Goal: Transaction & Acquisition: Purchase product/service

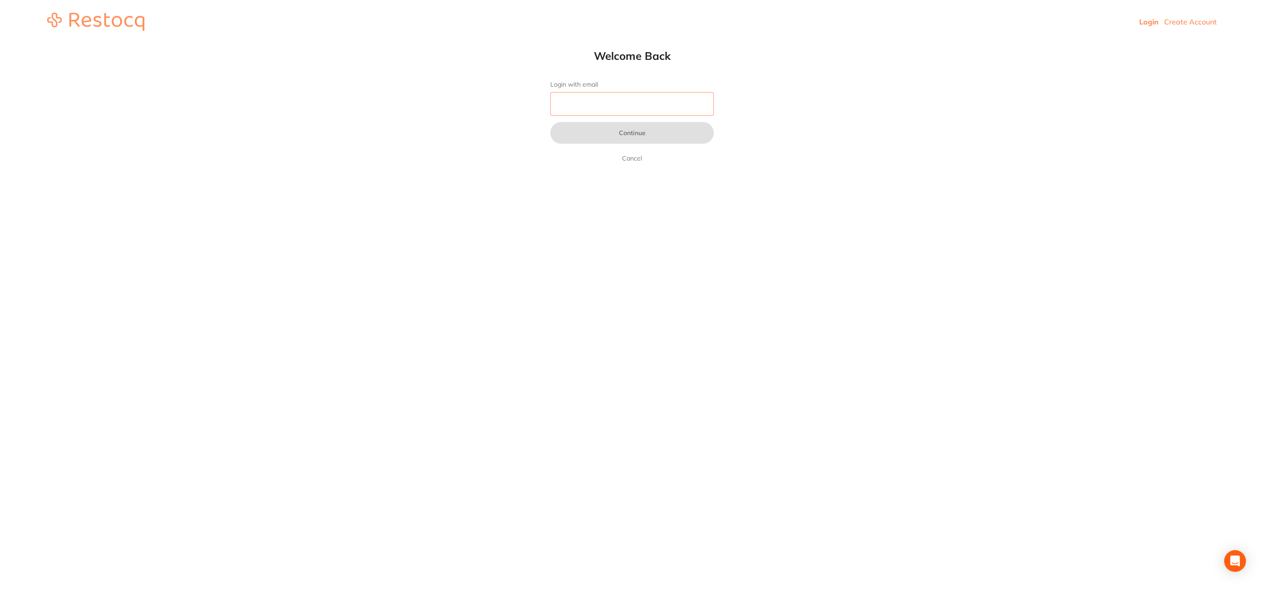
click at [575, 103] on input "Login with email" at bounding box center [631, 104] width 163 height 24
type input "[EMAIL_ADDRESS][DOMAIN_NAME]"
click at [635, 131] on button "Continue" at bounding box center [631, 133] width 163 height 22
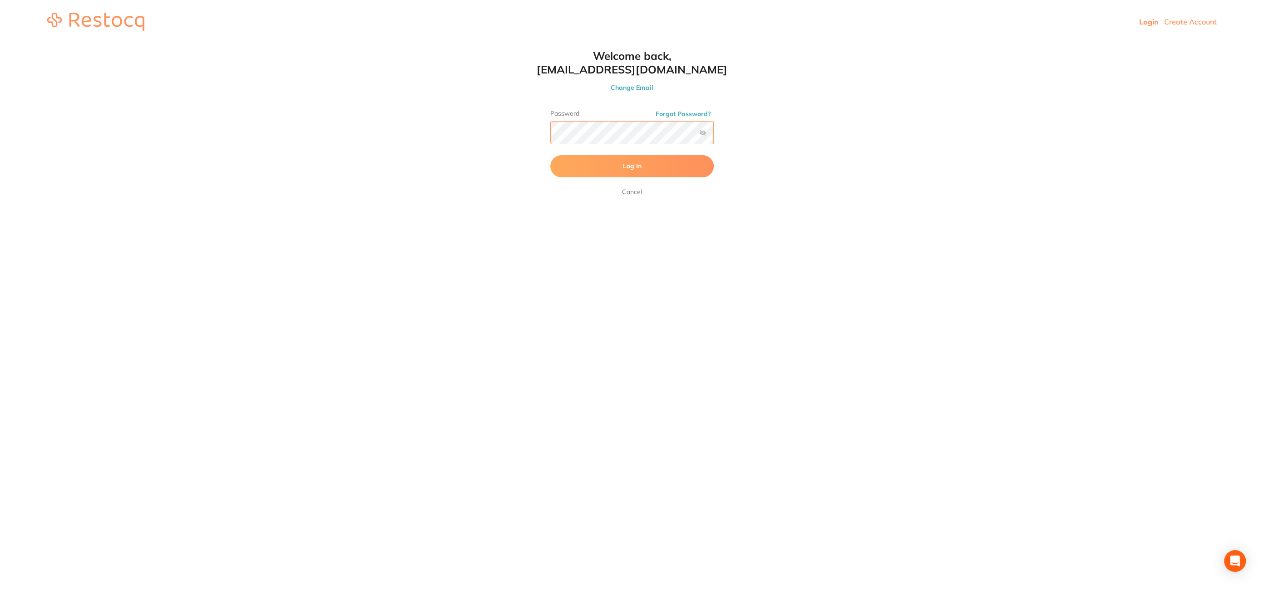
click at [550, 155] on button "Log In" at bounding box center [631, 166] width 163 height 22
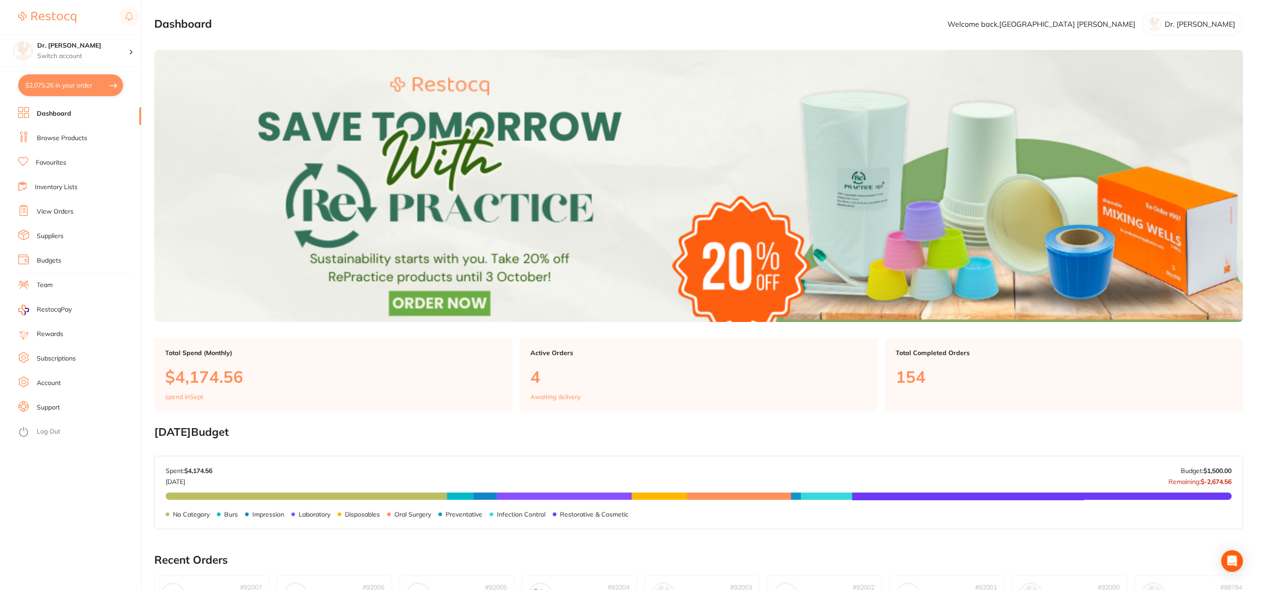
click at [38, 95] on button "$2,075.26 in your order" at bounding box center [70, 85] width 105 height 22
checkbox input "true"
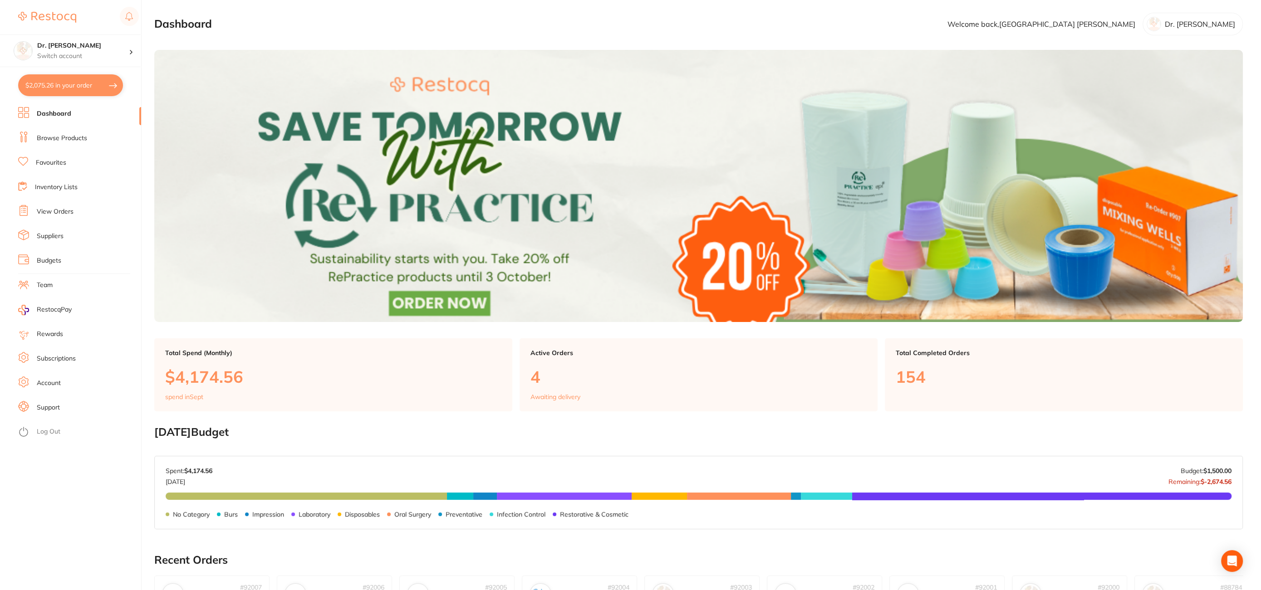
checkbox input "true"
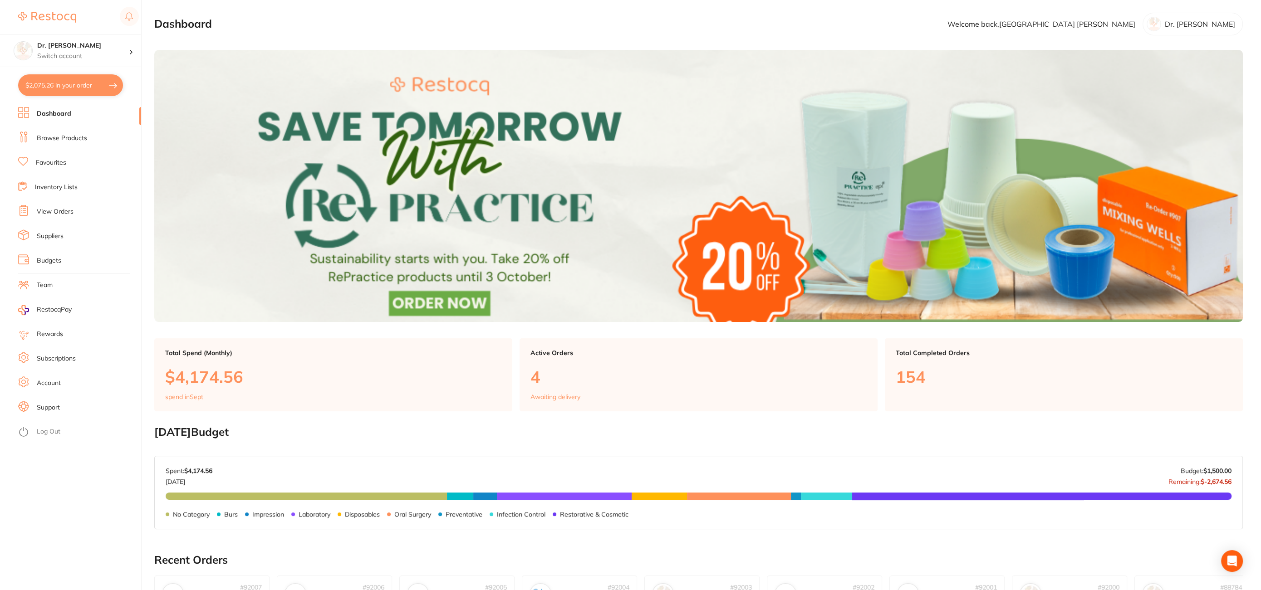
checkbox input "true"
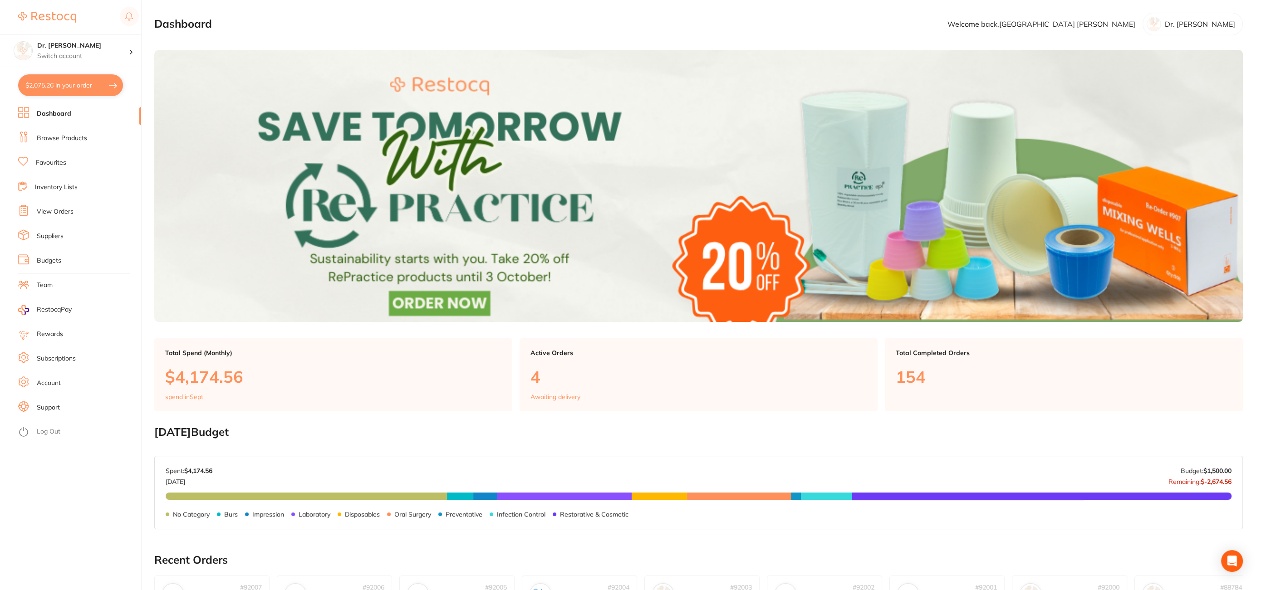
checkbox input "true"
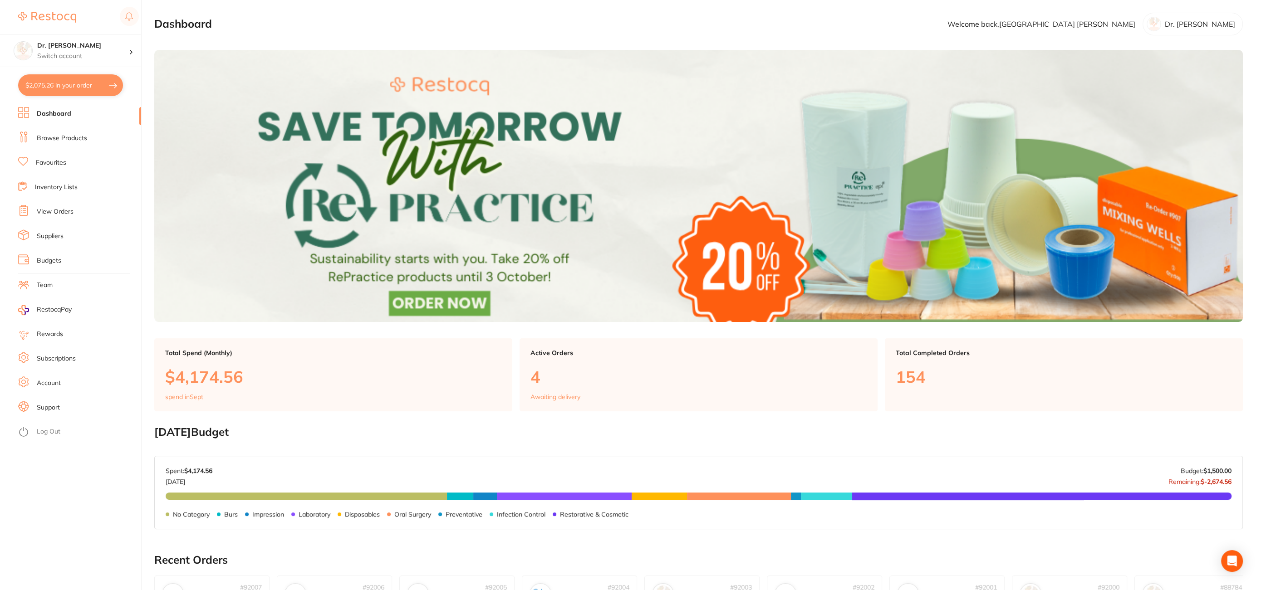
checkbox input "true"
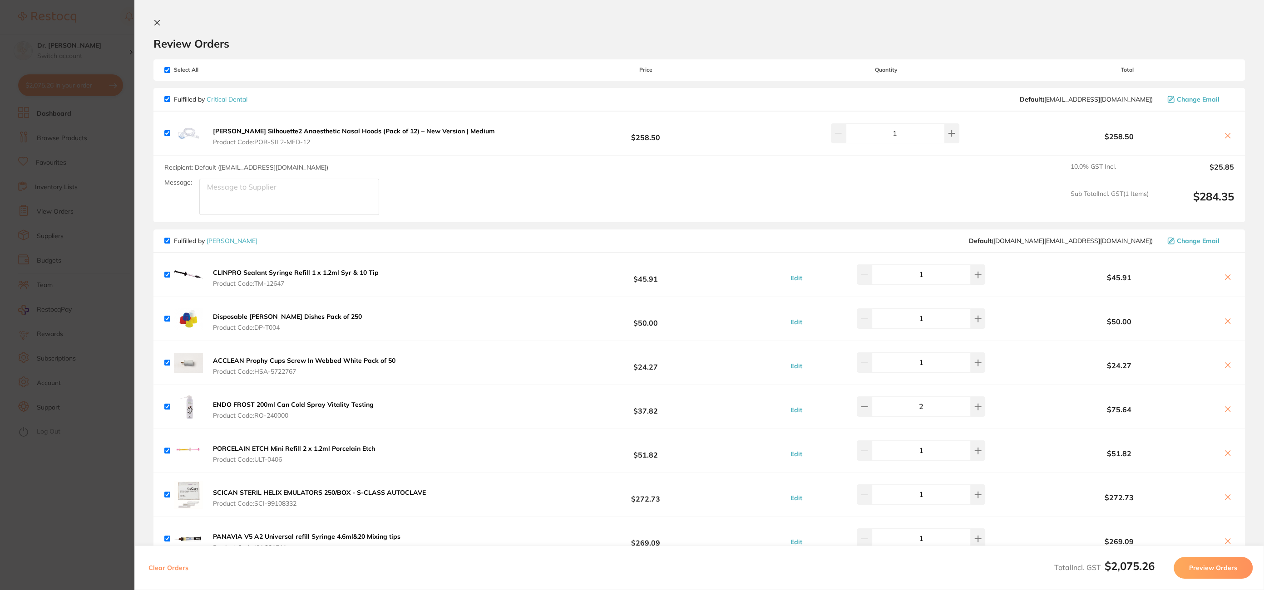
click at [158, 22] on icon at bounding box center [157, 22] width 5 height 5
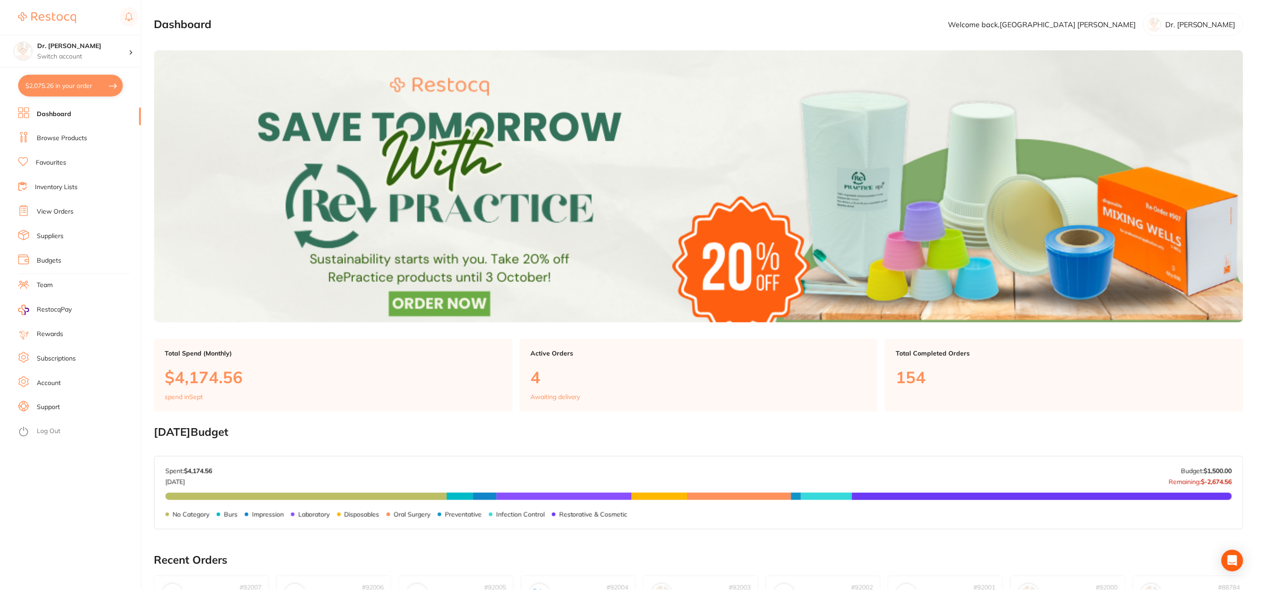
scroll to position [354, 0]
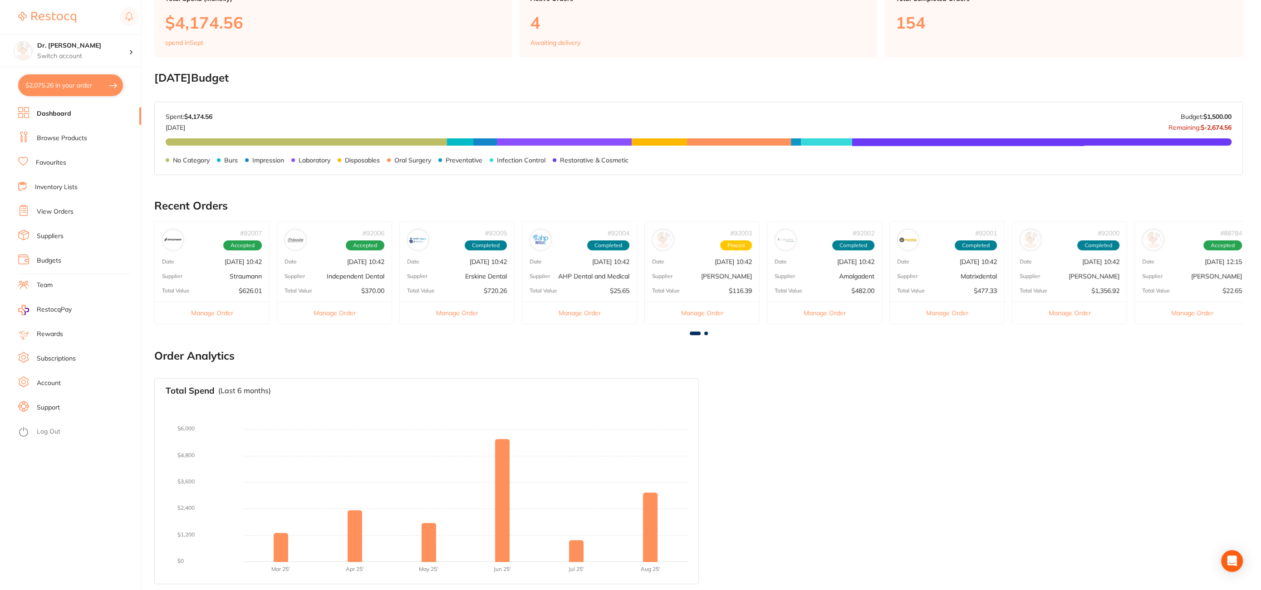
click at [87, 89] on button "$2,075.26 in your order" at bounding box center [70, 85] width 105 height 22
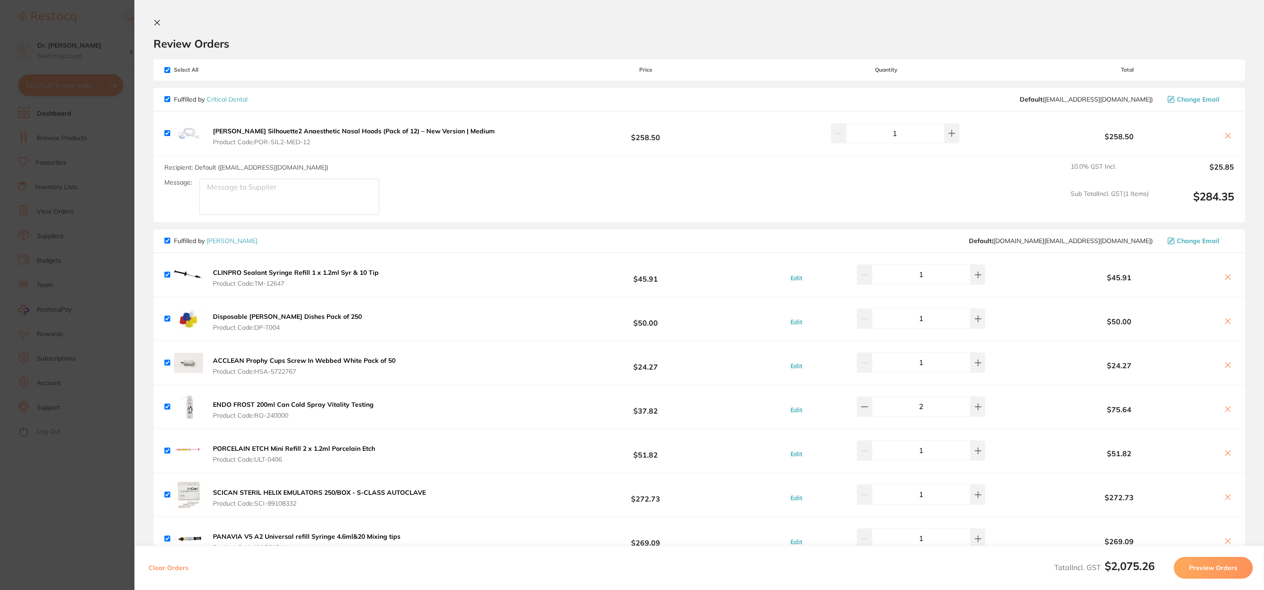
click at [156, 23] on icon at bounding box center [157, 22] width 5 height 5
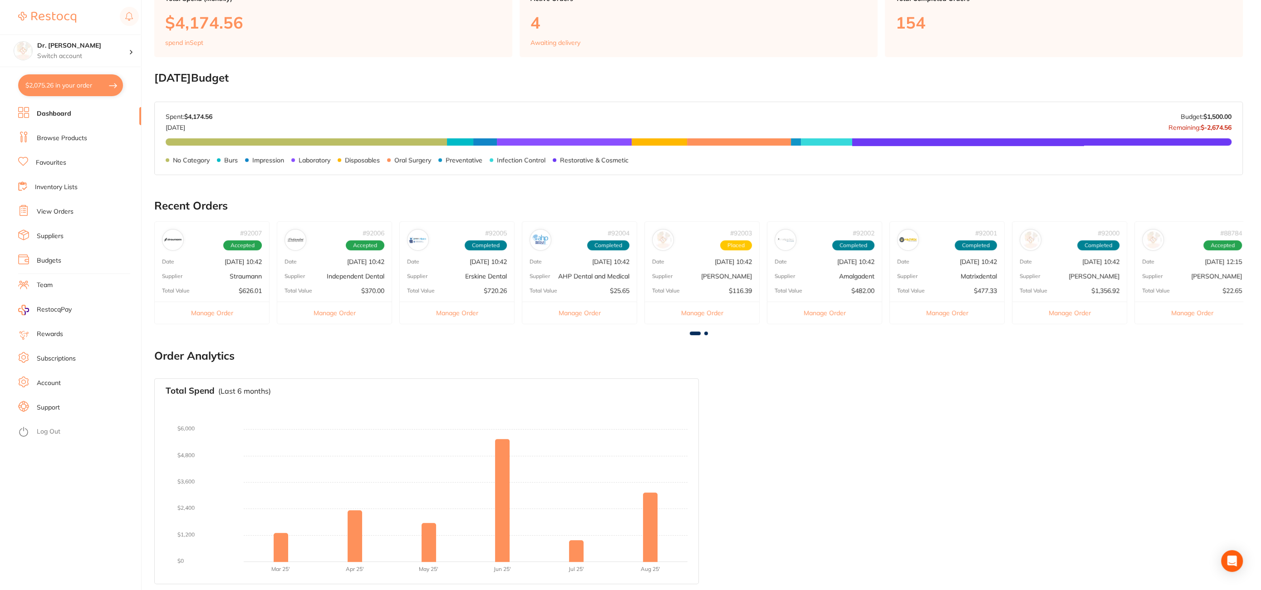
click at [84, 136] on link "Browse Products" at bounding box center [62, 138] width 50 height 9
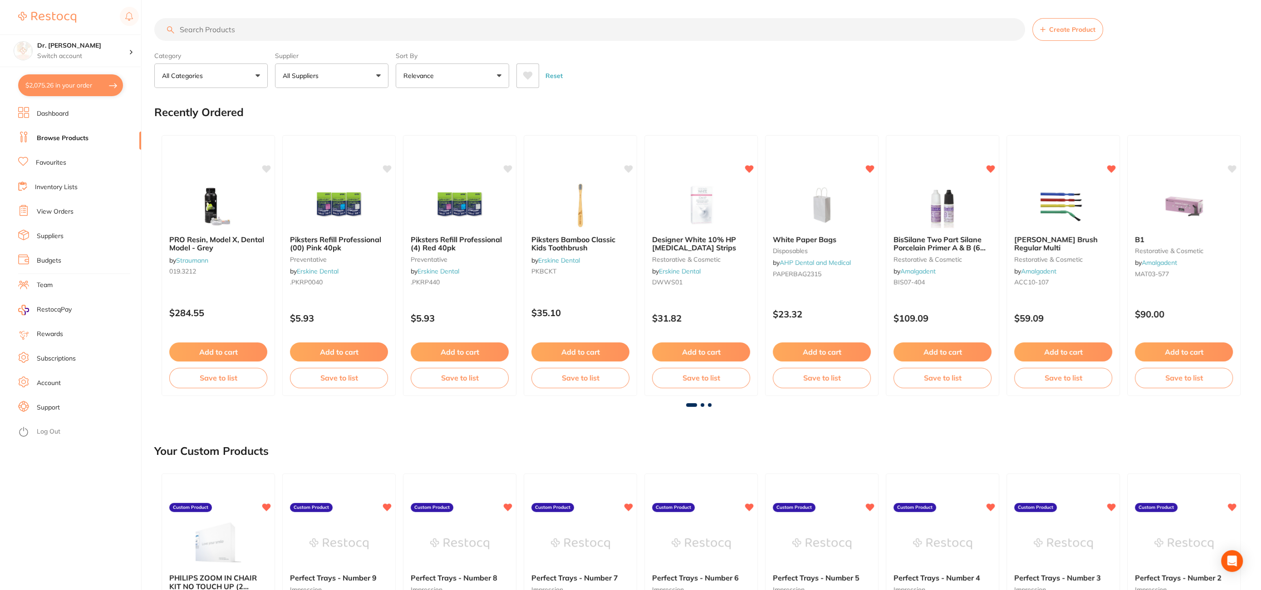
click at [55, 159] on link "Favourites" at bounding box center [51, 162] width 30 height 9
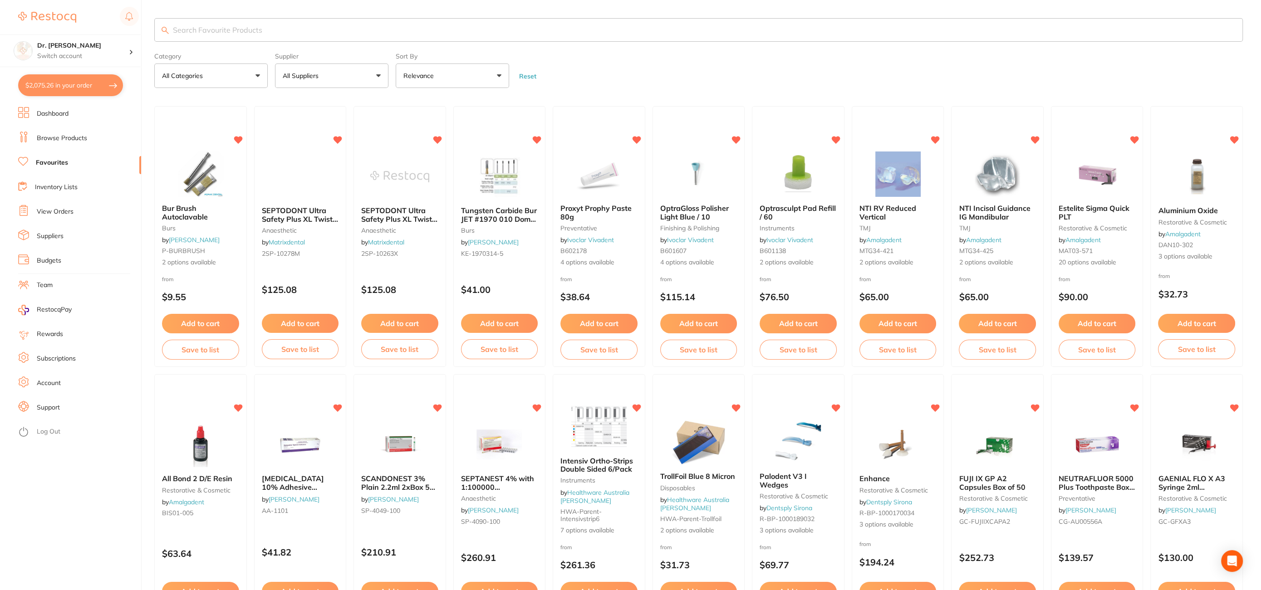
click at [49, 191] on link "Inventory Lists" at bounding box center [56, 187] width 43 height 9
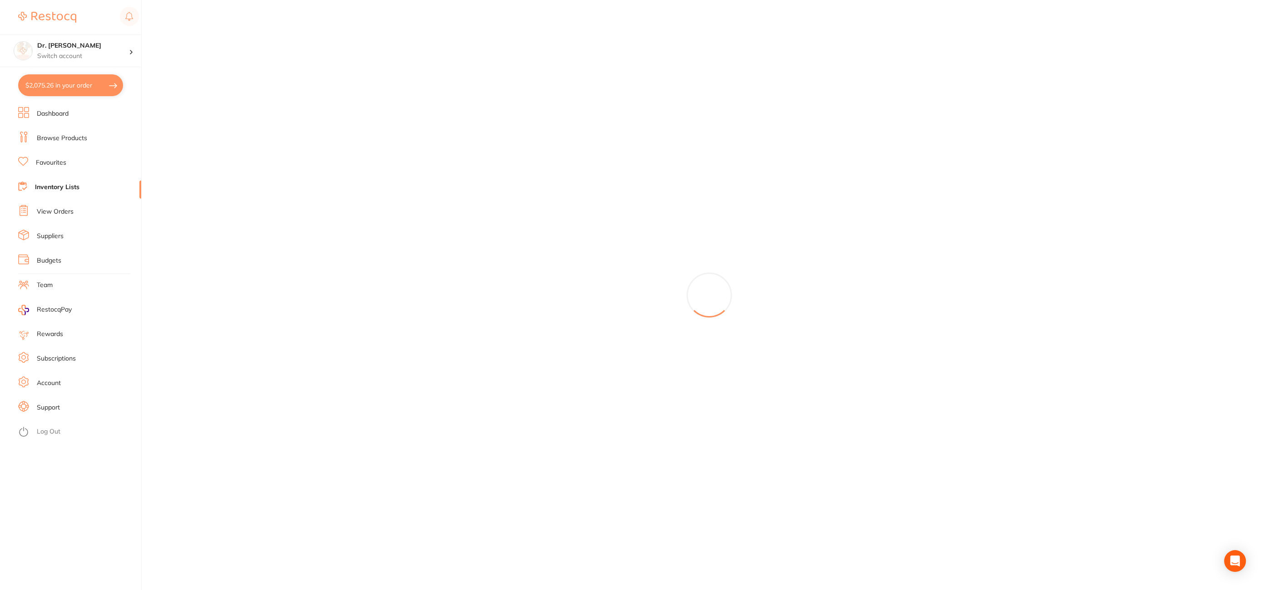
click at [54, 163] on link "Favourites" at bounding box center [51, 162] width 30 height 9
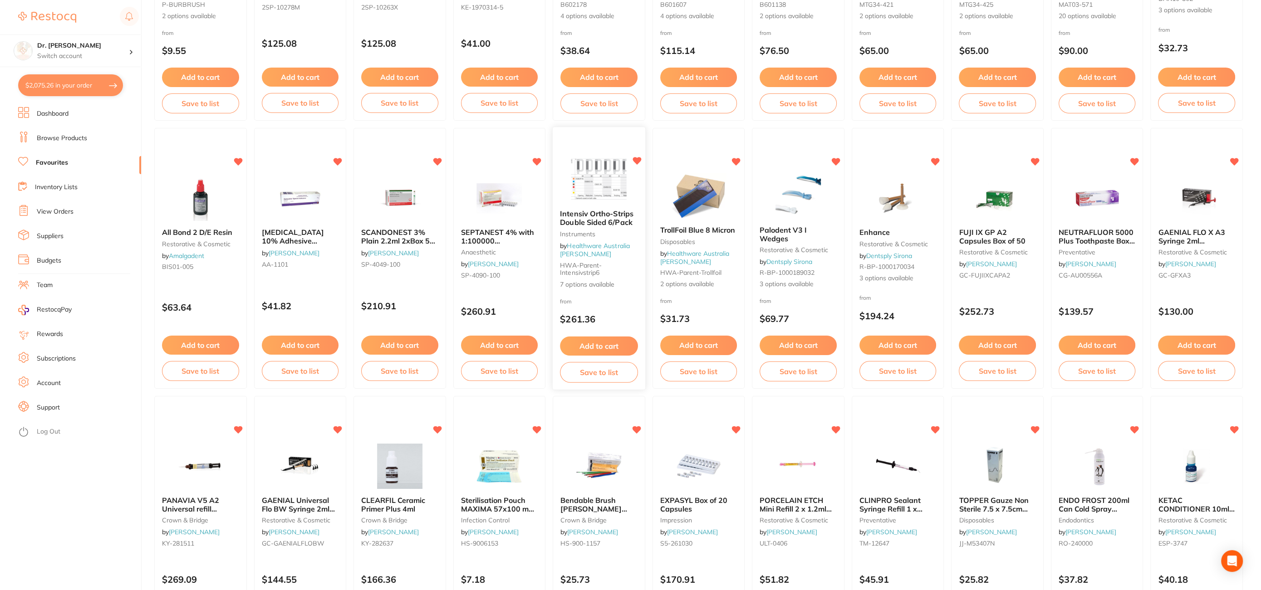
scroll to position [247, 0]
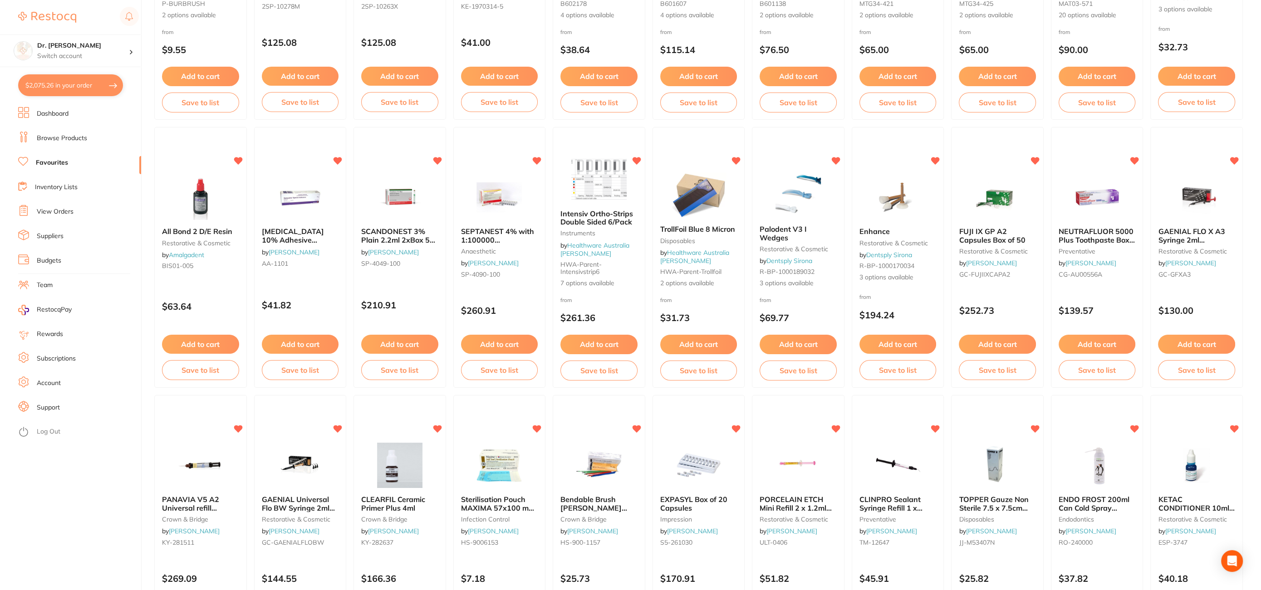
click at [722, 345] on button "Add to cart" at bounding box center [698, 344] width 77 height 19
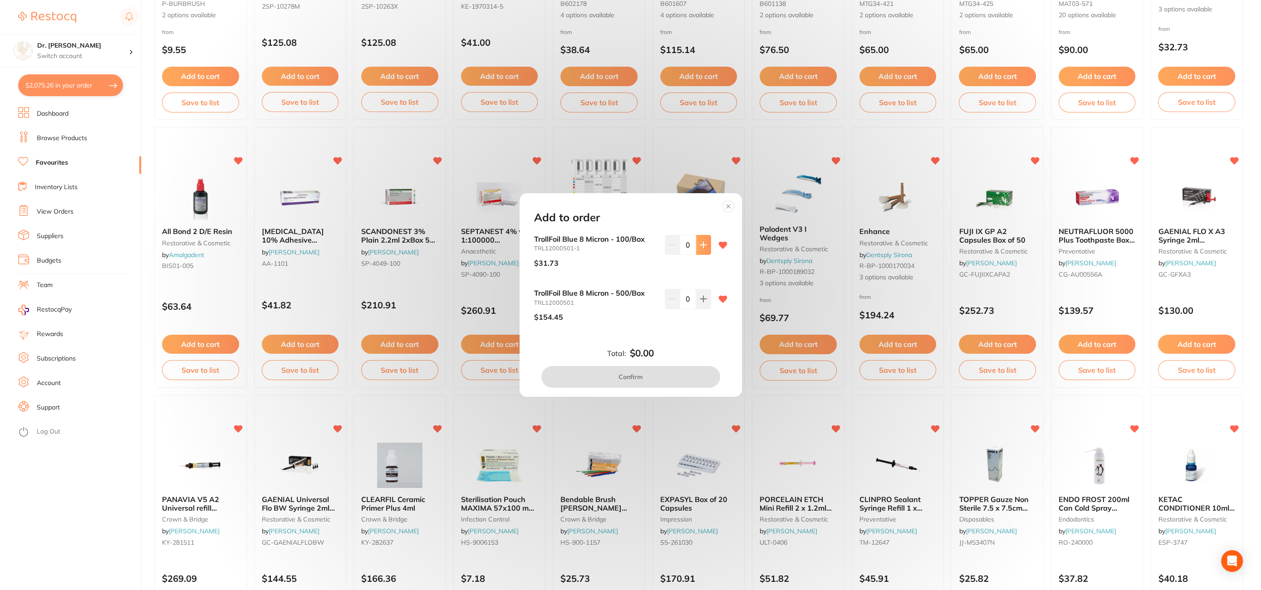
click at [700, 243] on icon at bounding box center [703, 244] width 7 height 7
click at [669, 247] on icon at bounding box center [672, 244] width 7 height 7
type input "1"
click at [627, 382] on button "Confirm" at bounding box center [630, 377] width 179 height 22
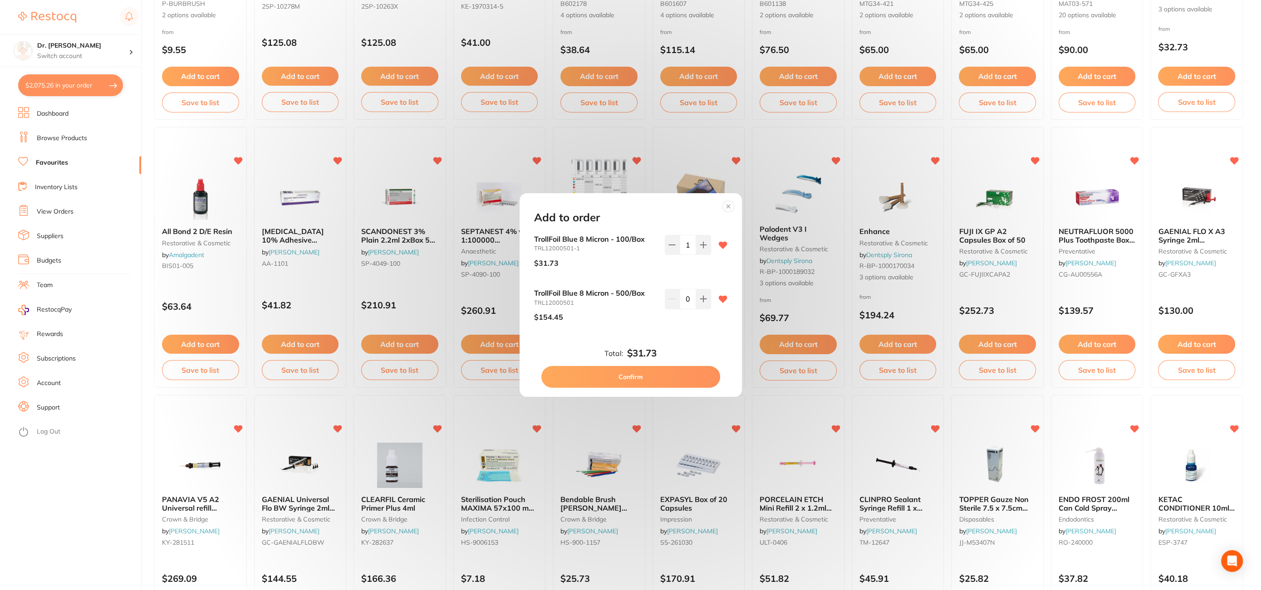
checkbox input "false"
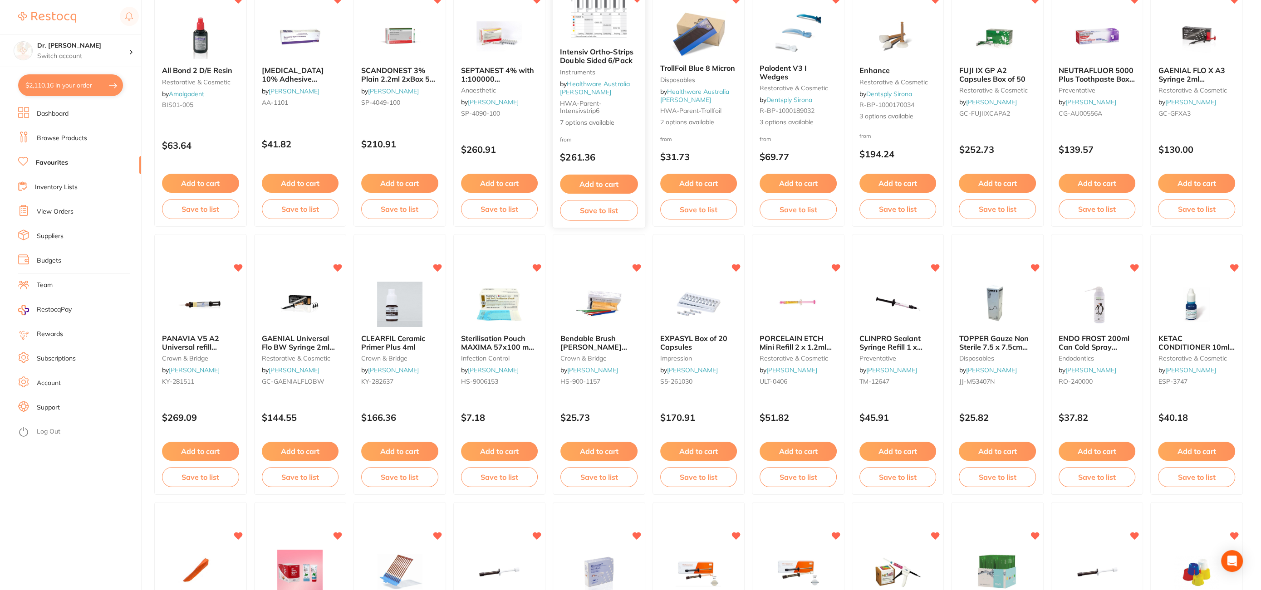
scroll to position [409, 0]
click at [192, 453] on button "Add to cart" at bounding box center [201, 452] width 78 height 20
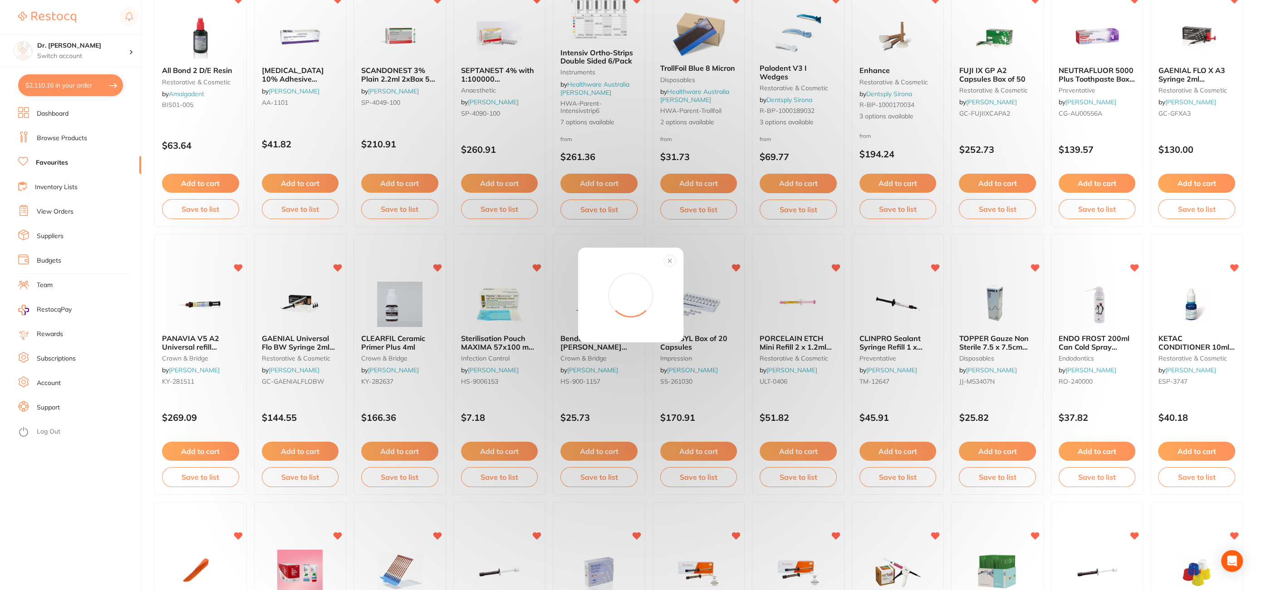
scroll to position [408, 0]
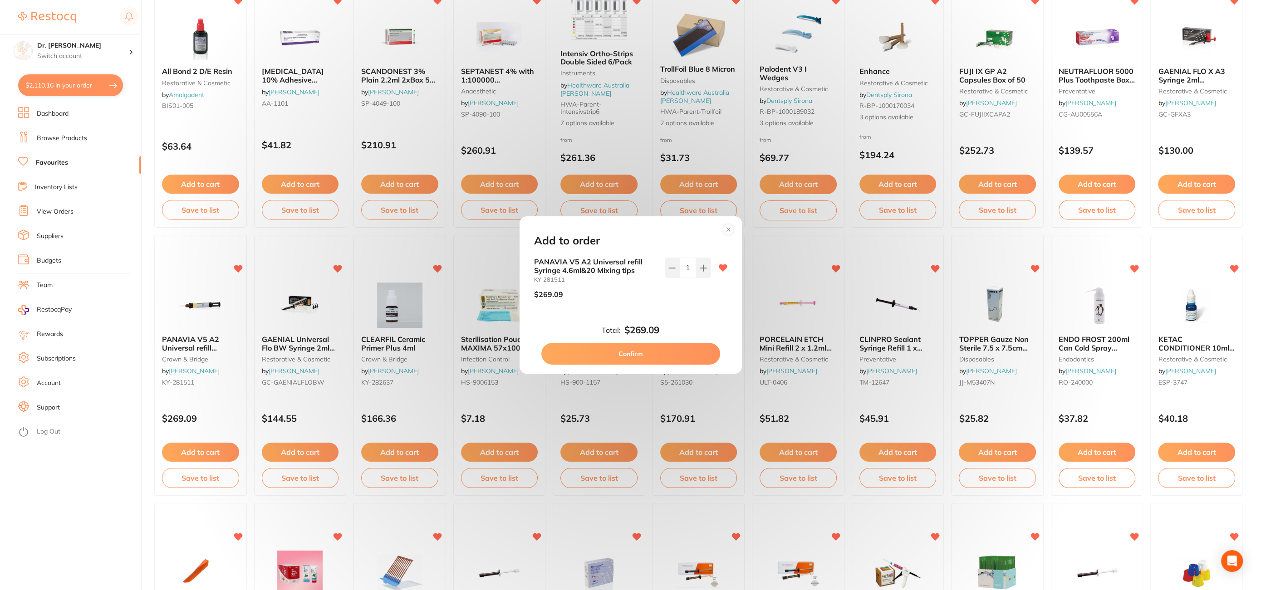
click at [635, 353] on button "Confirm" at bounding box center [630, 354] width 179 height 22
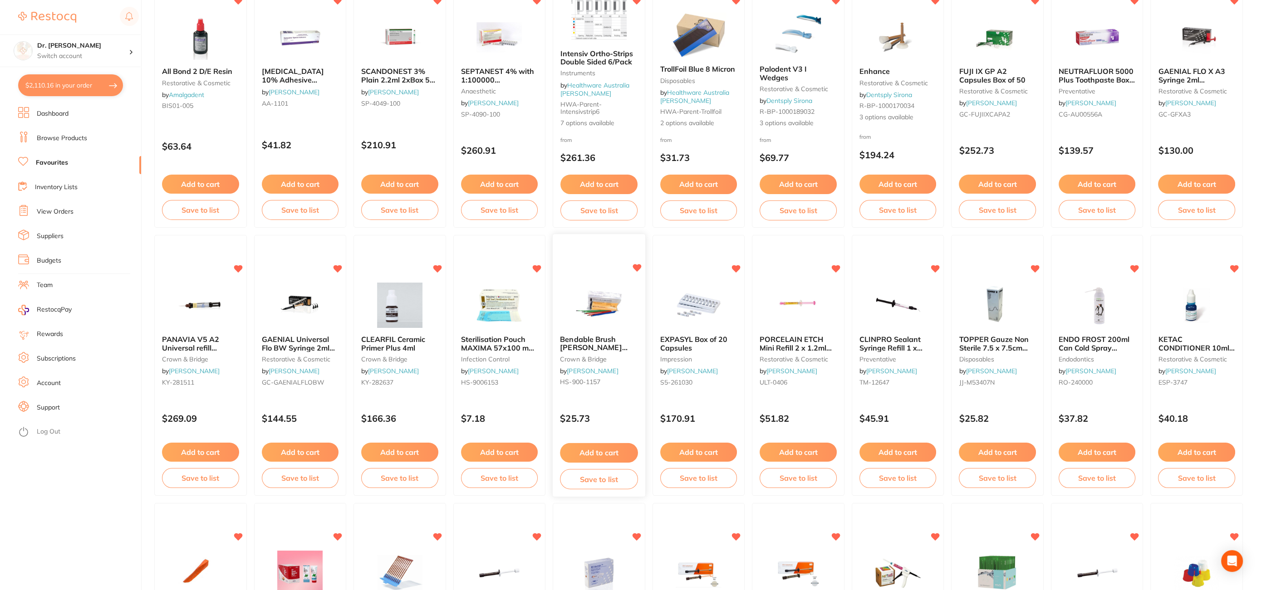
scroll to position [406, 0]
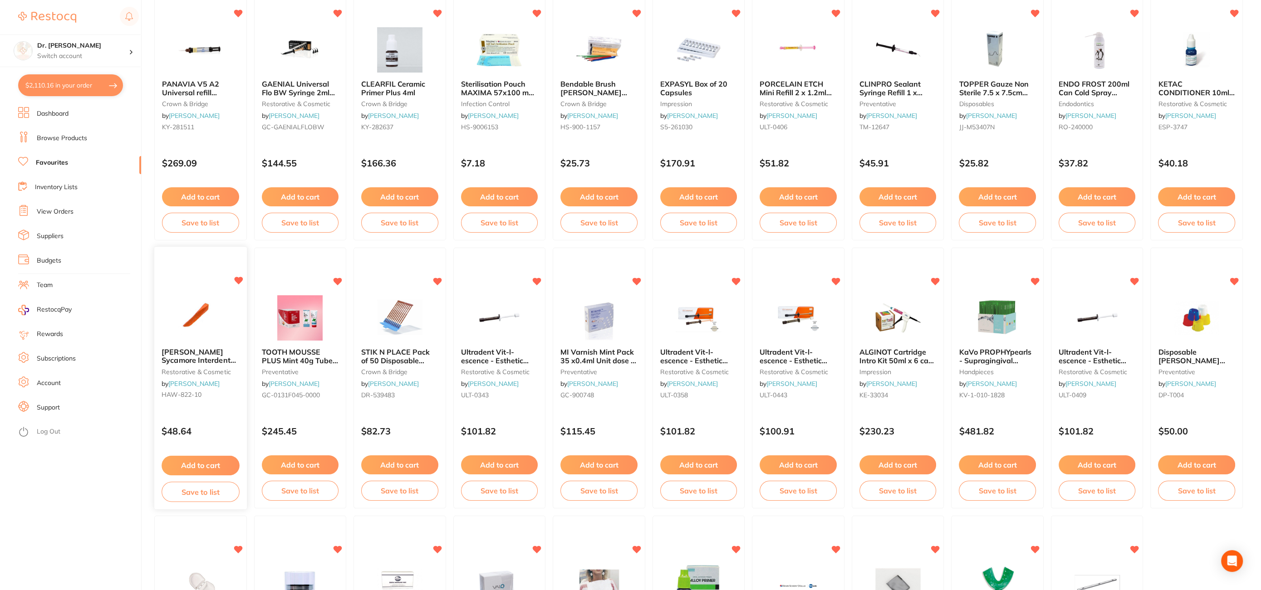
click at [213, 462] on button "Add to cart" at bounding box center [201, 466] width 78 height 20
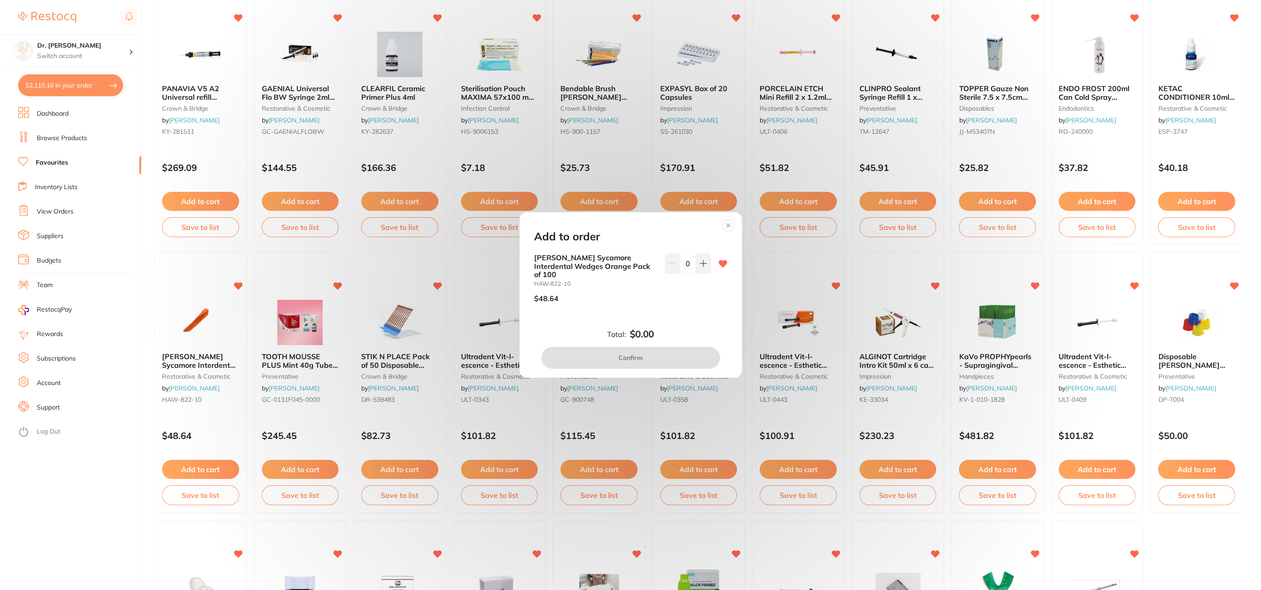
scroll to position [656, 0]
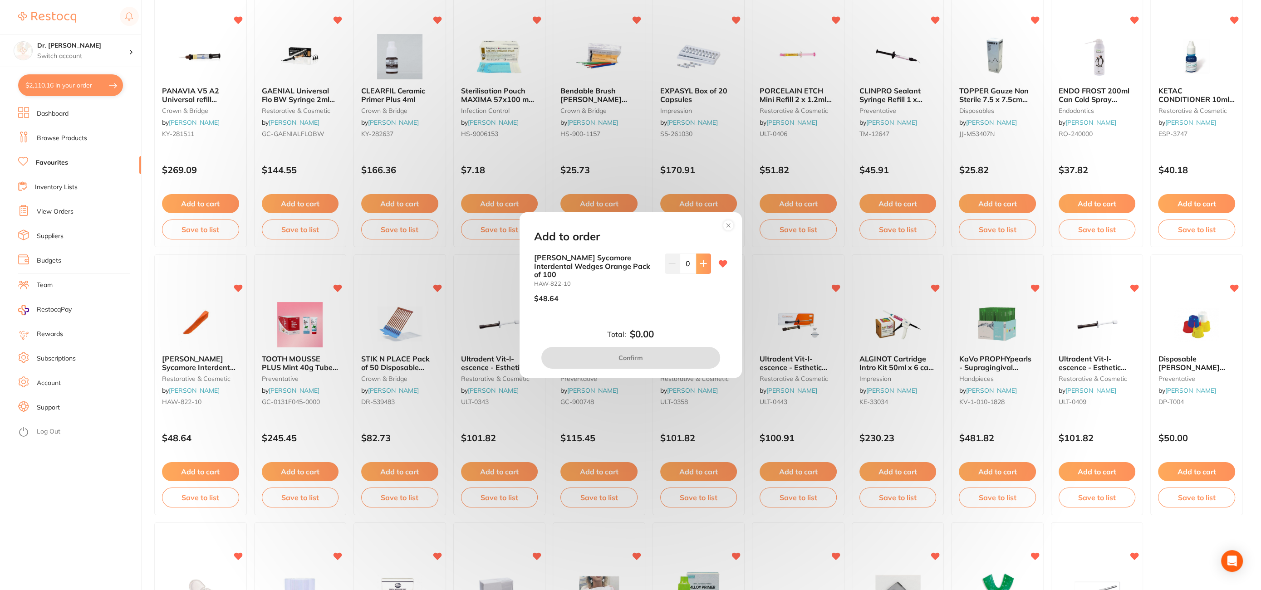
click at [700, 267] on icon at bounding box center [703, 263] width 7 height 7
type input "1"
click at [635, 353] on button "Confirm" at bounding box center [630, 358] width 179 height 22
checkbox input "false"
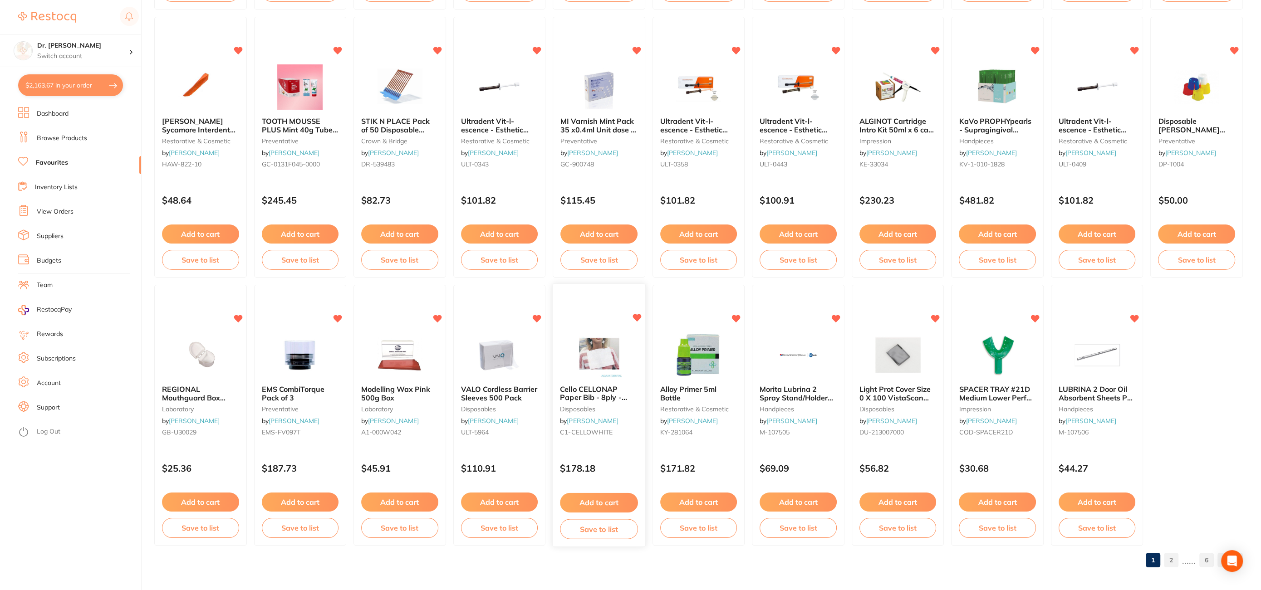
scroll to position [896, 0]
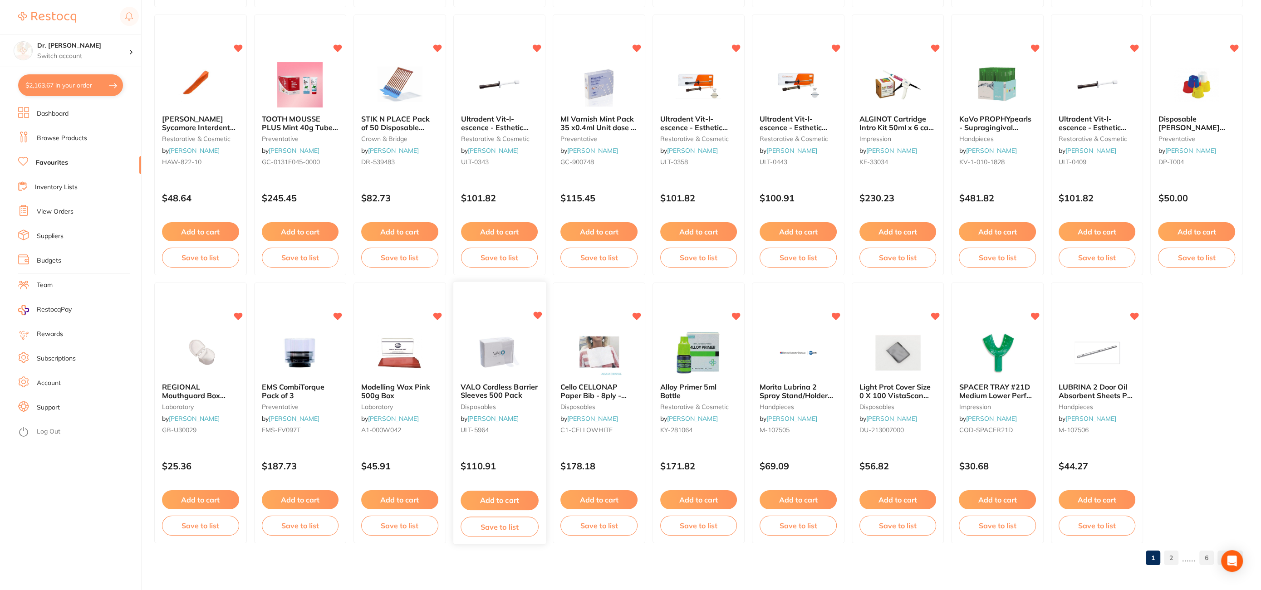
click at [505, 503] on button "Add to cart" at bounding box center [500, 501] width 78 height 20
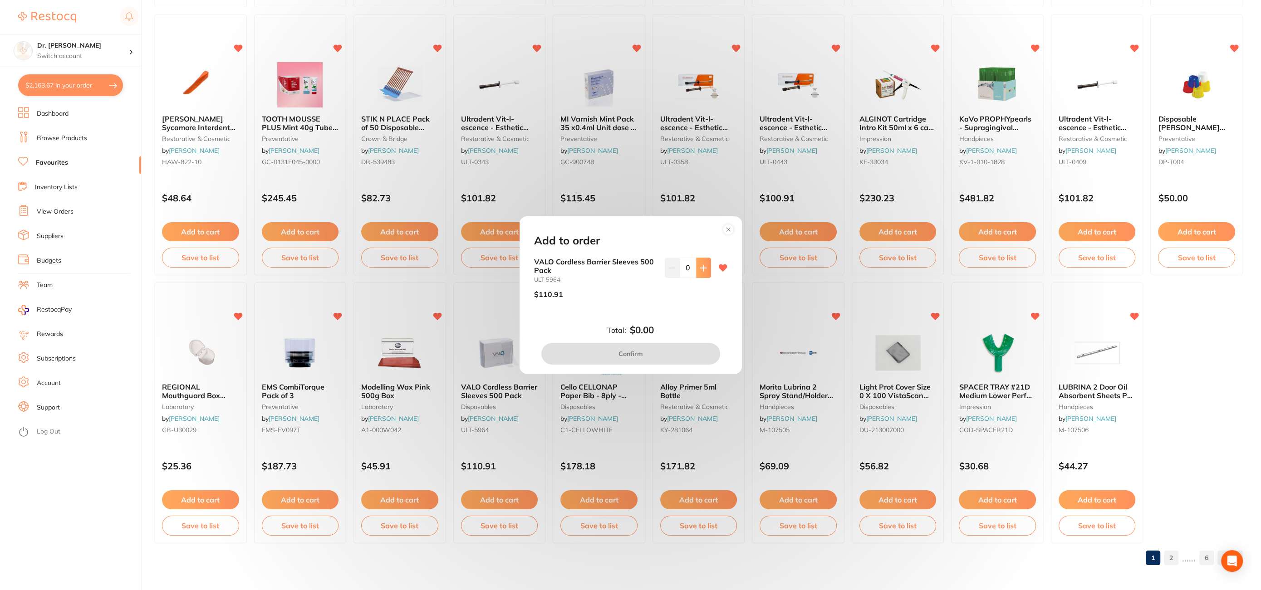
click at [700, 267] on icon at bounding box center [703, 268] width 6 height 6
type input "1"
click at [614, 354] on button "Confirm" at bounding box center [630, 354] width 179 height 22
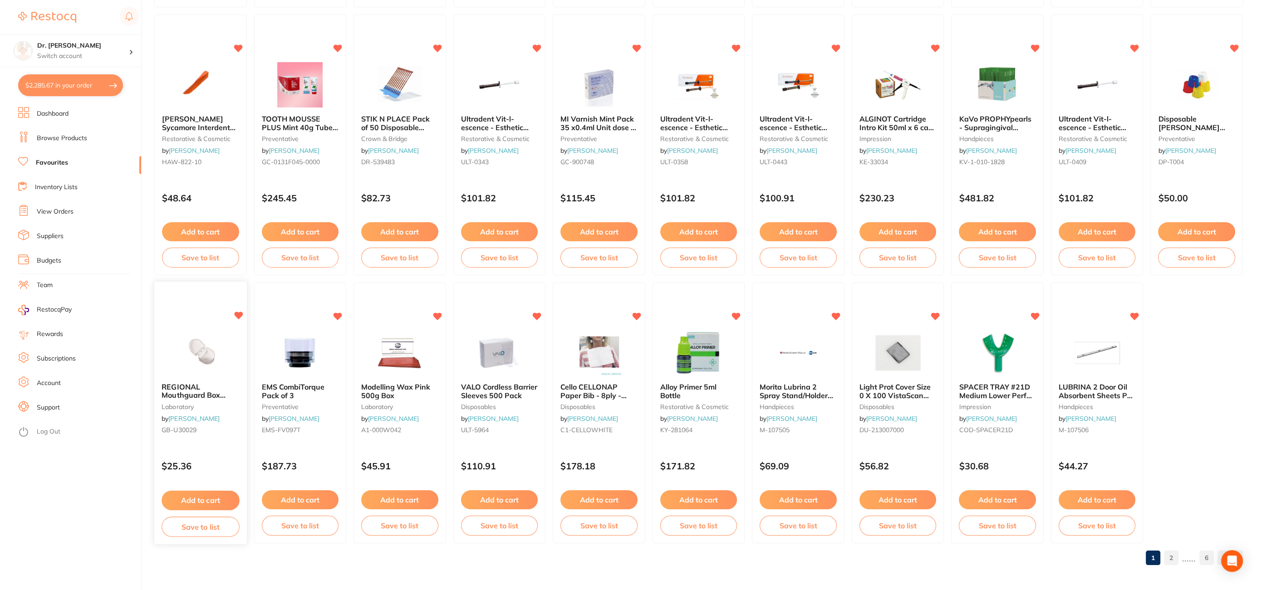
click at [213, 500] on button "Add to cart" at bounding box center [201, 501] width 78 height 20
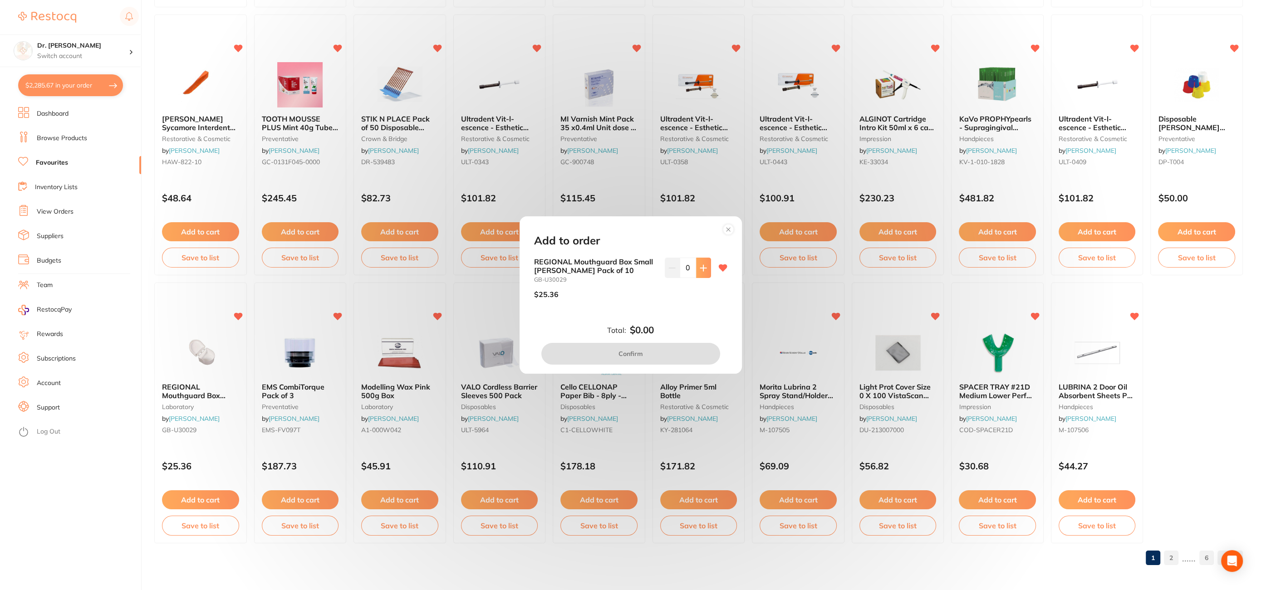
click at [700, 271] on icon at bounding box center [703, 268] width 7 height 7
type input "1"
click at [648, 349] on button "Confirm" at bounding box center [630, 354] width 179 height 22
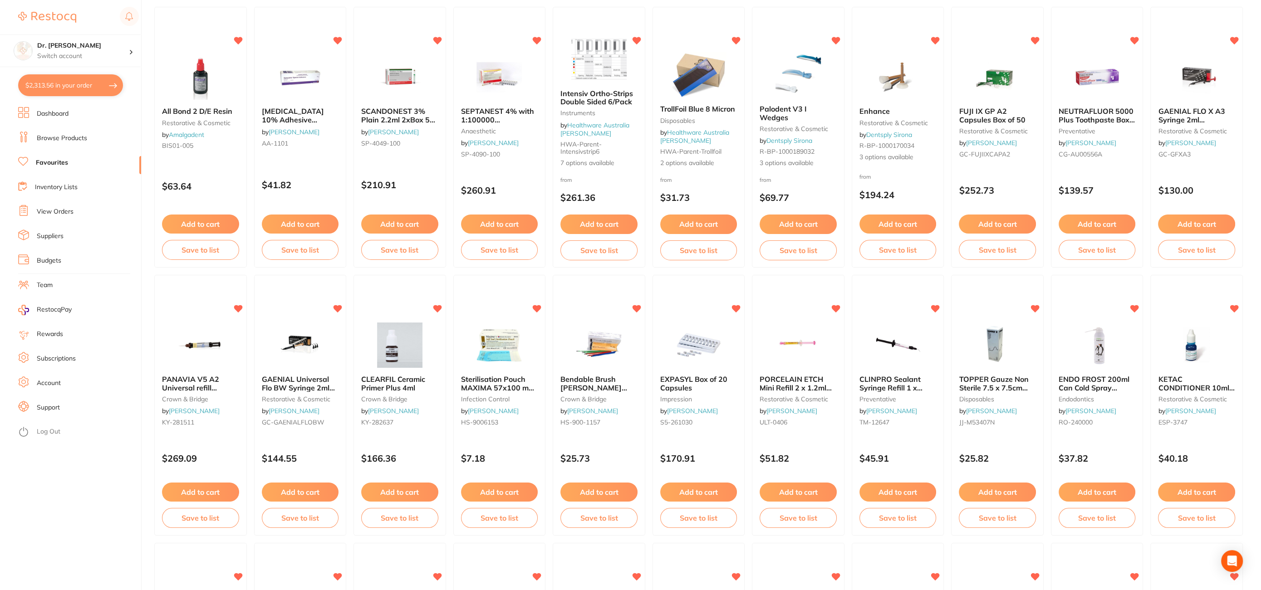
scroll to position [357, 0]
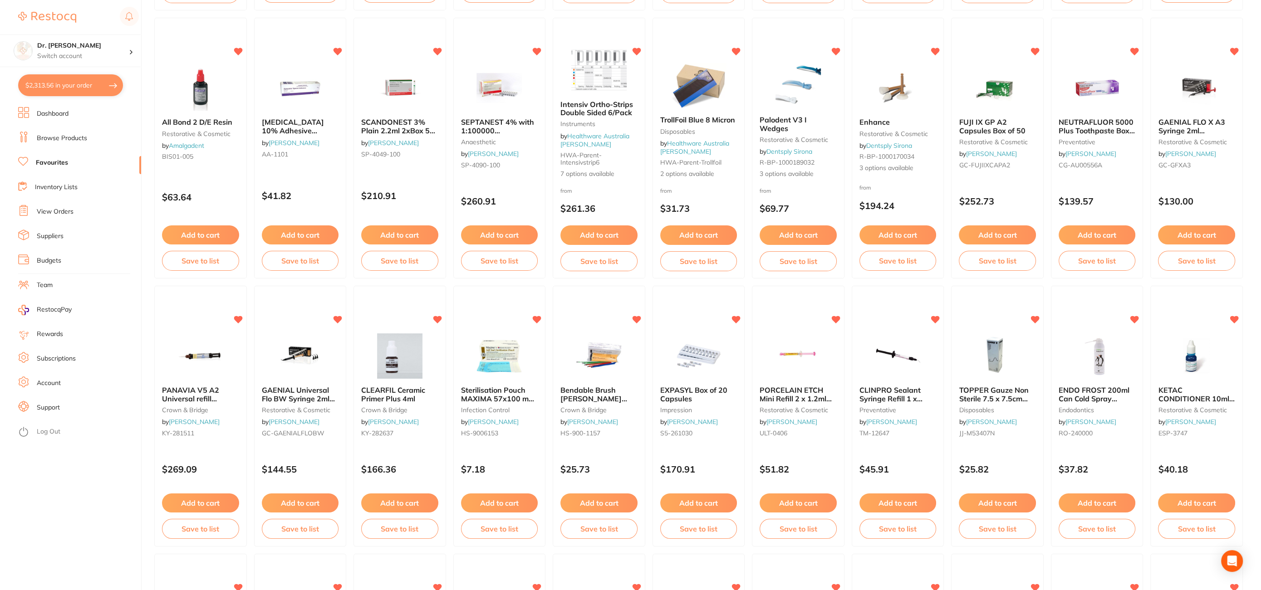
click at [802, 232] on button "Add to cart" at bounding box center [798, 235] width 77 height 19
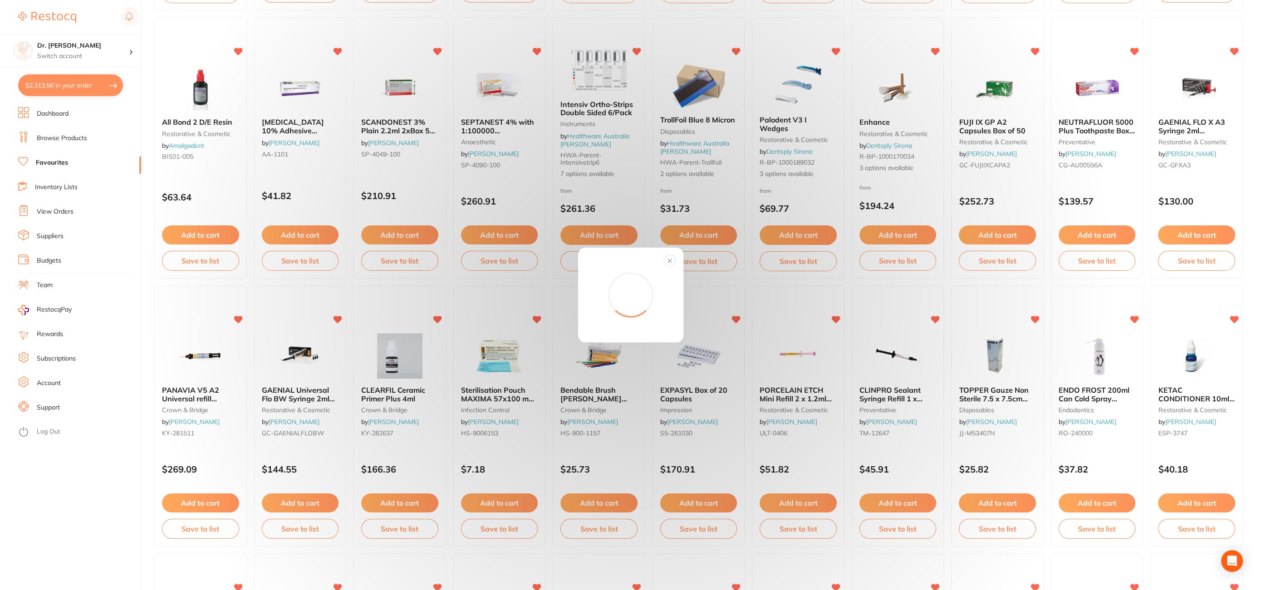
scroll to position [356, 0]
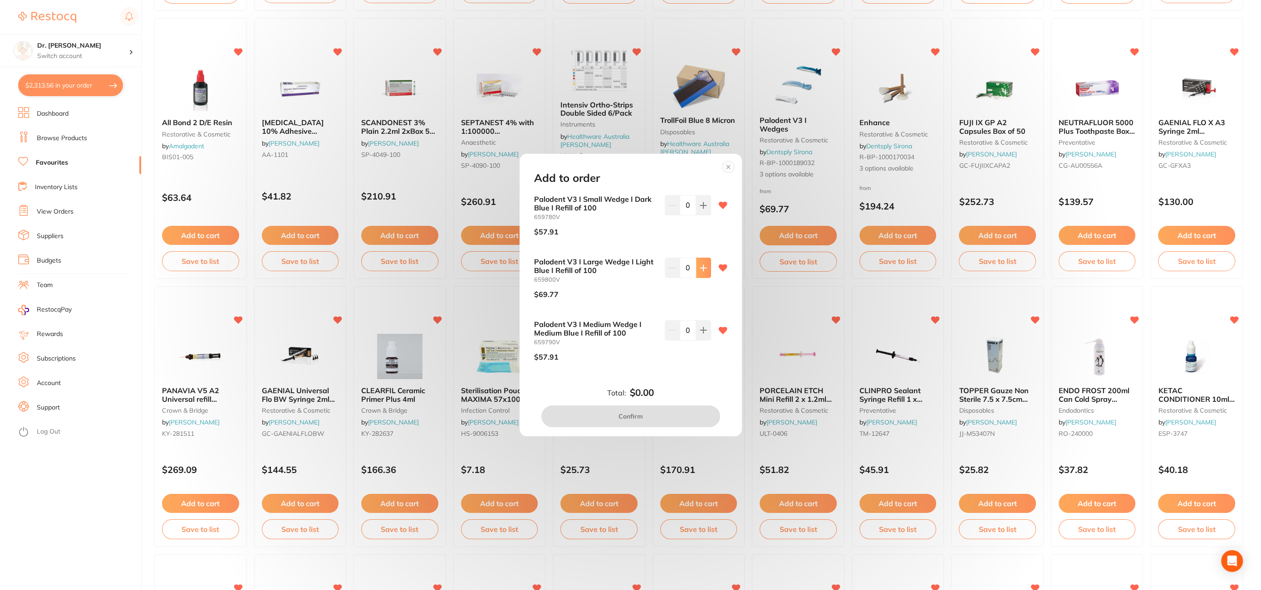
click at [700, 271] on icon at bounding box center [703, 268] width 7 height 7
type input "1"
click at [622, 415] on button "Confirm" at bounding box center [630, 417] width 179 height 22
checkbox input "false"
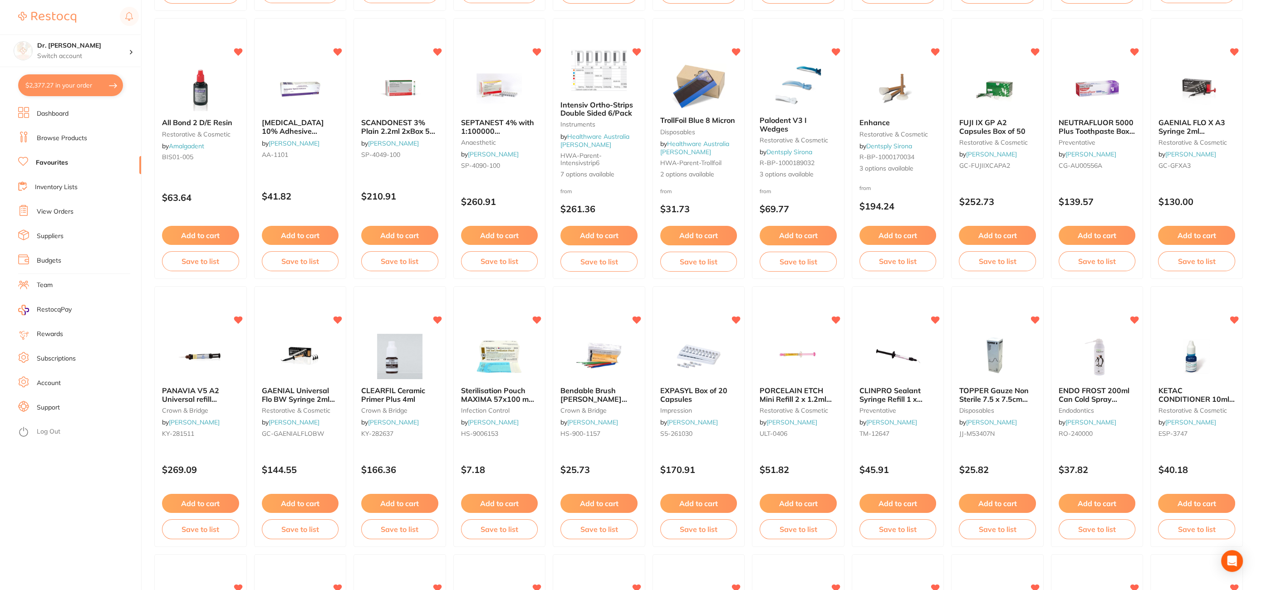
scroll to position [352, 0]
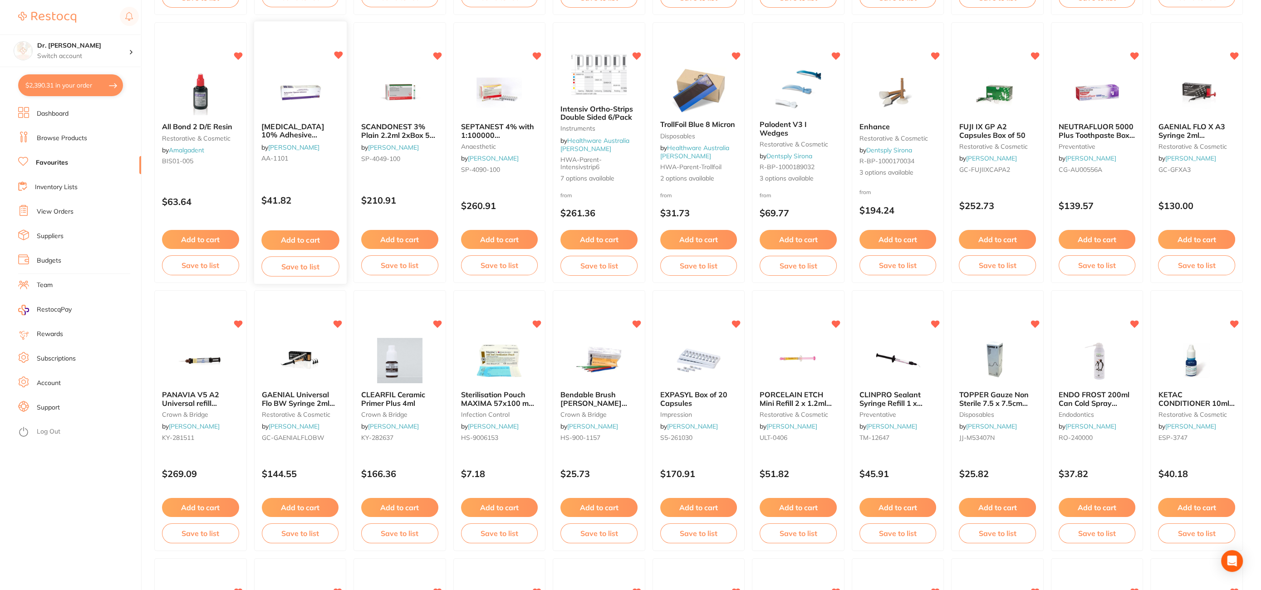
click at [290, 244] on button "Add to cart" at bounding box center [300, 241] width 78 height 20
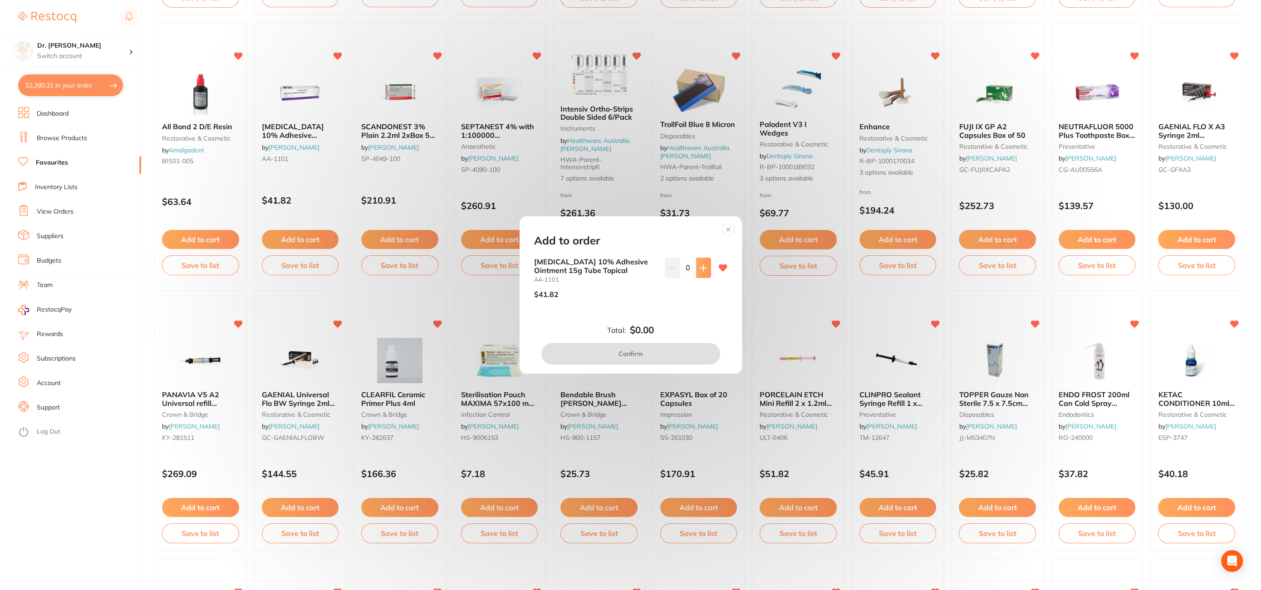
click at [703, 266] on icon at bounding box center [703, 268] width 7 height 7
type input "1"
click at [645, 353] on button "Confirm" at bounding box center [630, 354] width 179 height 22
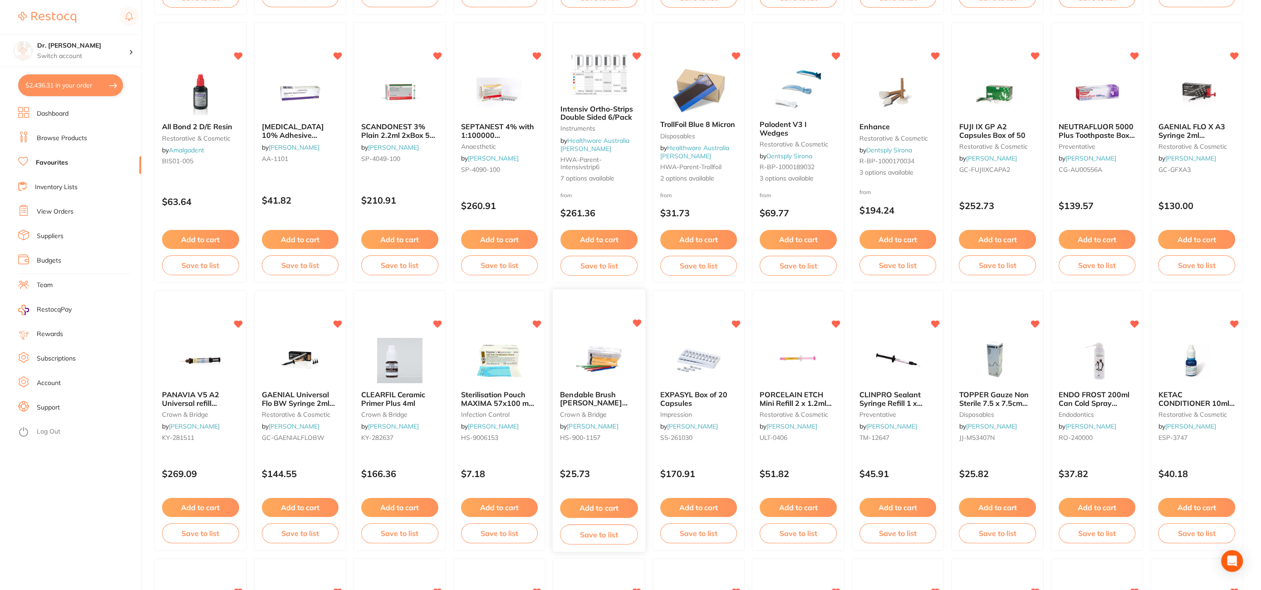
scroll to position [374, 0]
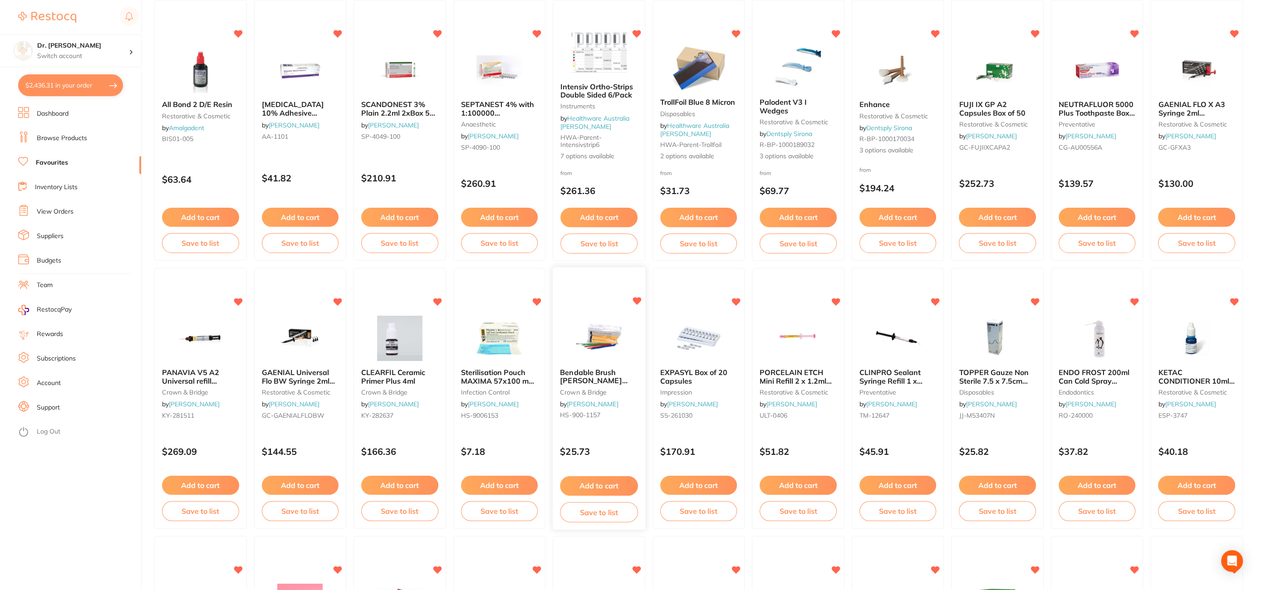
click at [587, 479] on button "Add to cart" at bounding box center [599, 487] width 78 height 20
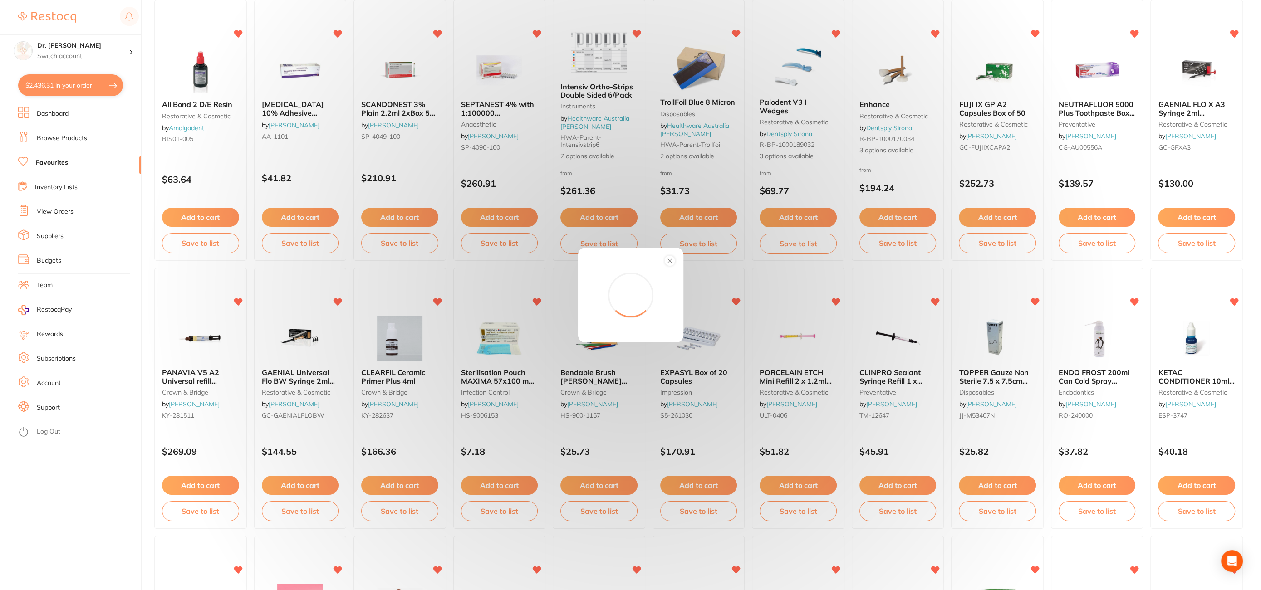
scroll to position [372, 0]
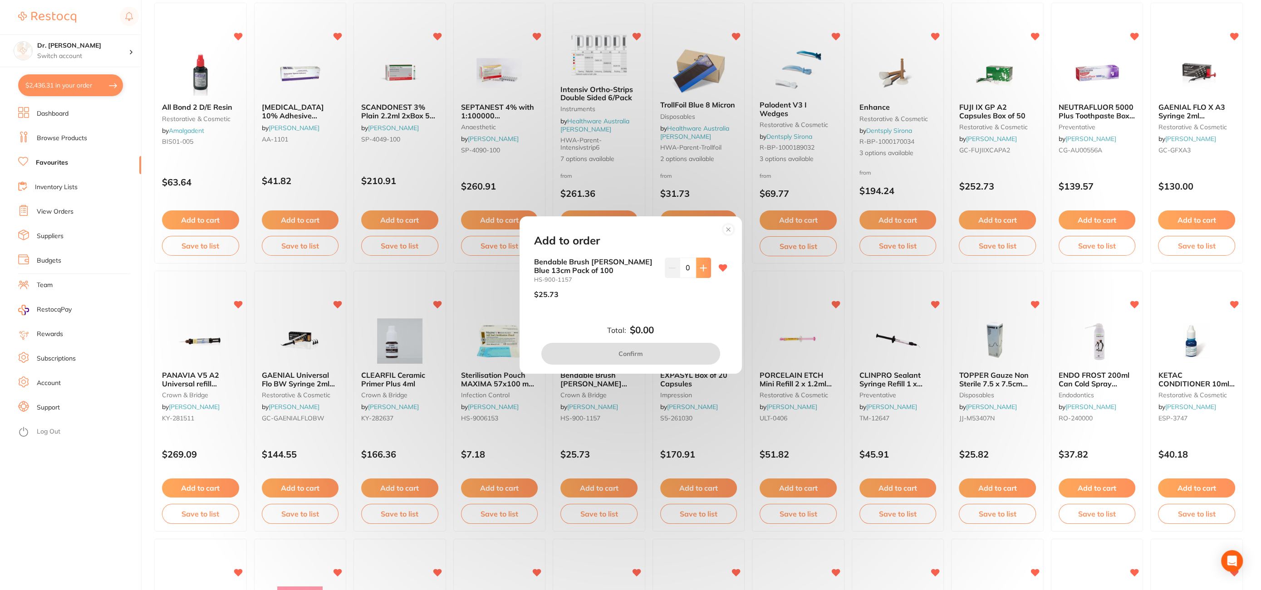
click at [707, 268] on button at bounding box center [703, 268] width 15 height 20
type input "2"
click at [648, 358] on button "Confirm" at bounding box center [630, 354] width 179 height 22
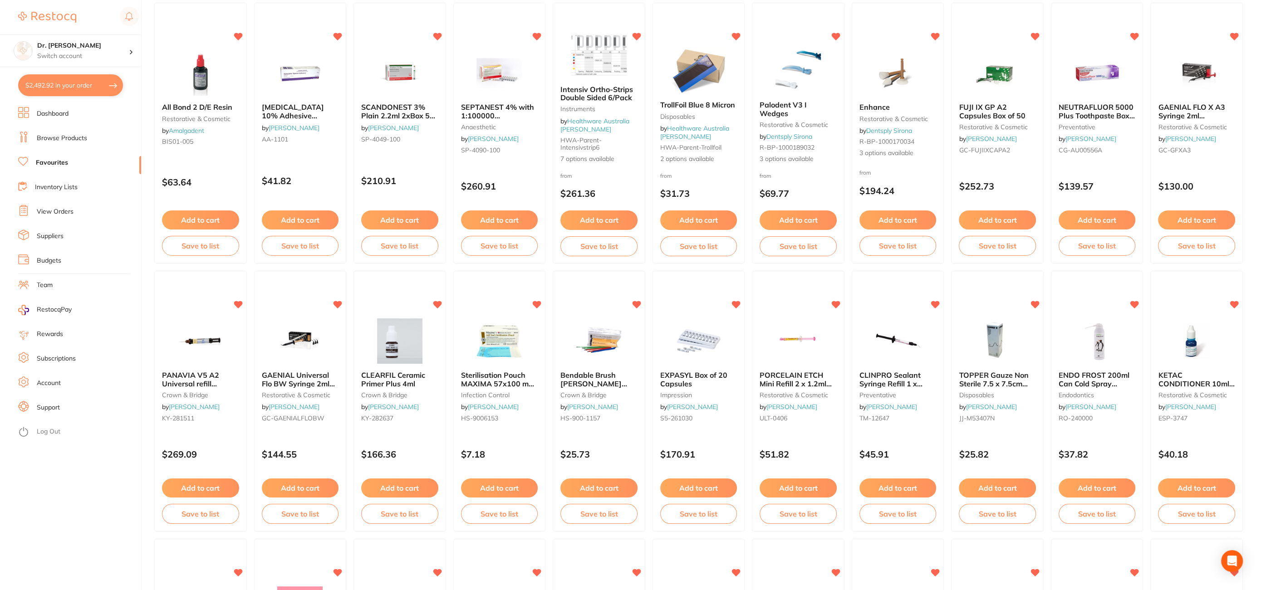
click at [61, 90] on button "$2,492.92 in your order" at bounding box center [70, 85] width 105 height 22
checkbox input "true"
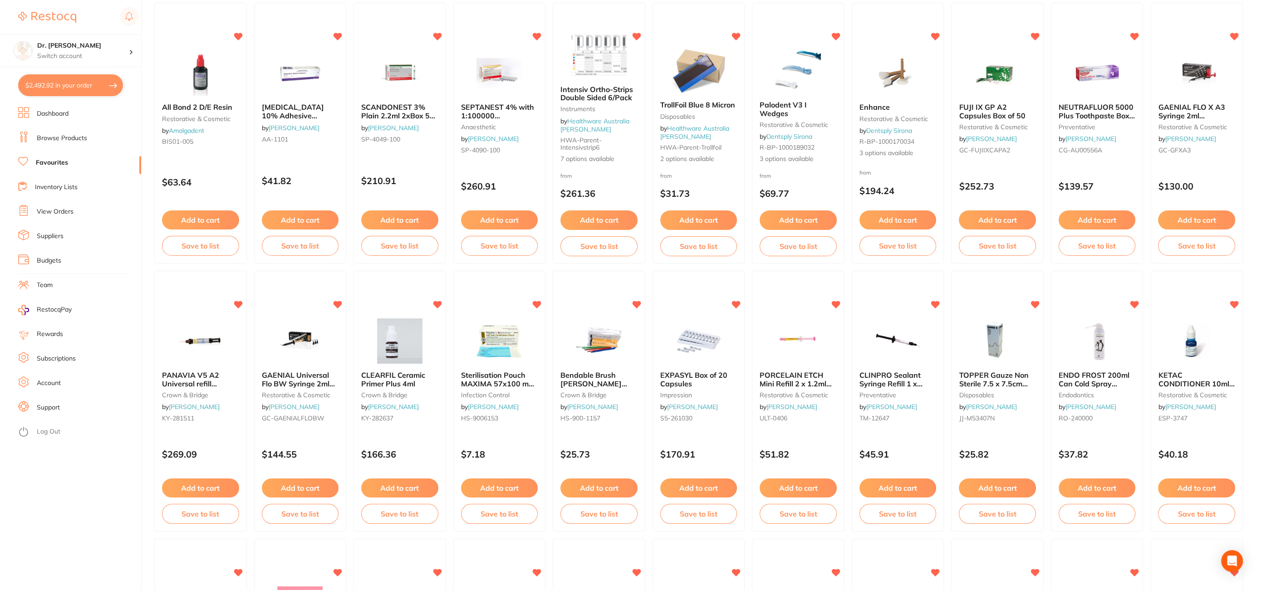
checkbox input "true"
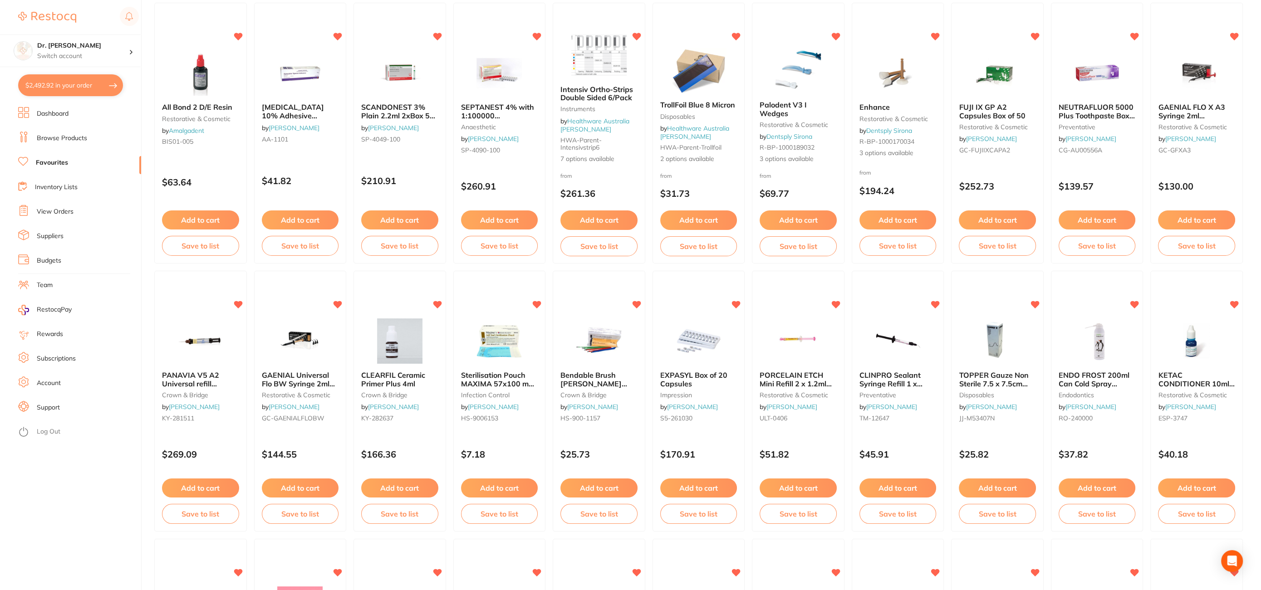
checkbox input "true"
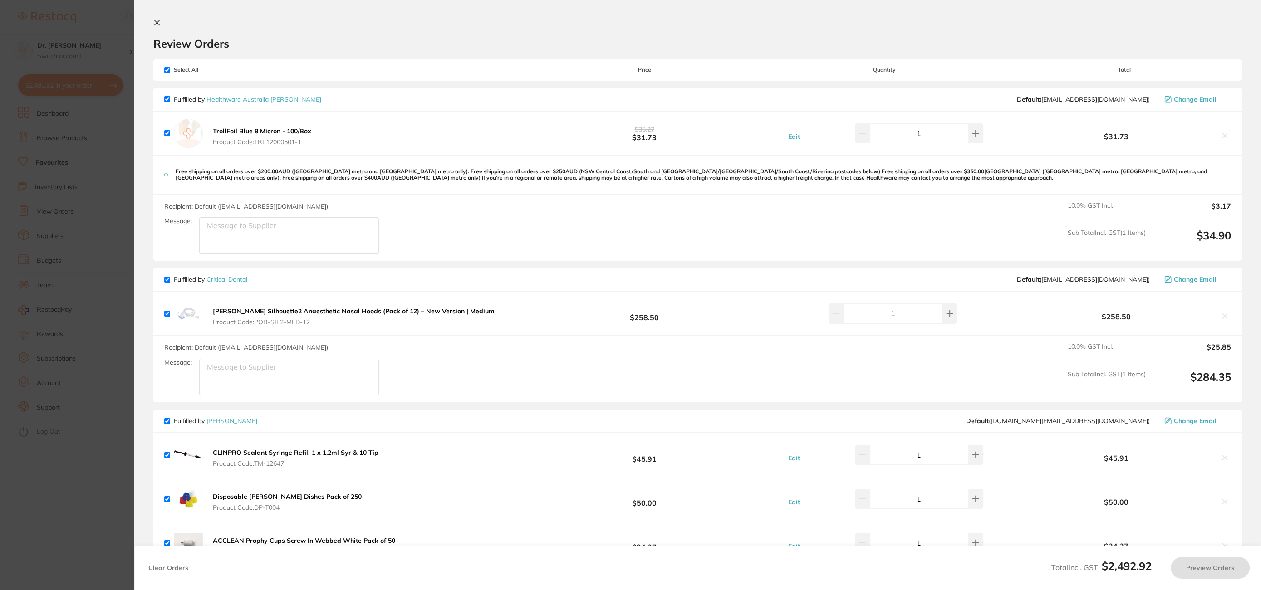
scroll to position [0, 0]
click at [155, 20] on icon at bounding box center [156, 22] width 7 height 7
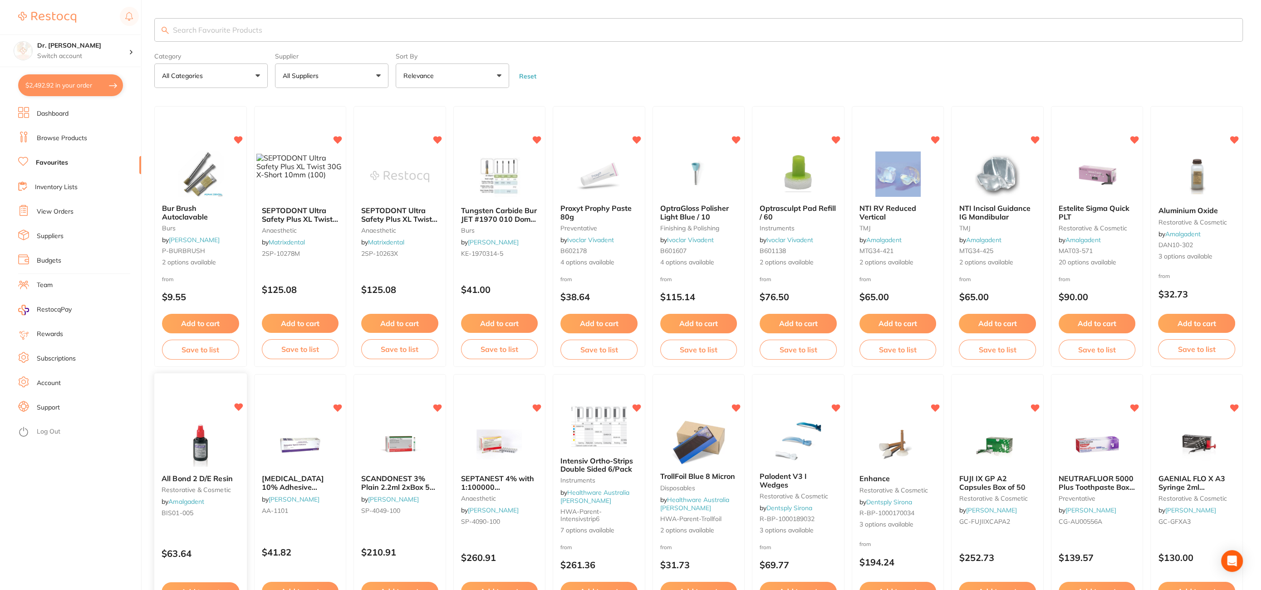
scroll to position [372, 0]
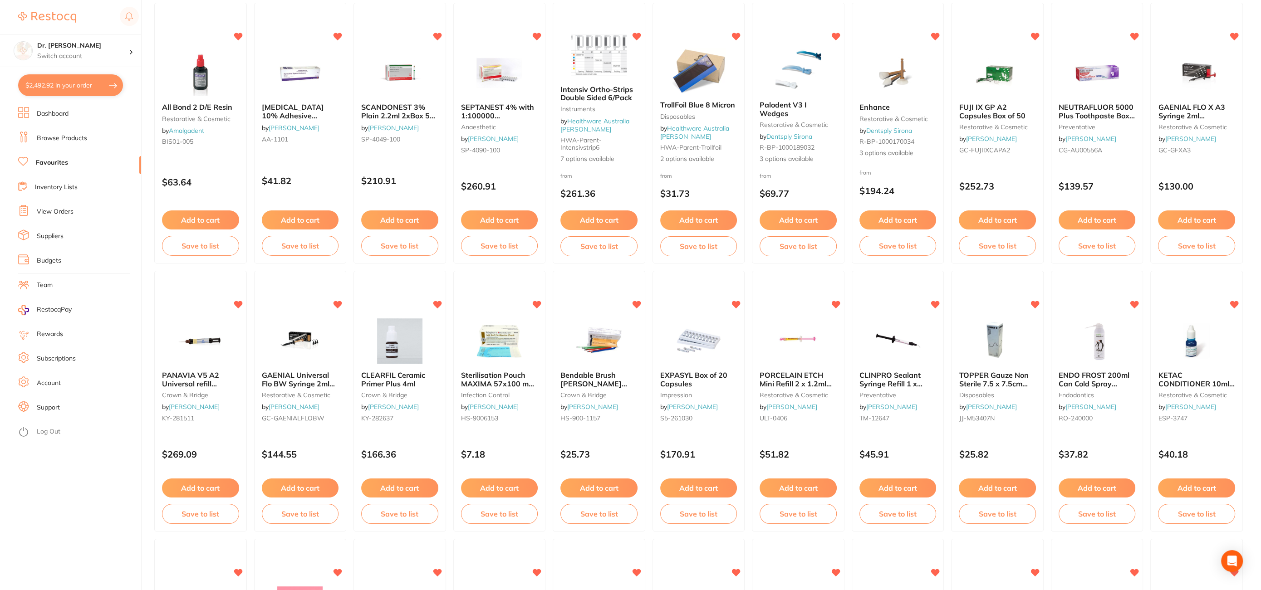
click at [55, 137] on link "Browse Products" at bounding box center [62, 138] width 50 height 9
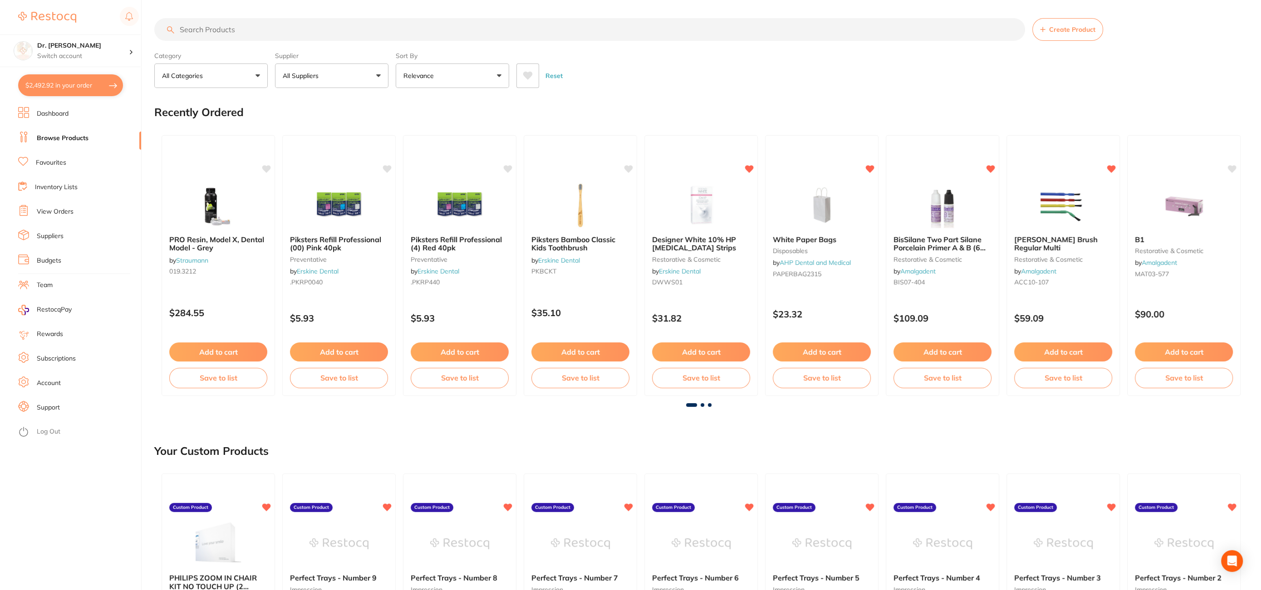
scroll to position [1, 0]
click at [600, 358] on button "Add to cart" at bounding box center [580, 353] width 99 height 20
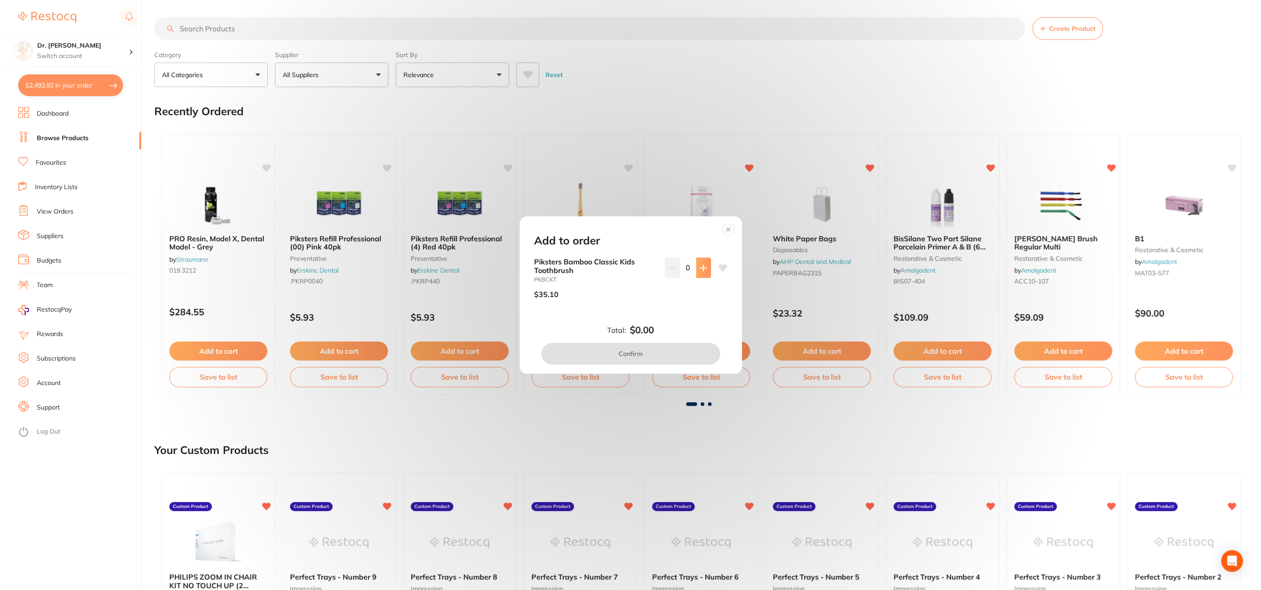
click at [703, 274] on button at bounding box center [703, 268] width 15 height 20
type input "2"
click at [719, 270] on icon at bounding box center [722, 268] width 9 height 7
click at [621, 356] on button "Confirm" at bounding box center [630, 354] width 179 height 22
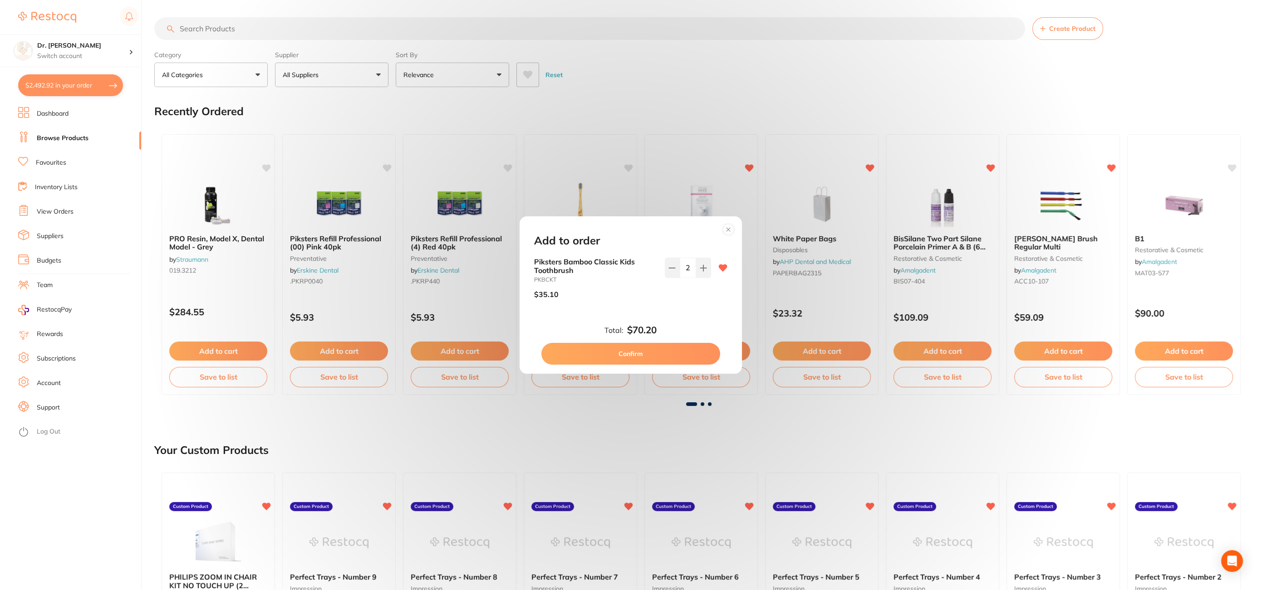
checkbox input "false"
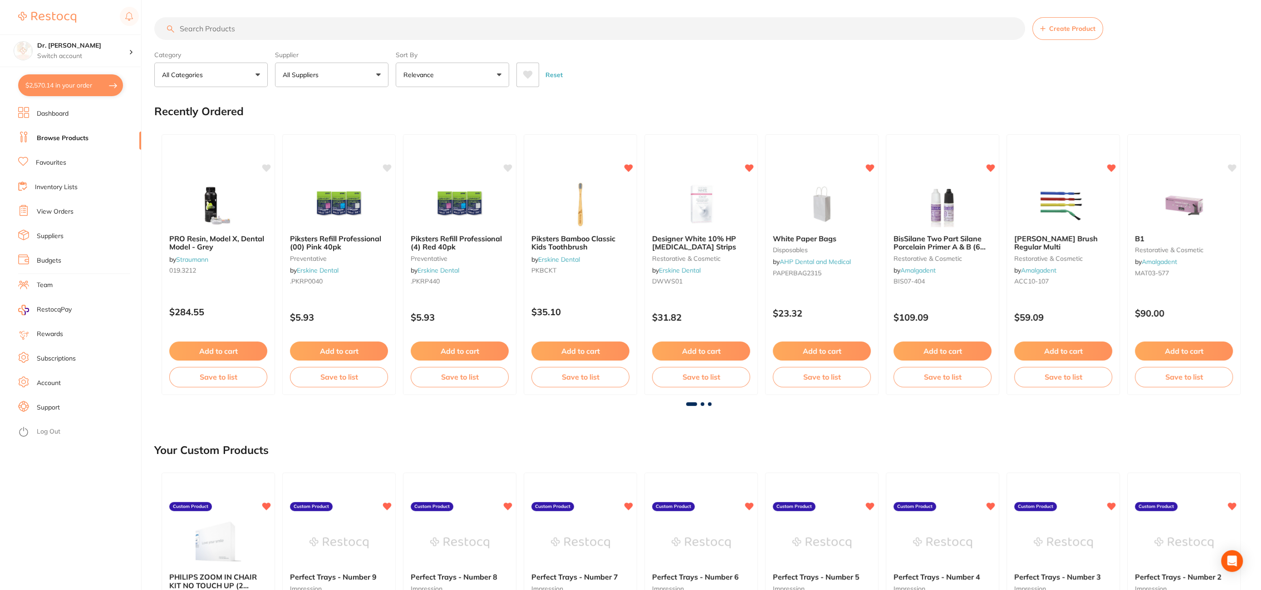
scroll to position [0, 0]
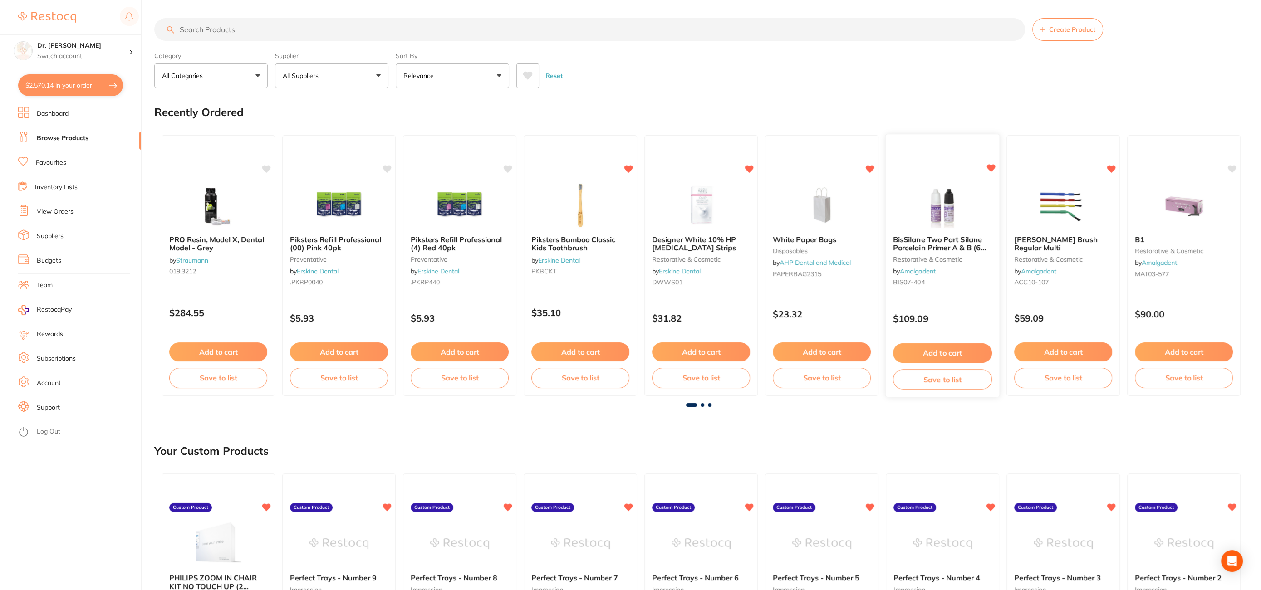
click at [945, 356] on button "Add to cart" at bounding box center [942, 354] width 99 height 20
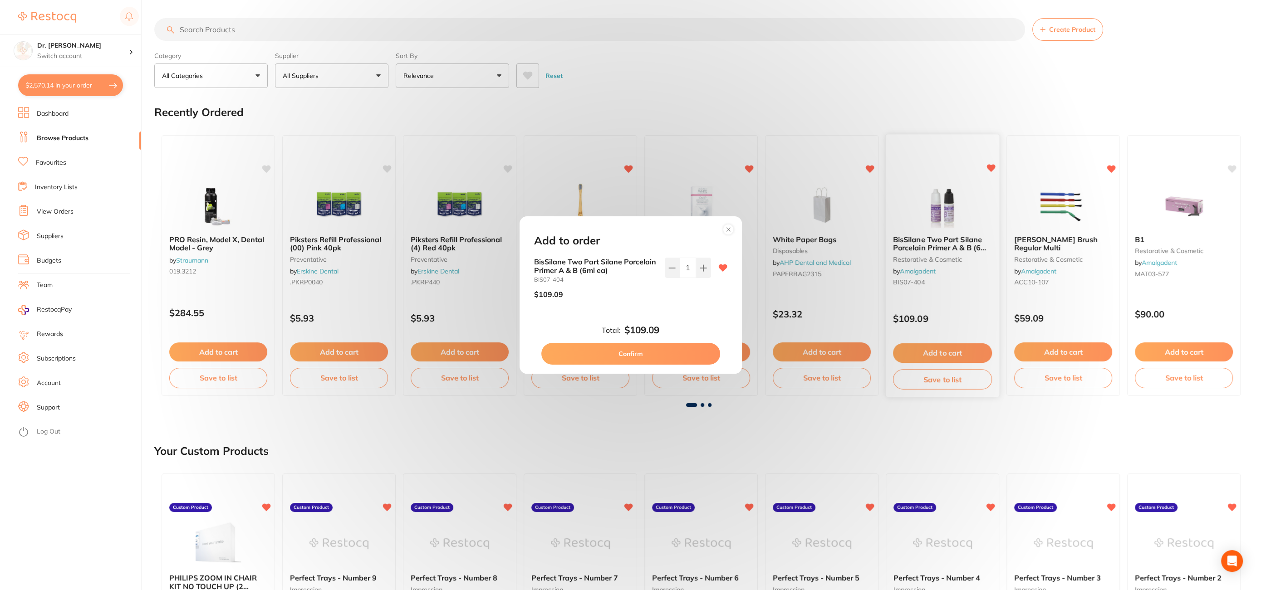
scroll to position [0, 0]
click at [656, 346] on button "Confirm" at bounding box center [630, 354] width 179 height 22
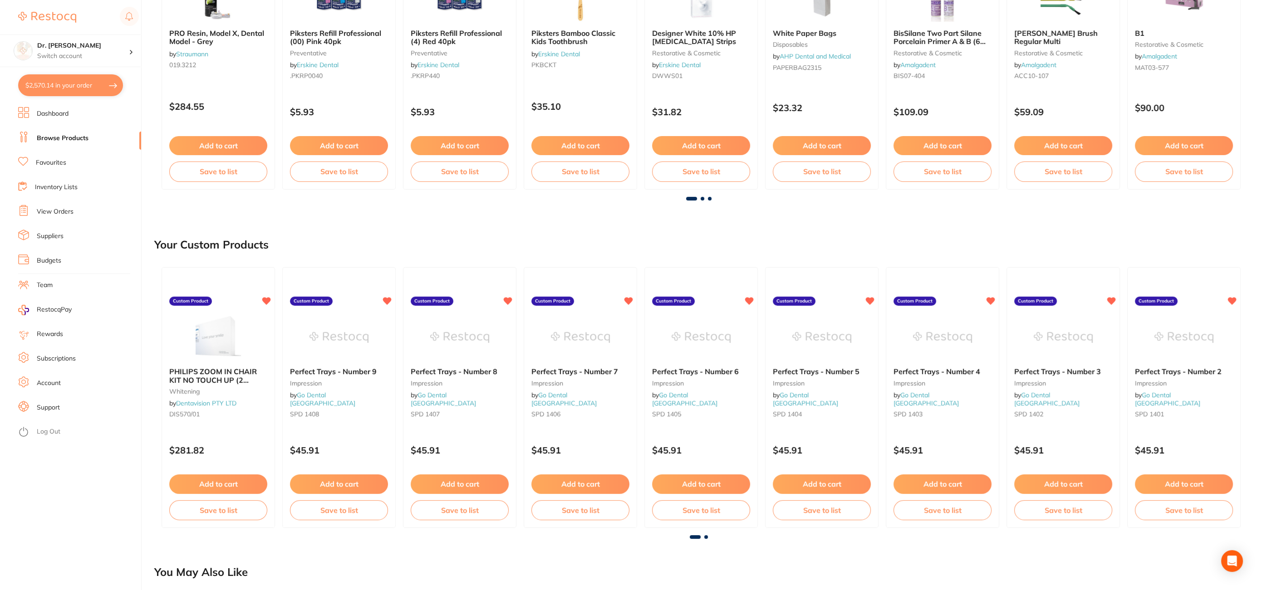
scroll to position [0, 0]
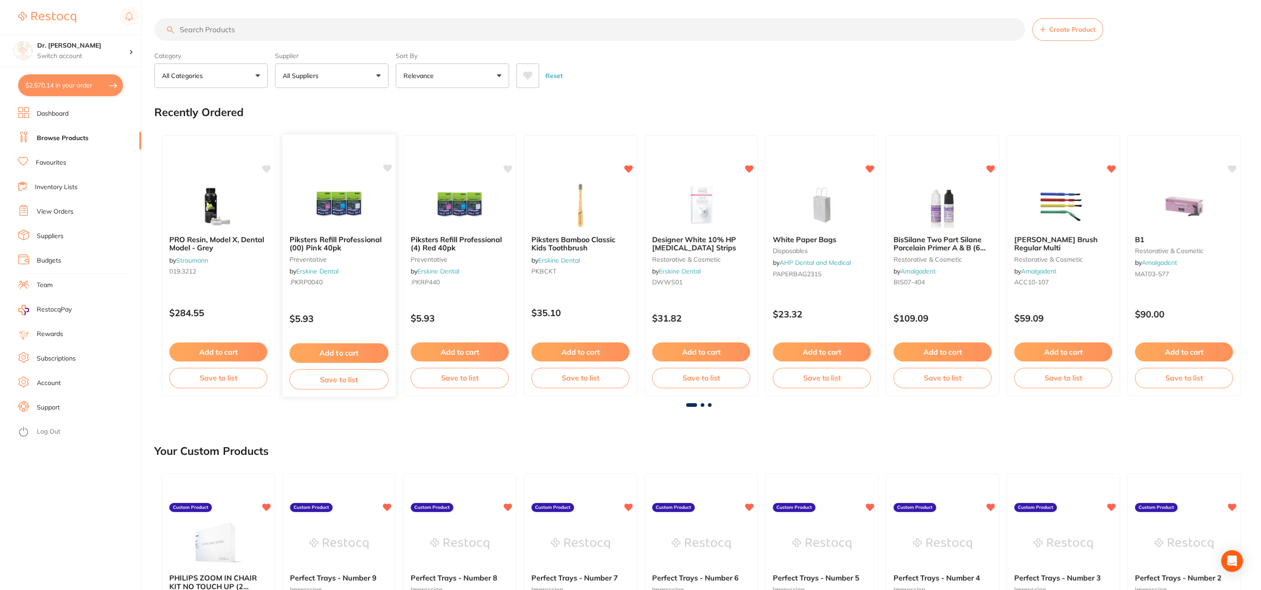
click at [389, 168] on icon at bounding box center [388, 168] width 9 height 8
click at [266, 166] on icon at bounding box center [267, 168] width 9 height 8
click at [509, 165] on icon at bounding box center [508, 168] width 9 height 8
click at [1231, 170] on icon at bounding box center [1232, 168] width 9 height 9
click at [1233, 167] on icon at bounding box center [1233, 168] width 9 height 8
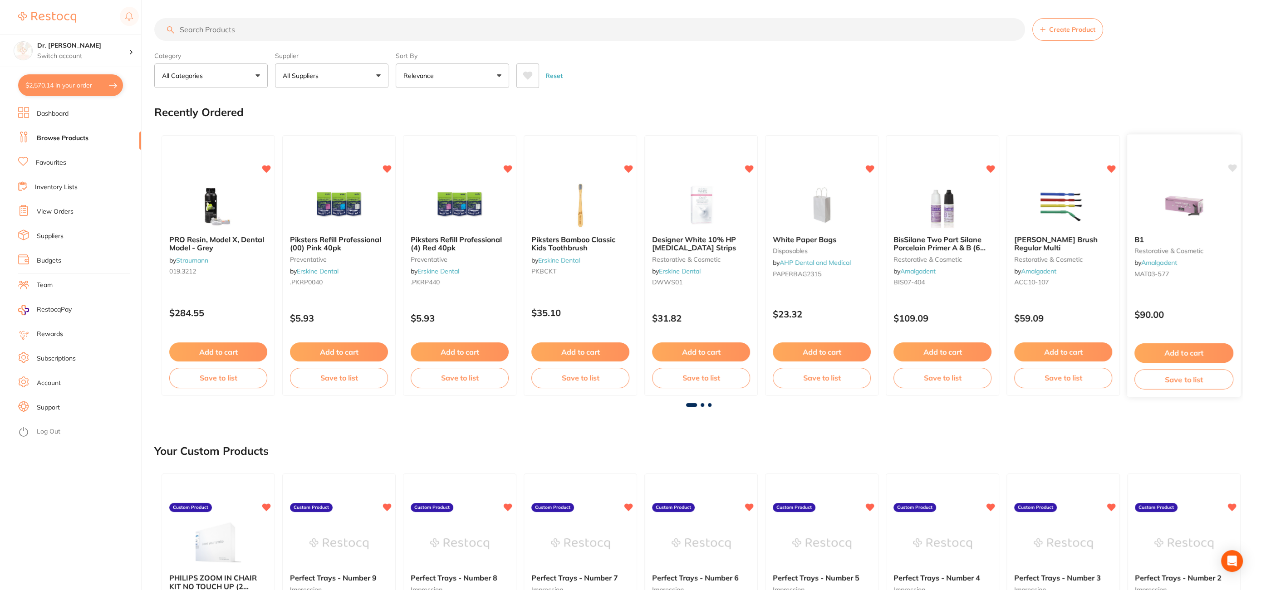
click at [1233, 167] on icon at bounding box center [1233, 168] width 9 height 8
click at [52, 135] on link "Browse Products" at bounding box center [63, 138] width 52 height 9
click at [247, 29] on input "search" at bounding box center [589, 29] width 871 height 23
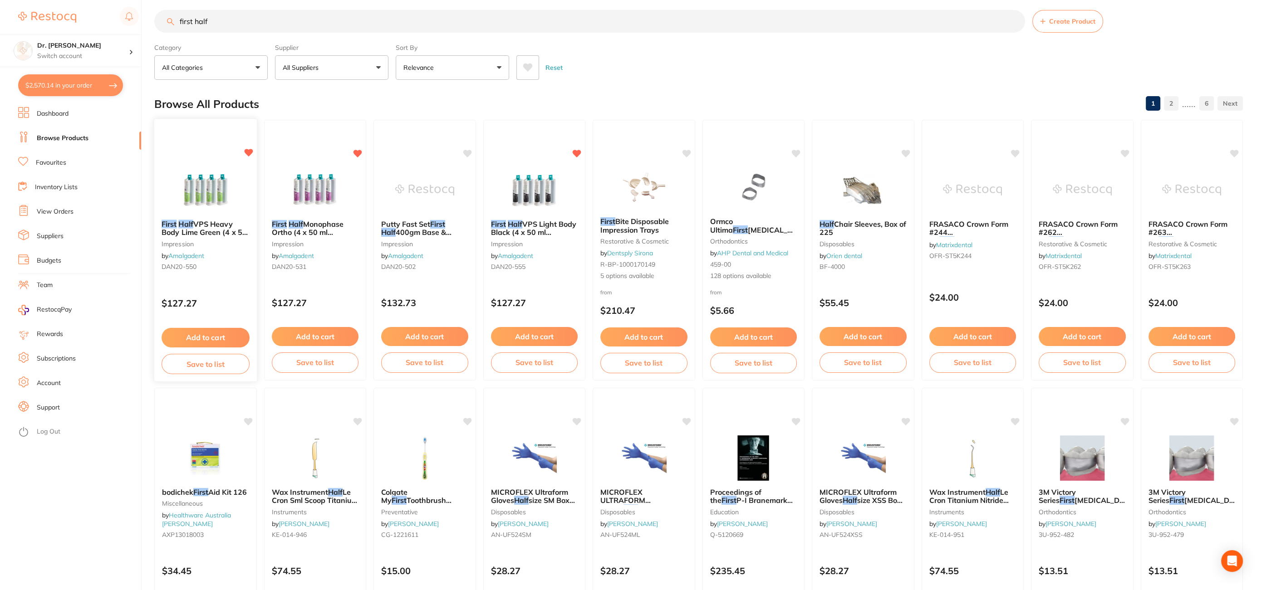
type input "first half"
click at [191, 335] on button "Add to cart" at bounding box center [206, 338] width 88 height 20
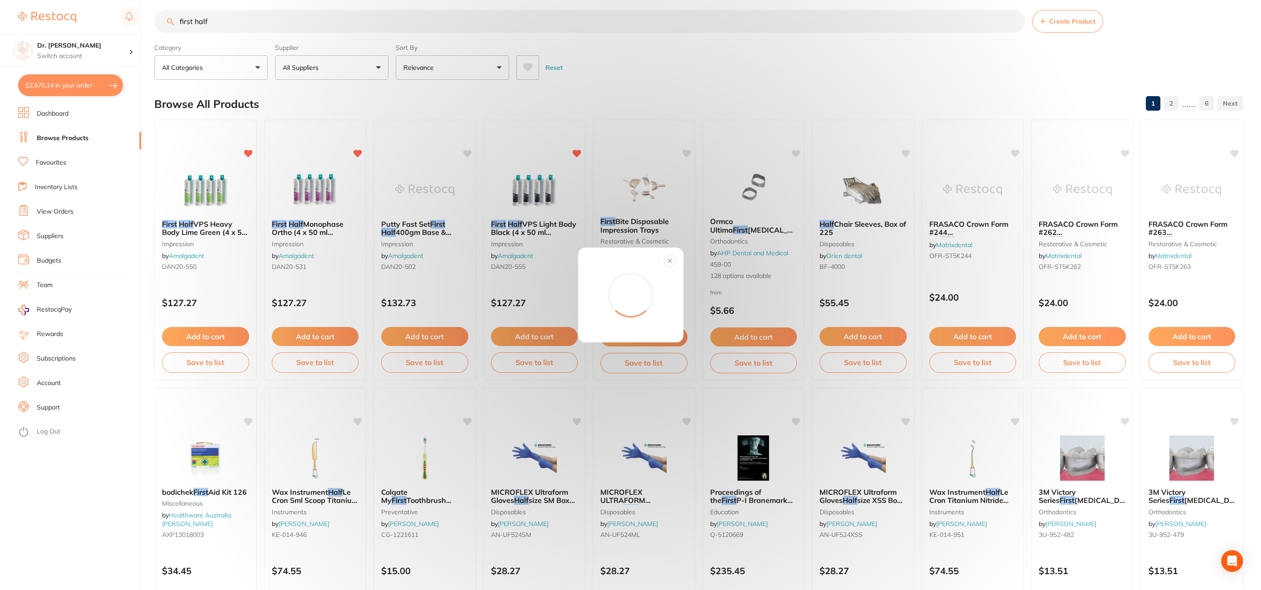
scroll to position [7, 0]
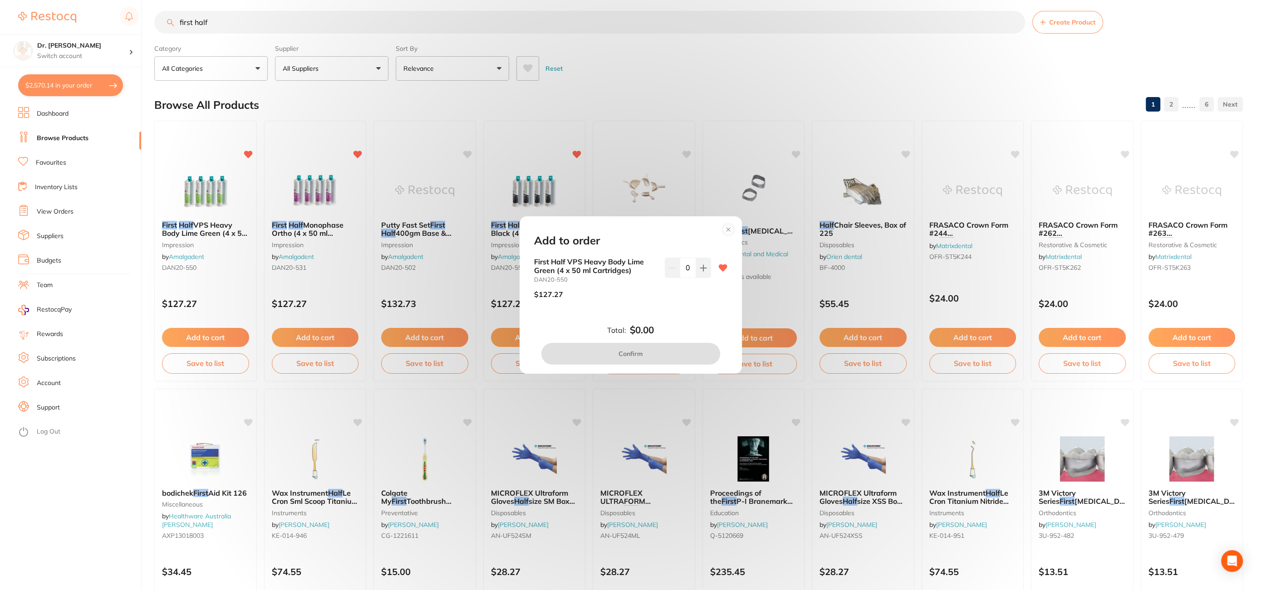
drag, startPoint x: 702, startPoint y: 271, endPoint x: 695, endPoint y: 295, distance: 24.1
click at [702, 271] on button at bounding box center [703, 268] width 15 height 20
type input "1"
drag, startPoint x: 633, startPoint y: 360, endPoint x: 398, endPoint y: 171, distance: 302.5
click at [633, 360] on button "Confirm" at bounding box center [630, 354] width 179 height 22
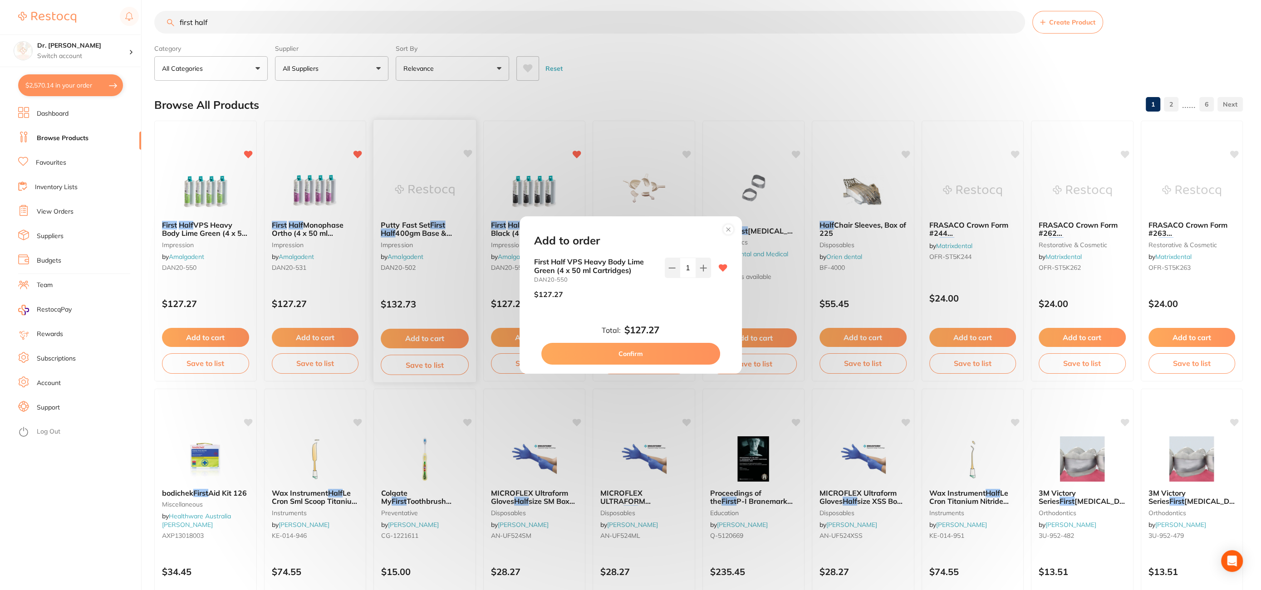
checkbox input "false"
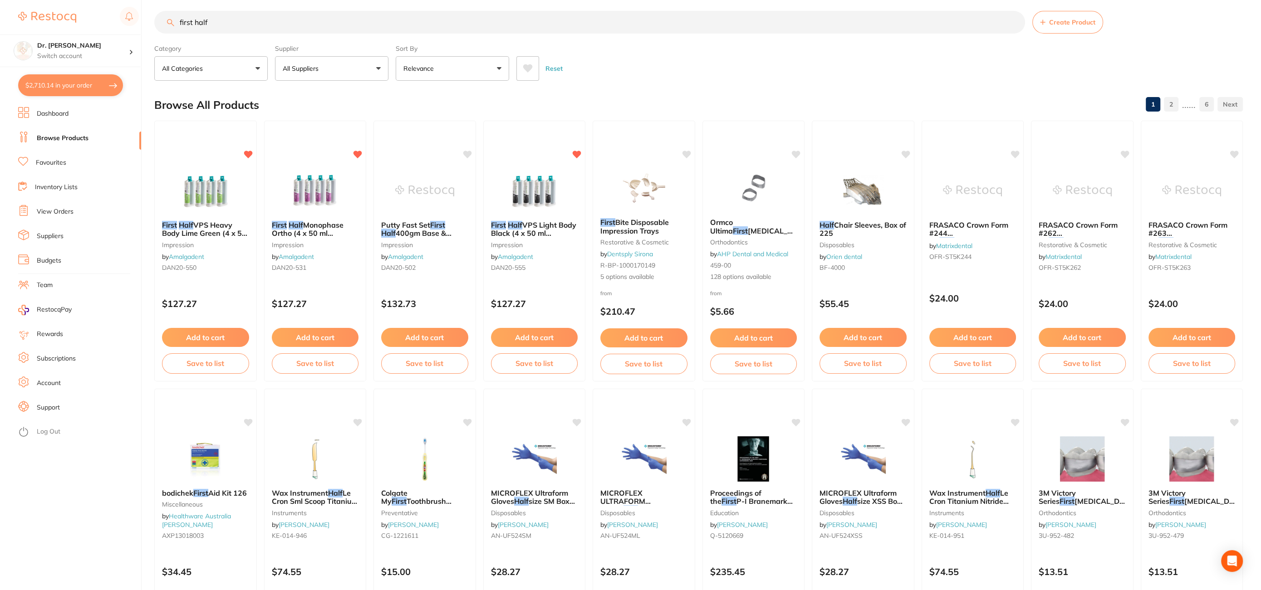
click at [312, 337] on button "Add to cart" at bounding box center [315, 337] width 87 height 19
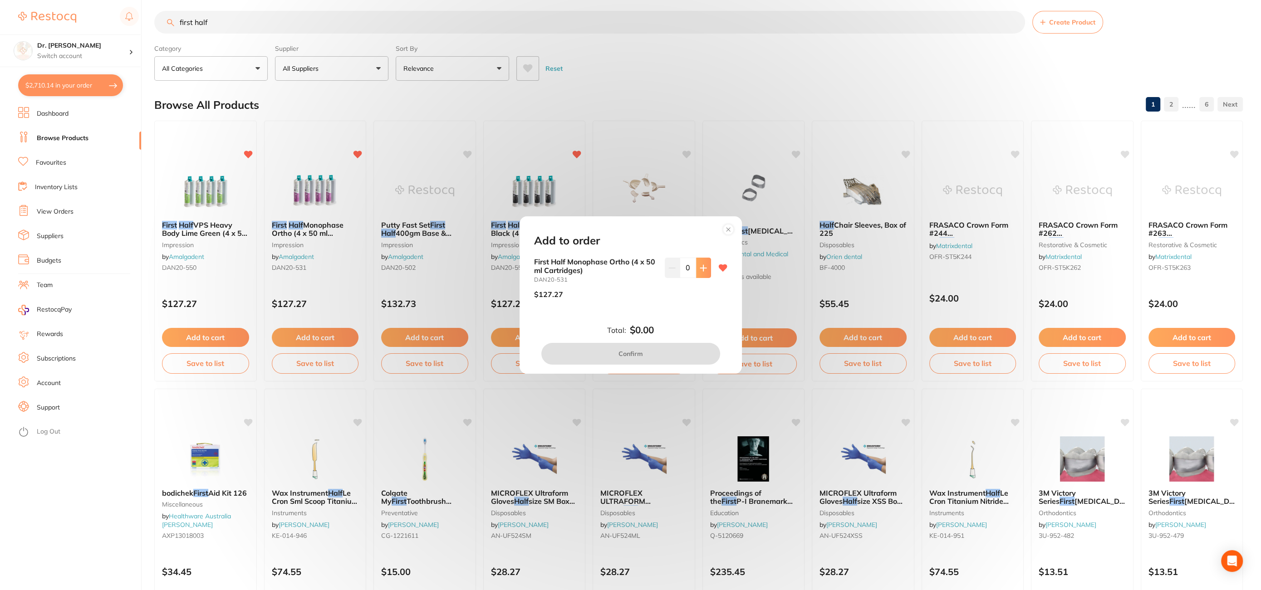
click at [700, 270] on icon at bounding box center [703, 268] width 7 height 7
type input "1"
click at [648, 355] on button "Confirm" at bounding box center [630, 354] width 179 height 22
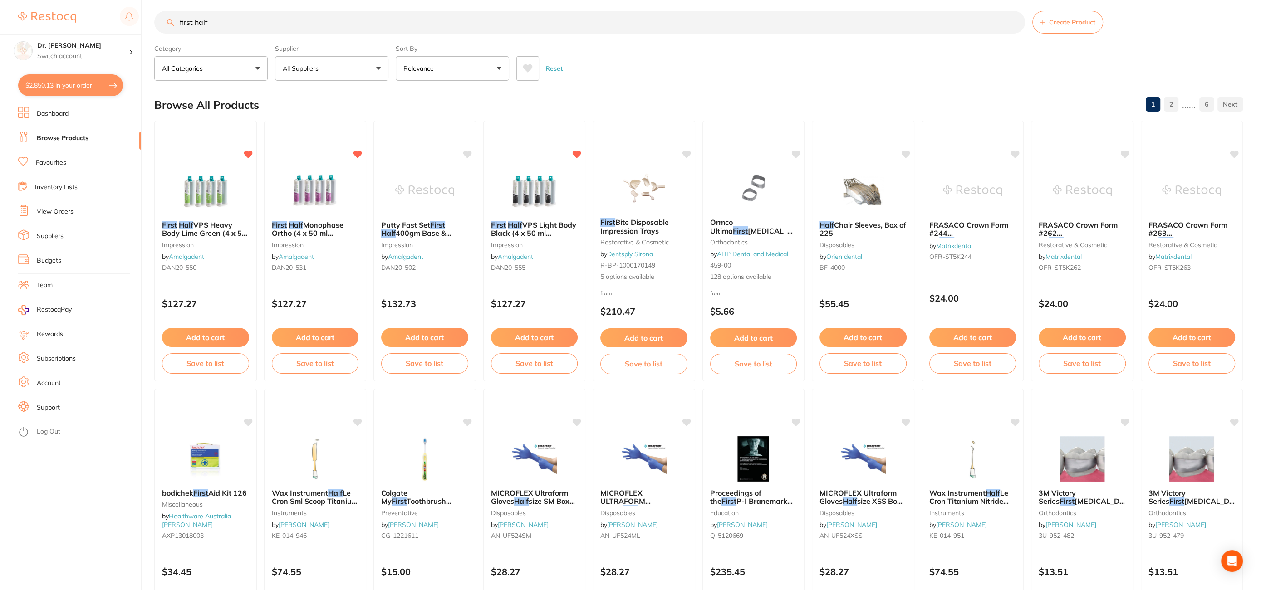
scroll to position [0, 0]
drag, startPoint x: 245, startPoint y: 24, endPoint x: 6, endPoint y: 26, distance: 239.2
click at [6, 26] on div "$2,850.13 Dr. [PERSON_NAME] Switch account Dr. [PERSON_NAME] $2,850.13 in your …" at bounding box center [630, 288] width 1261 height 590
drag, startPoint x: 221, startPoint y: 17, endPoint x: 38, endPoint y: 35, distance: 184.8
click at [38, 35] on div "$2,850.13 Dr. [PERSON_NAME] Switch account Dr. [PERSON_NAME] $2,850.13 in your …" at bounding box center [630, 288] width 1261 height 590
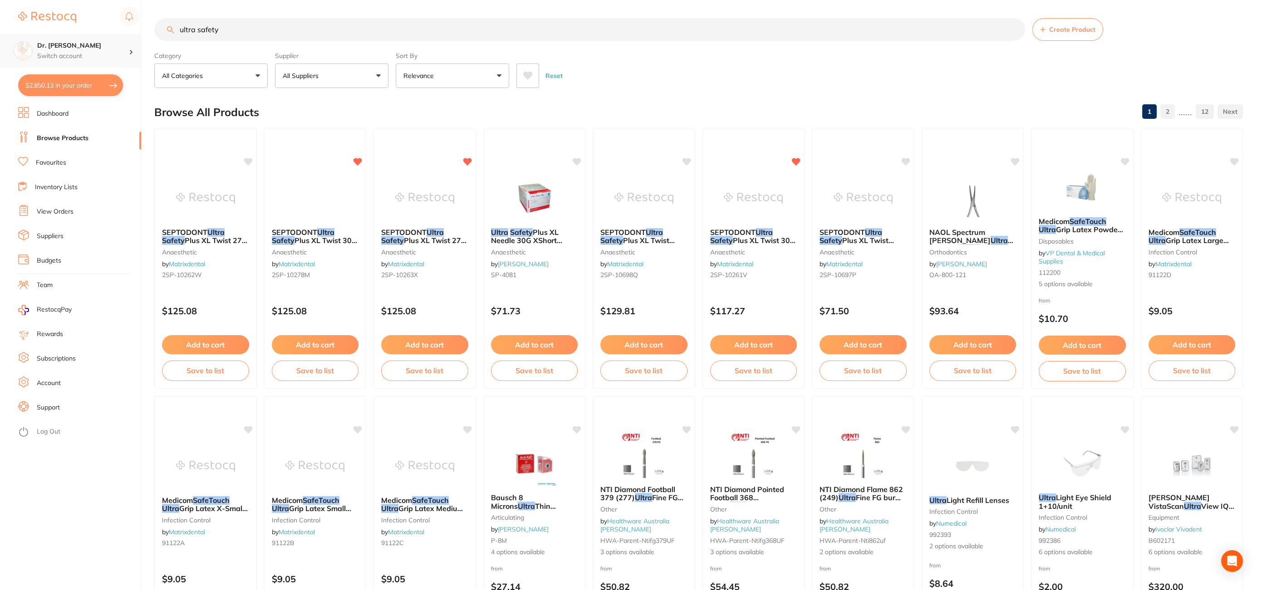
scroll to position [6, 0]
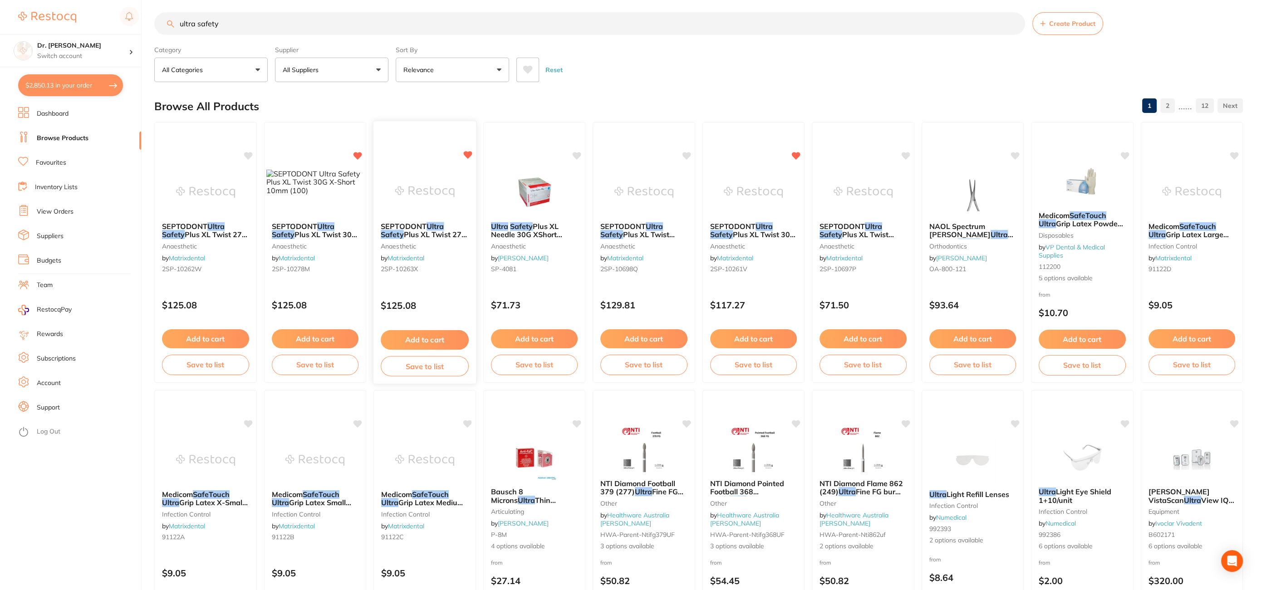
click at [431, 332] on button "Add to cart" at bounding box center [425, 340] width 88 height 20
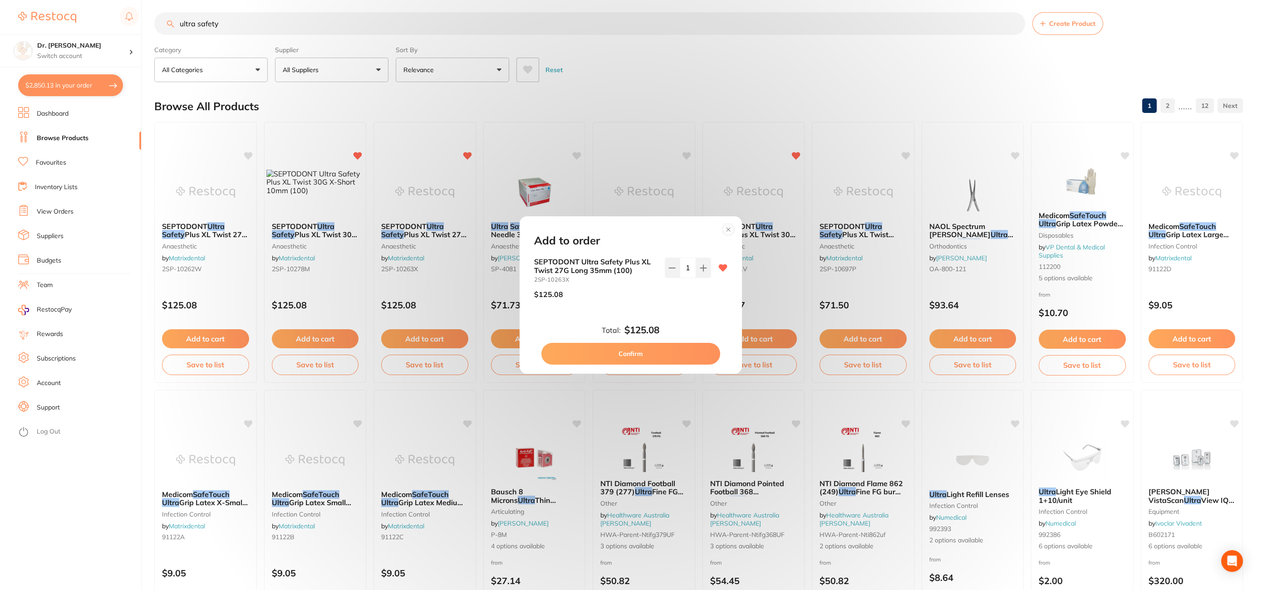
click at [643, 352] on button "Confirm" at bounding box center [630, 354] width 179 height 22
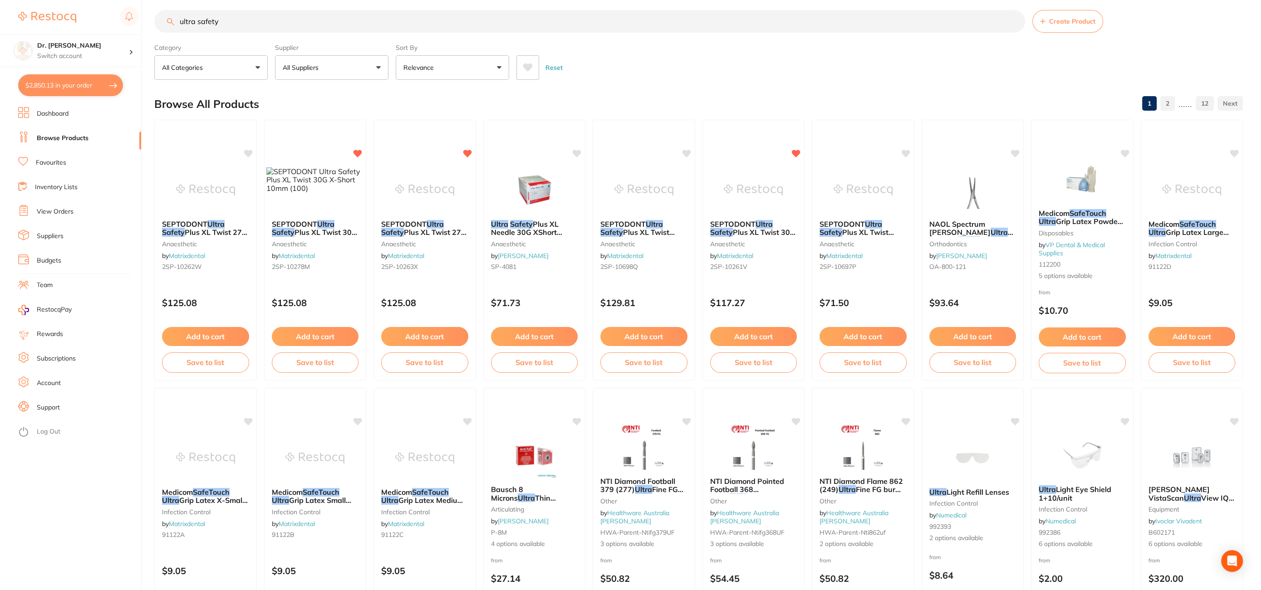
scroll to position [0, 0]
drag, startPoint x: 238, startPoint y: 25, endPoint x: 22, endPoint y: 14, distance: 215.9
click at [22, 14] on div "$2,850.13 Dr. [PERSON_NAME] Switch account Dr. [PERSON_NAME] $2,850.13 in your …" at bounding box center [630, 287] width 1261 height 590
type input "one step"
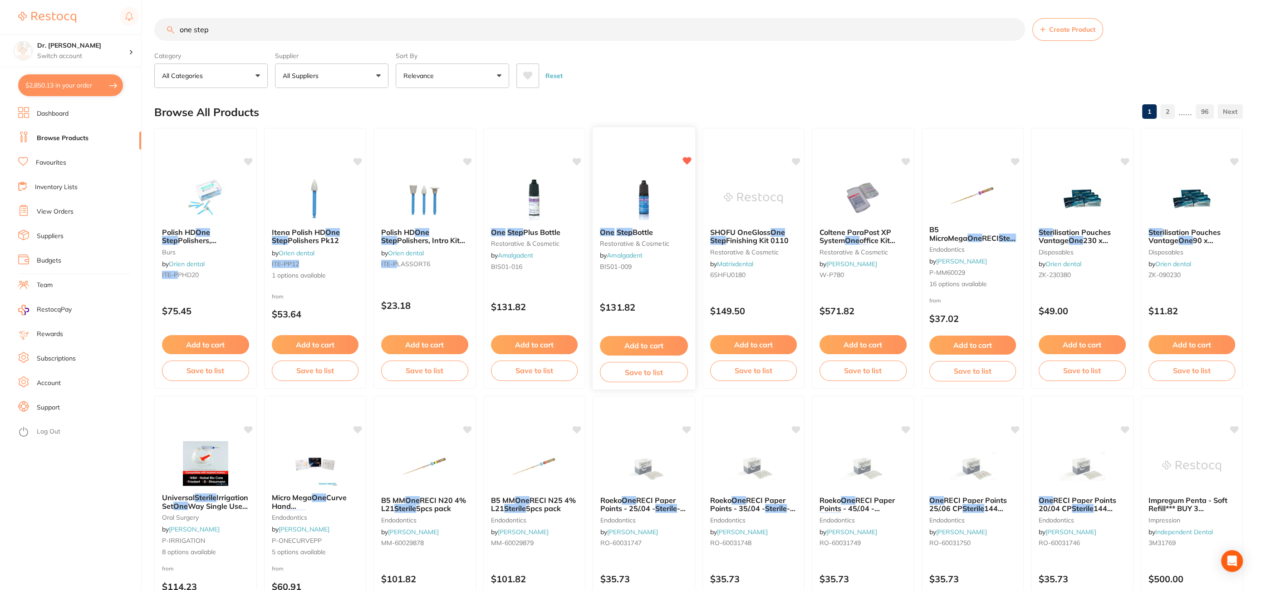
click at [644, 348] on button "Add to cart" at bounding box center [644, 346] width 88 height 20
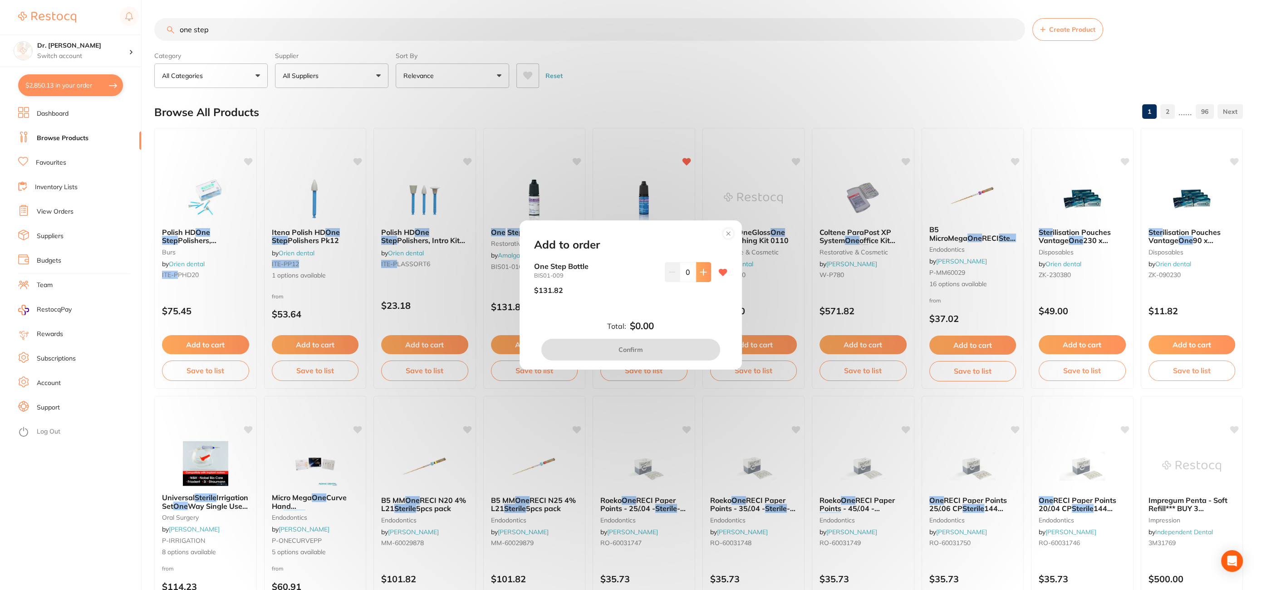
click at [704, 272] on button at bounding box center [703, 272] width 15 height 20
type input "1"
click at [664, 351] on button "Confirm" at bounding box center [630, 350] width 179 height 22
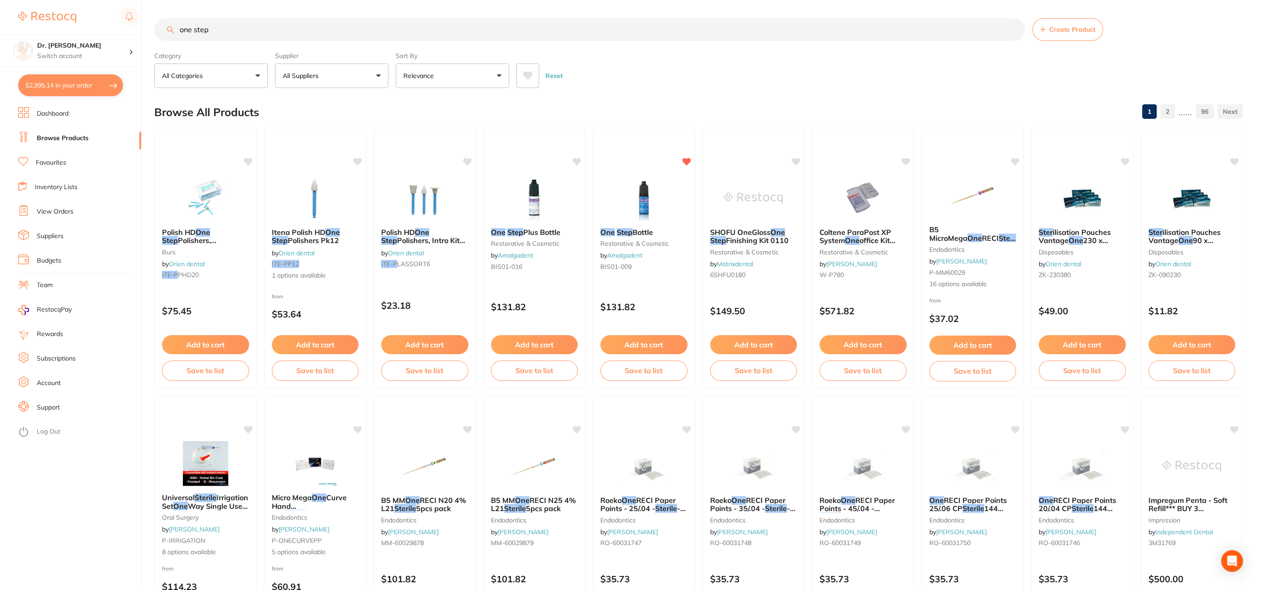
drag, startPoint x: 223, startPoint y: 26, endPoint x: 0, endPoint y: 4, distance: 223.5
click at [0, 29] on html "$2,995.14 Dr. [PERSON_NAME] Switch account Dr. [PERSON_NAME] $2,995.14 in your …" at bounding box center [630, 295] width 1261 height 590
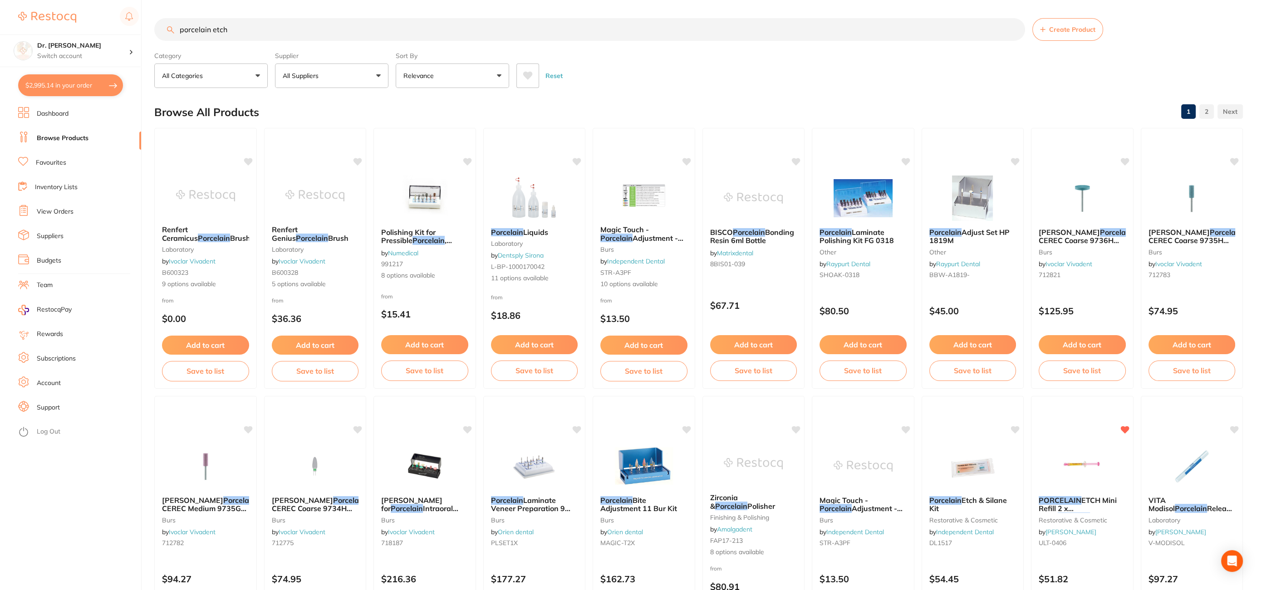
type input "porcelain etch"
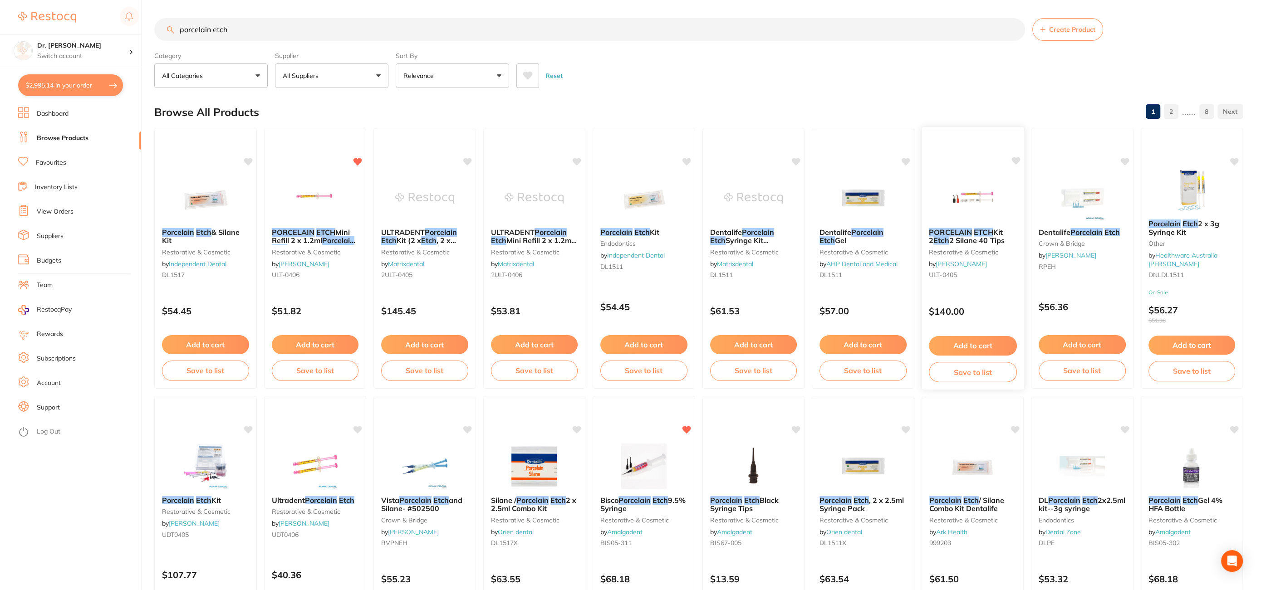
click at [984, 189] on img at bounding box center [972, 198] width 59 height 46
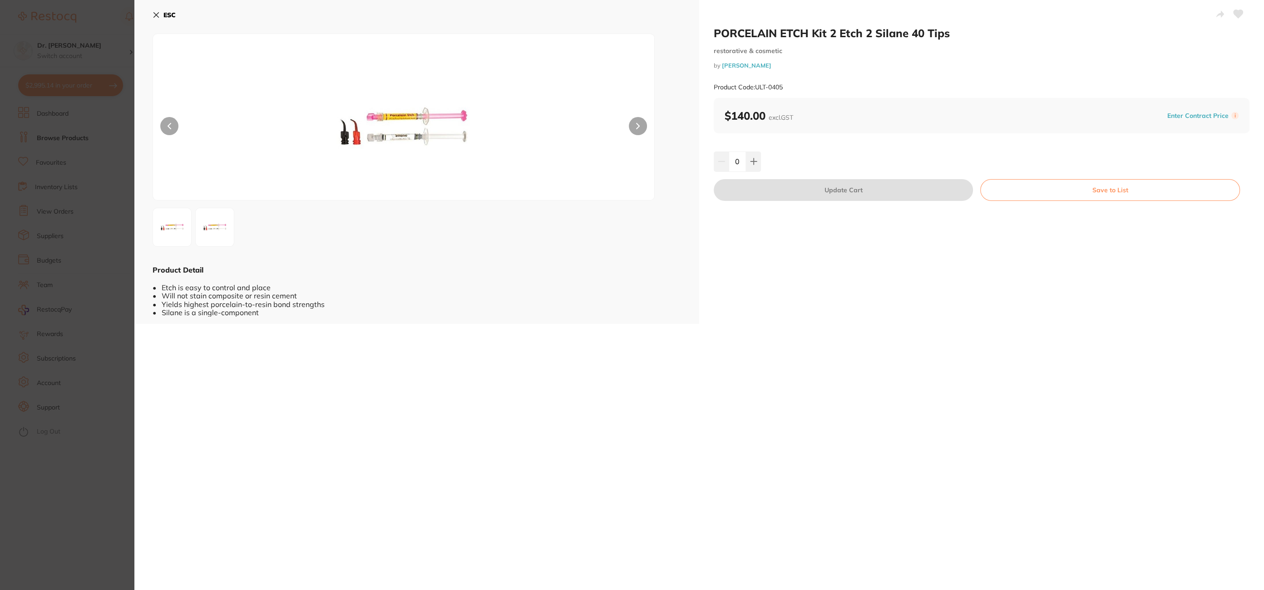
click at [158, 14] on icon at bounding box center [156, 14] width 7 height 7
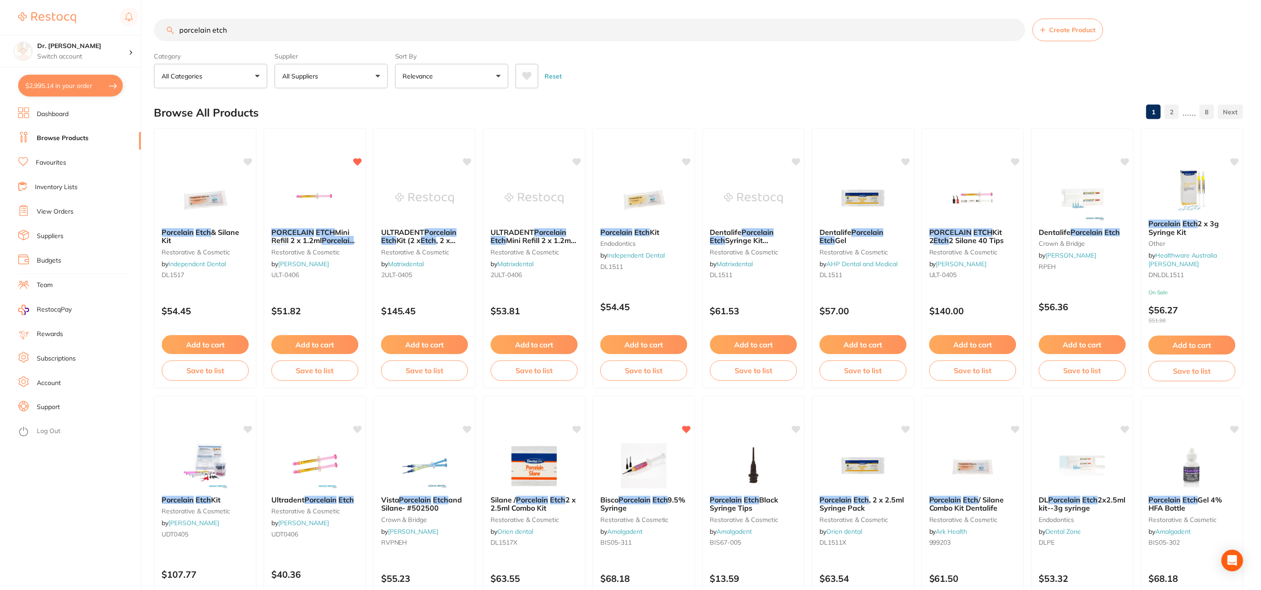
scroll to position [8, 0]
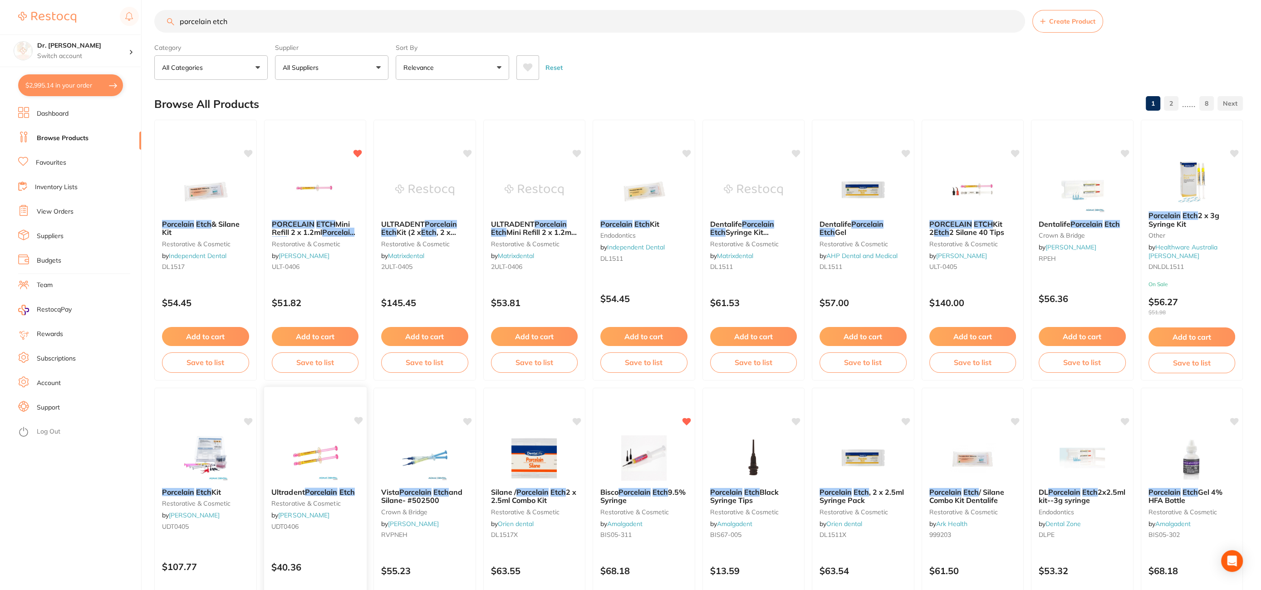
click at [360, 417] on icon at bounding box center [358, 421] width 9 height 8
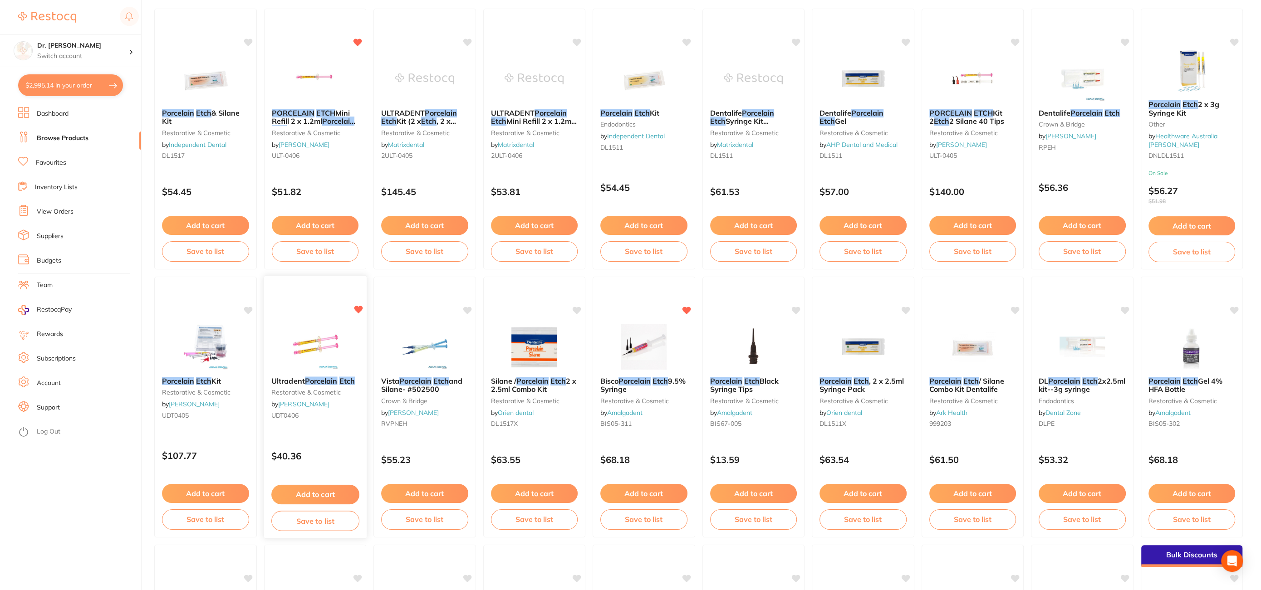
scroll to position [141, 0]
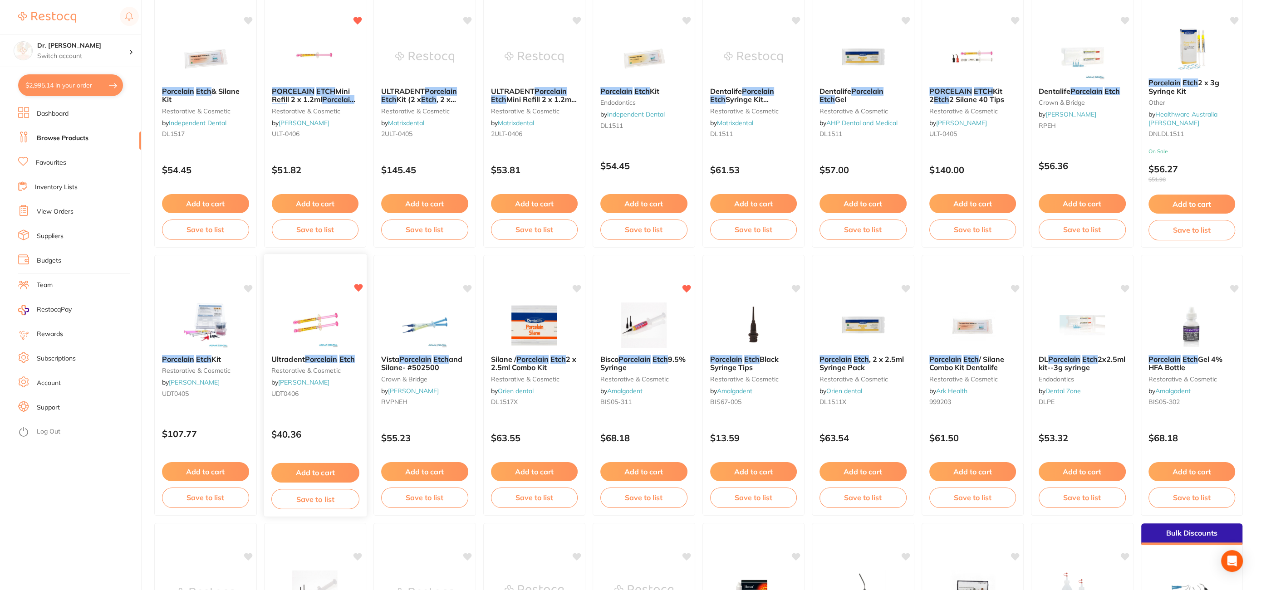
click at [335, 474] on button "Add to cart" at bounding box center [315, 473] width 88 height 20
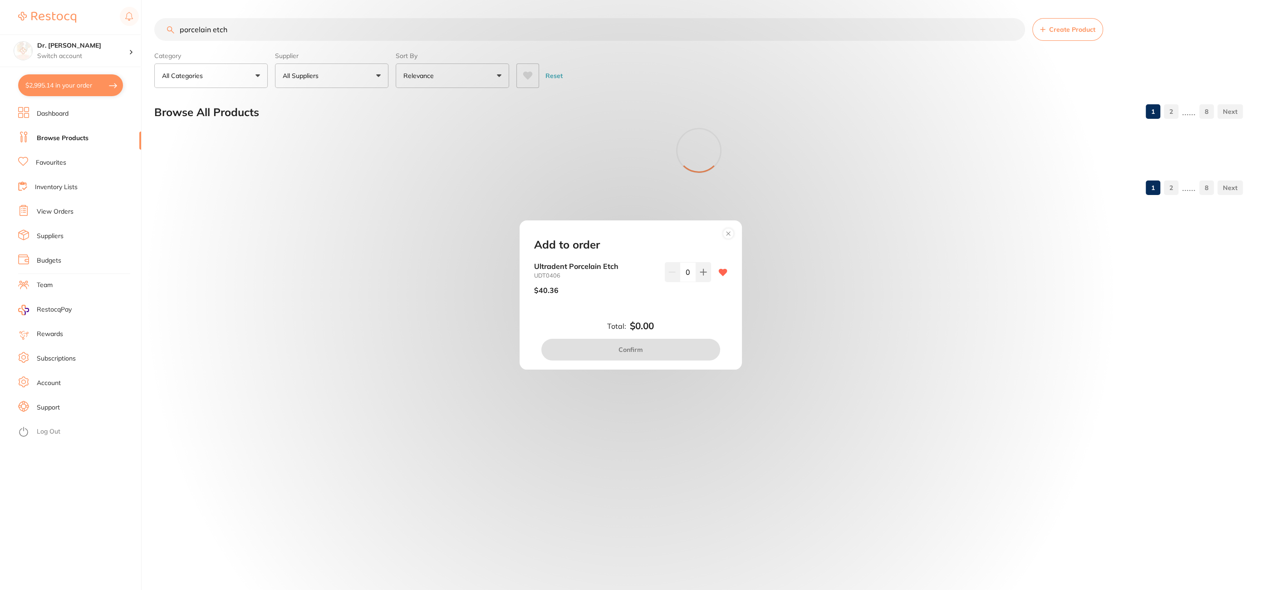
scroll to position [0, 0]
click at [703, 272] on icon at bounding box center [703, 272] width 6 height 6
type input "1"
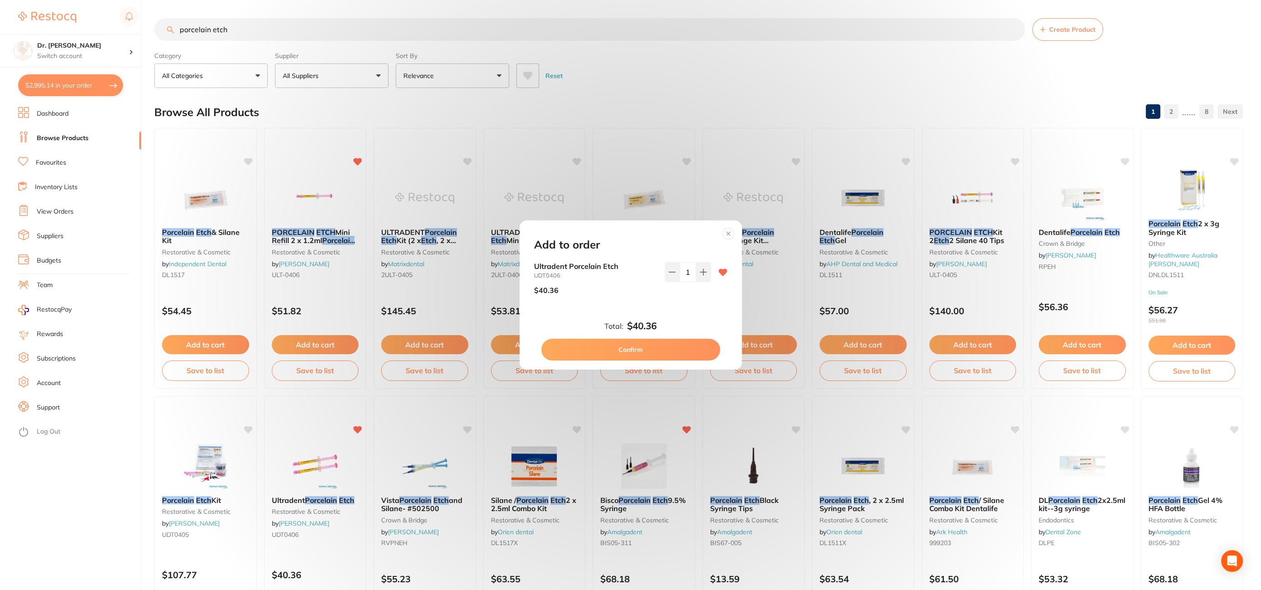
click at [617, 354] on button "Confirm" at bounding box center [630, 350] width 179 height 22
checkbox input "false"
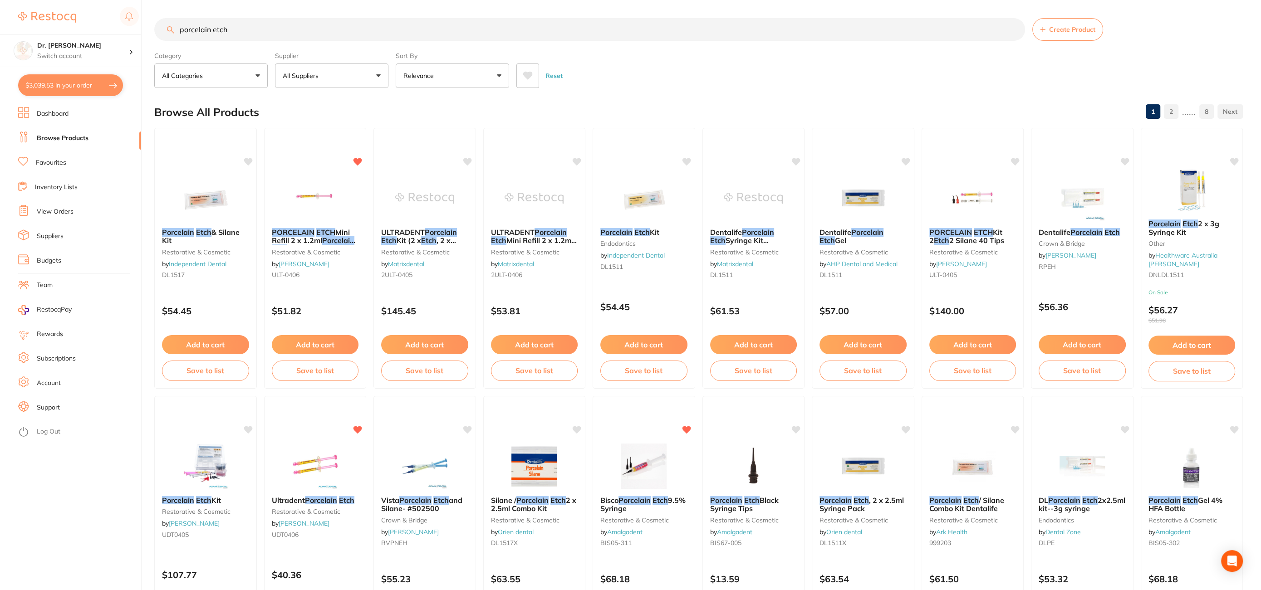
drag, startPoint x: 267, startPoint y: 32, endPoint x: 63, endPoint y: 22, distance: 204.1
click at [63, 22] on div "$3,039.53 Dr. [PERSON_NAME] Switch account Dr. [PERSON_NAME] $3,039.53 in your …" at bounding box center [630, 295] width 1261 height 590
type input "[PERSON_NAME]"
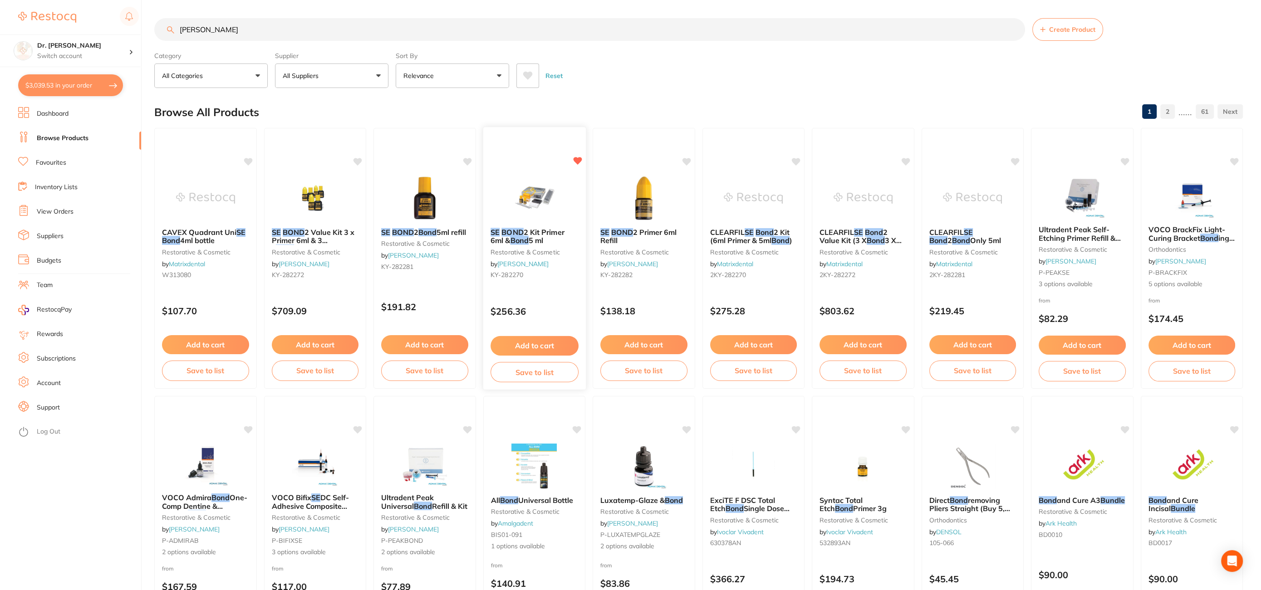
click at [541, 348] on button "Add to cart" at bounding box center [535, 346] width 88 height 20
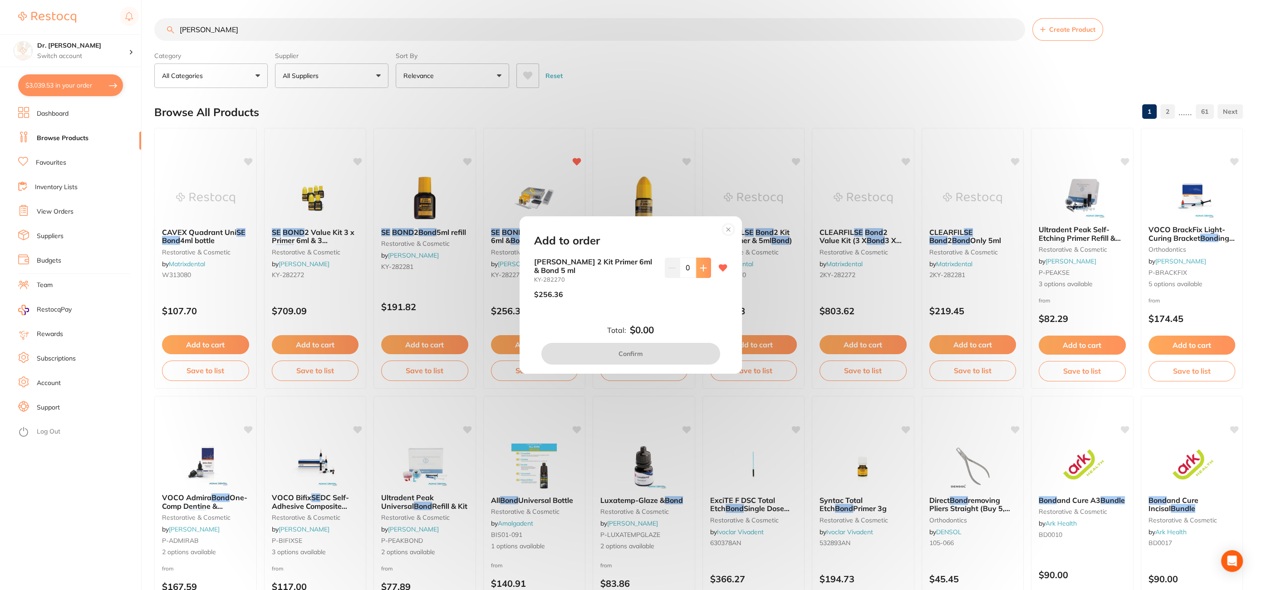
drag, startPoint x: 704, startPoint y: 264, endPoint x: 705, endPoint y: 269, distance: 5.1
click at [705, 265] on button at bounding box center [703, 268] width 15 height 20
type input "1"
click at [641, 349] on button "Confirm" at bounding box center [630, 354] width 179 height 22
checkbox input "false"
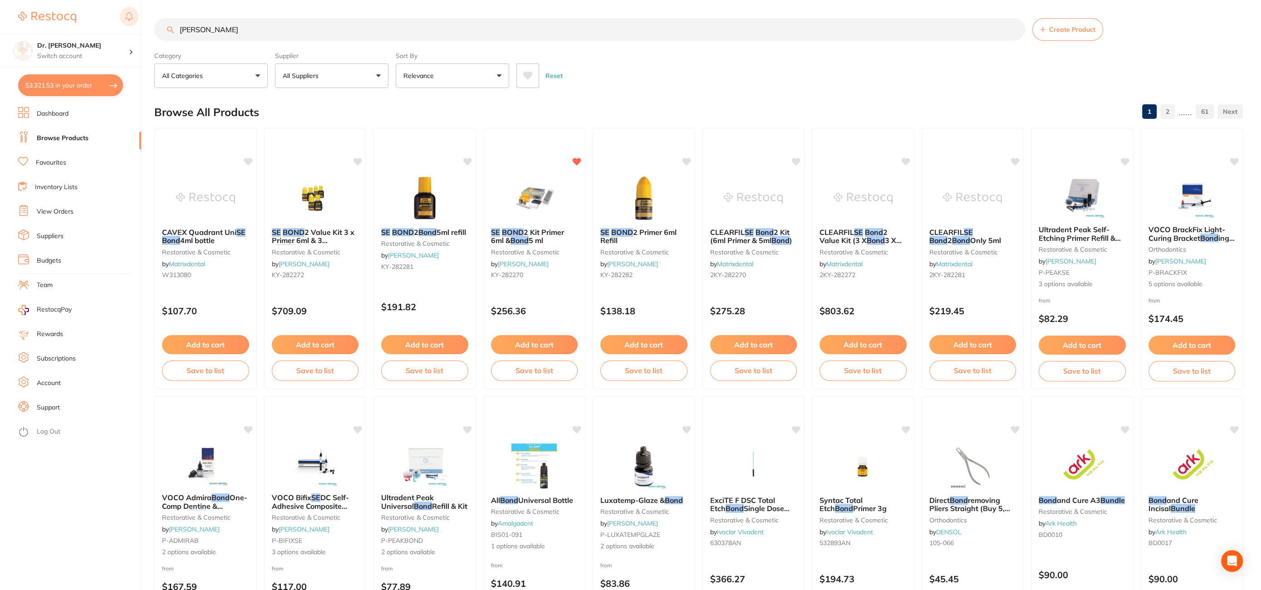
drag, startPoint x: 220, startPoint y: 24, endPoint x: 126, endPoint y: 23, distance: 94.0
click at [126, 23] on div "$3,321.53 Dr. [PERSON_NAME] Switch account Dr. [PERSON_NAME] $3,321.53 in your …" at bounding box center [630, 295] width 1261 height 590
drag, startPoint x: 147, startPoint y: 30, endPoint x: 77, endPoint y: 29, distance: 70.4
click at [76, 30] on div "$3,321.53 Dr. [PERSON_NAME] Switch account Dr. [PERSON_NAME] $3,321.53 in your …" at bounding box center [630, 295] width 1261 height 590
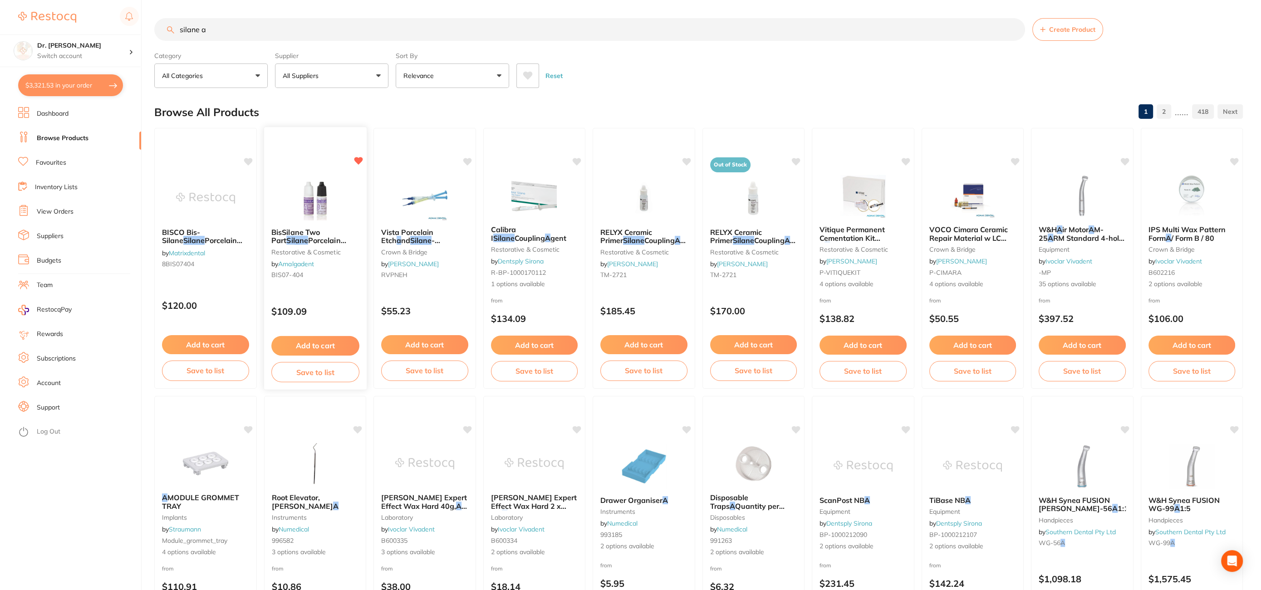
type input "silane a"
click at [314, 340] on button "Add to cart" at bounding box center [315, 346] width 88 height 20
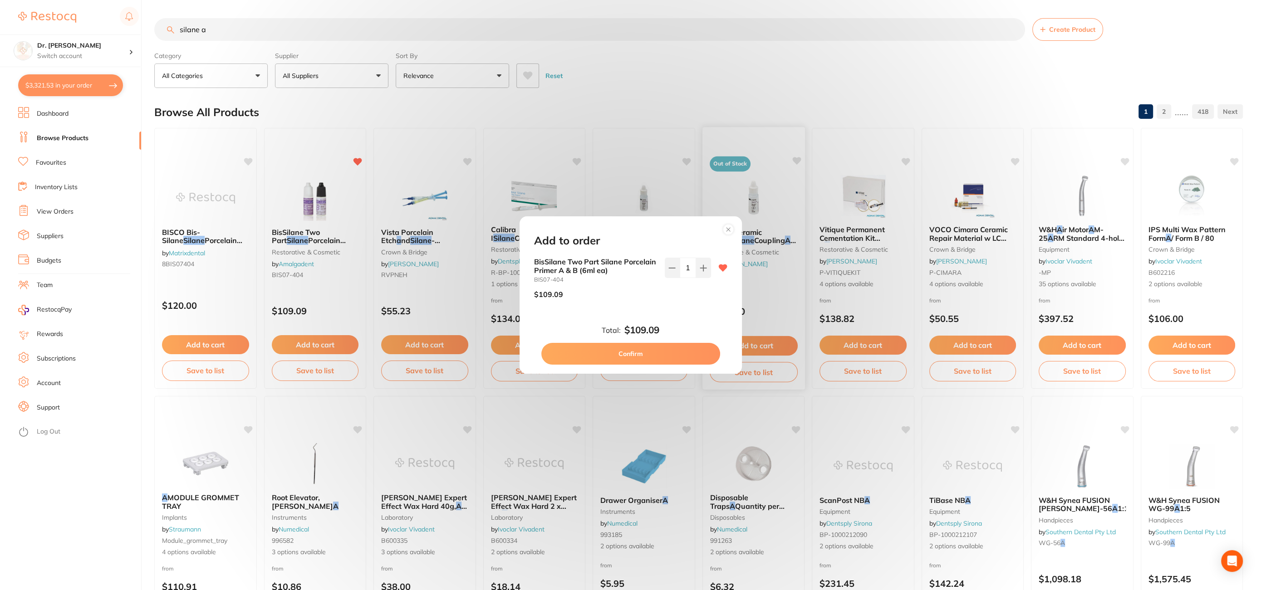
click at [730, 227] on circle at bounding box center [728, 229] width 10 height 10
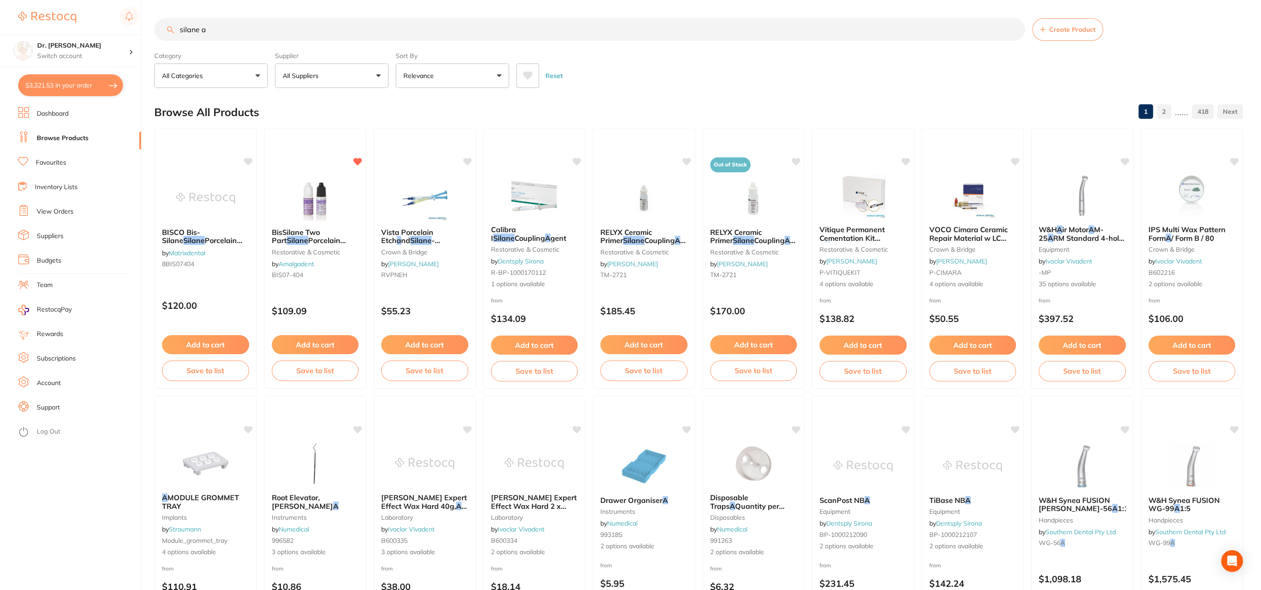
click at [54, 89] on button "$3,321.53 in your order" at bounding box center [70, 85] width 105 height 22
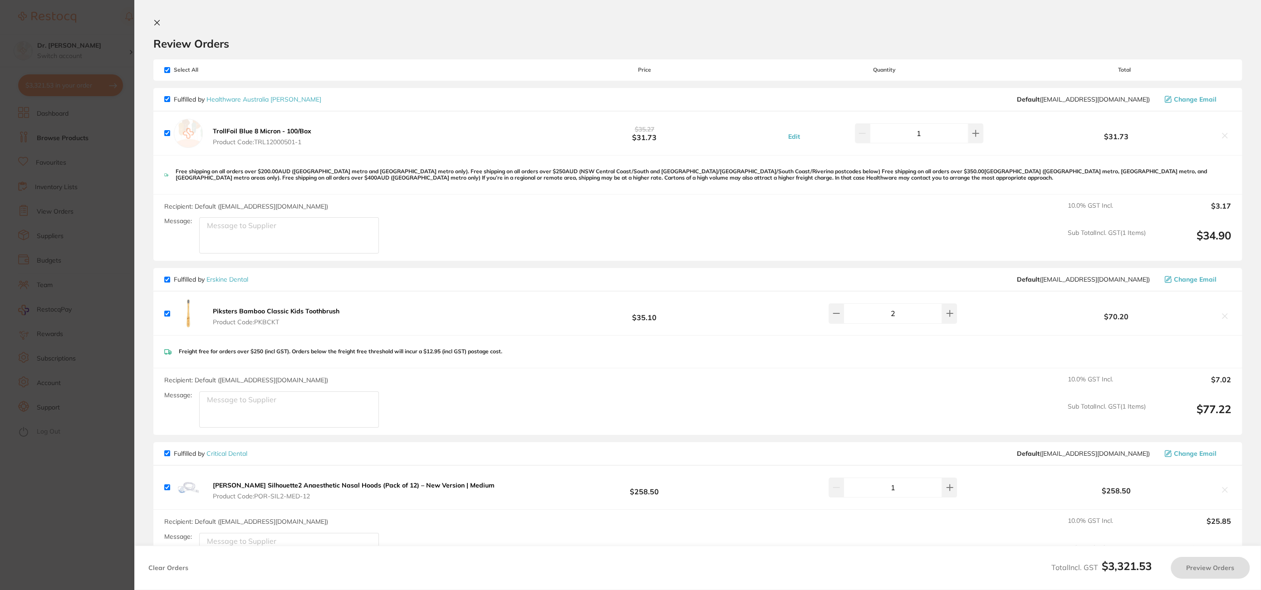
checkbox input "true"
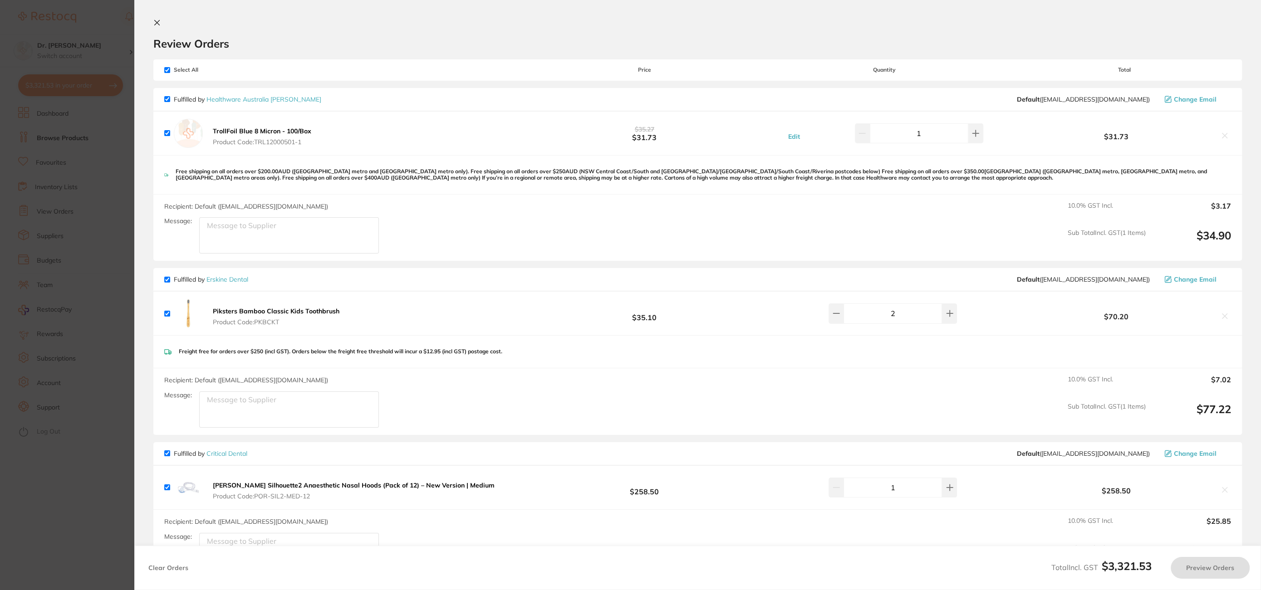
checkbox input "true"
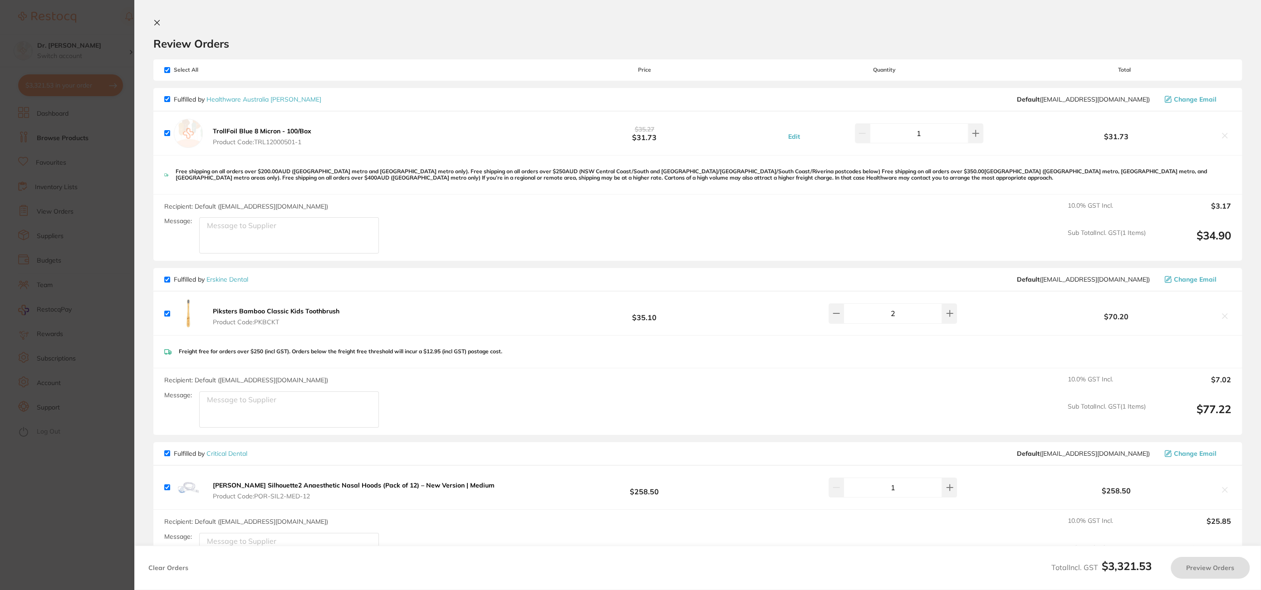
checkbox input "true"
click at [157, 21] on icon at bounding box center [156, 22] width 7 height 7
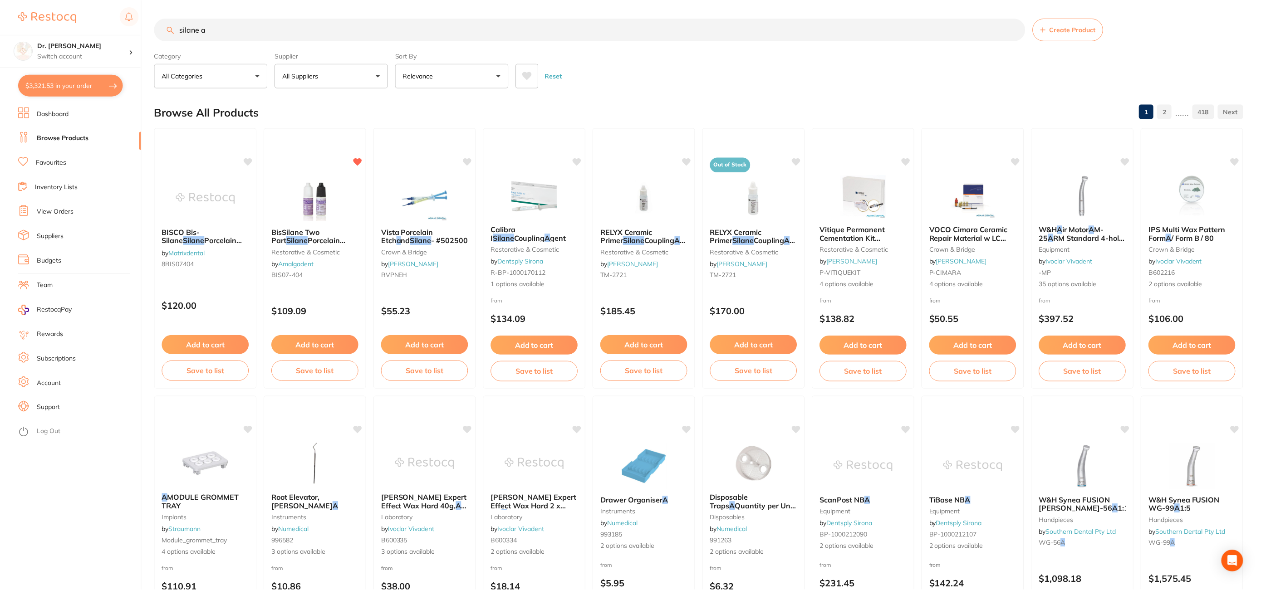
scroll to position [141, 0]
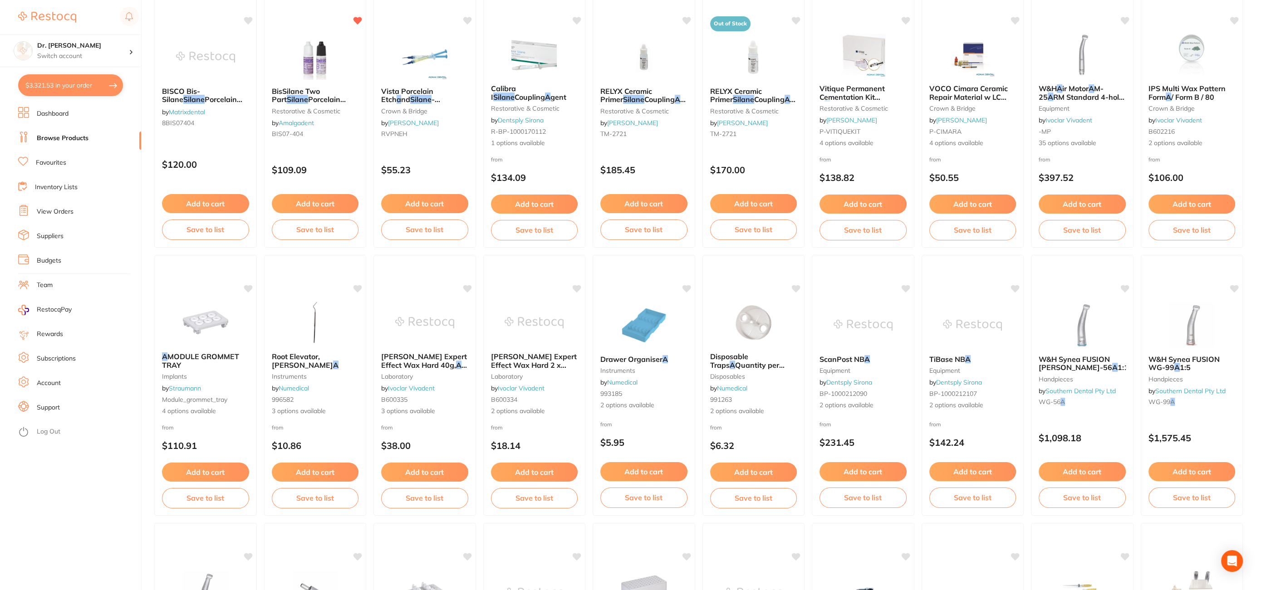
click at [56, 83] on button "$3,321.53 in your order" at bounding box center [70, 85] width 105 height 22
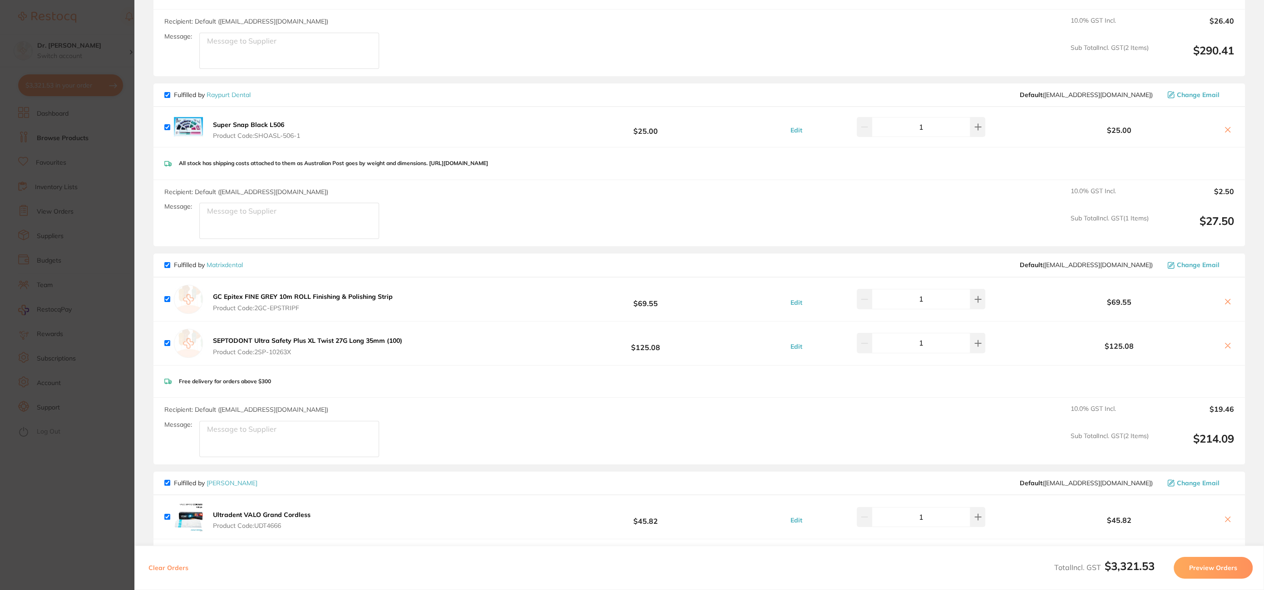
scroll to position [2095, 0]
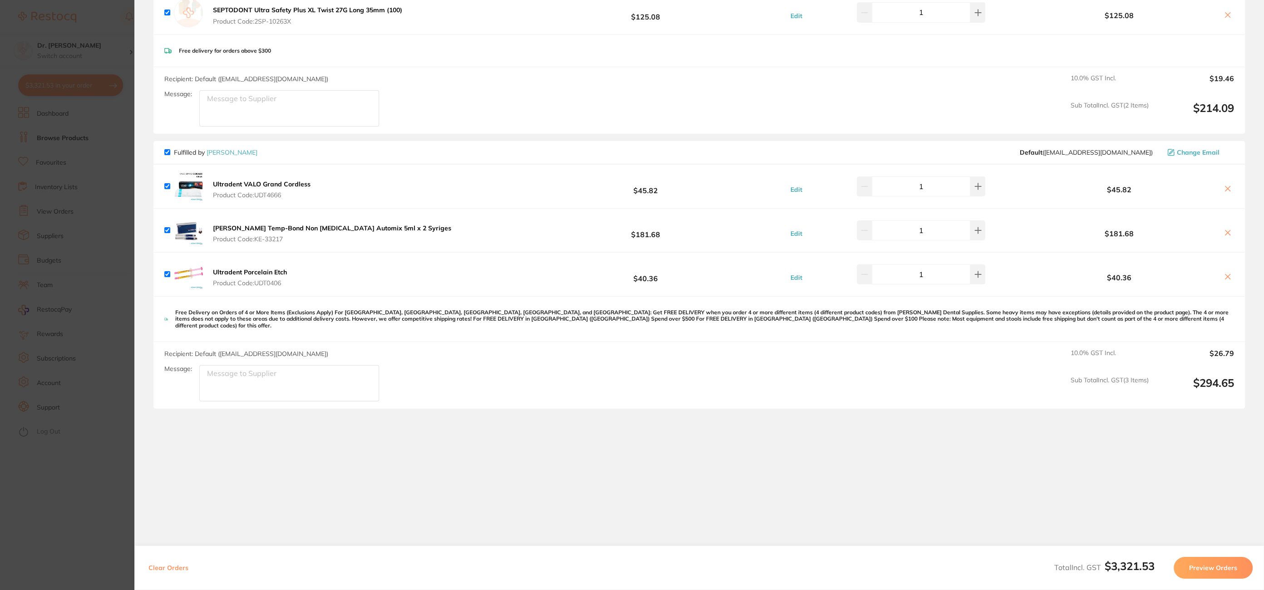
drag, startPoint x: 99, startPoint y: 17, endPoint x: 108, endPoint y: 25, distance: 11.6
click at [99, 17] on section "Update RRP Set your pre negotiated price for this item. Item Agreed RRP (excl. …" at bounding box center [632, 295] width 1264 height 590
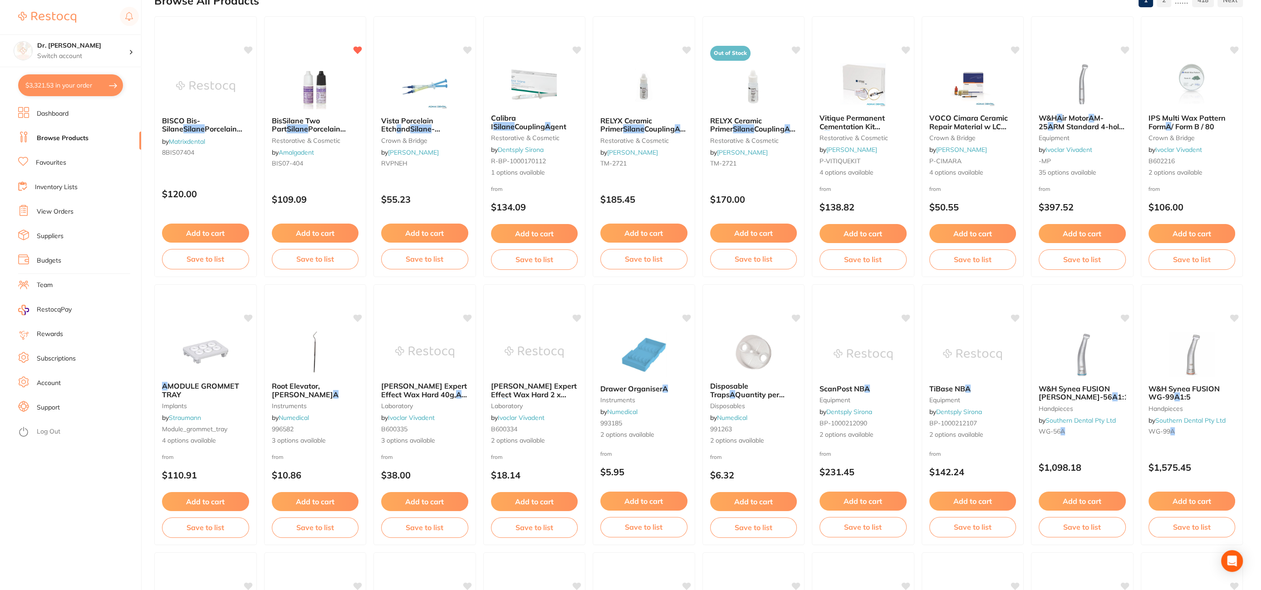
scroll to position [113, 0]
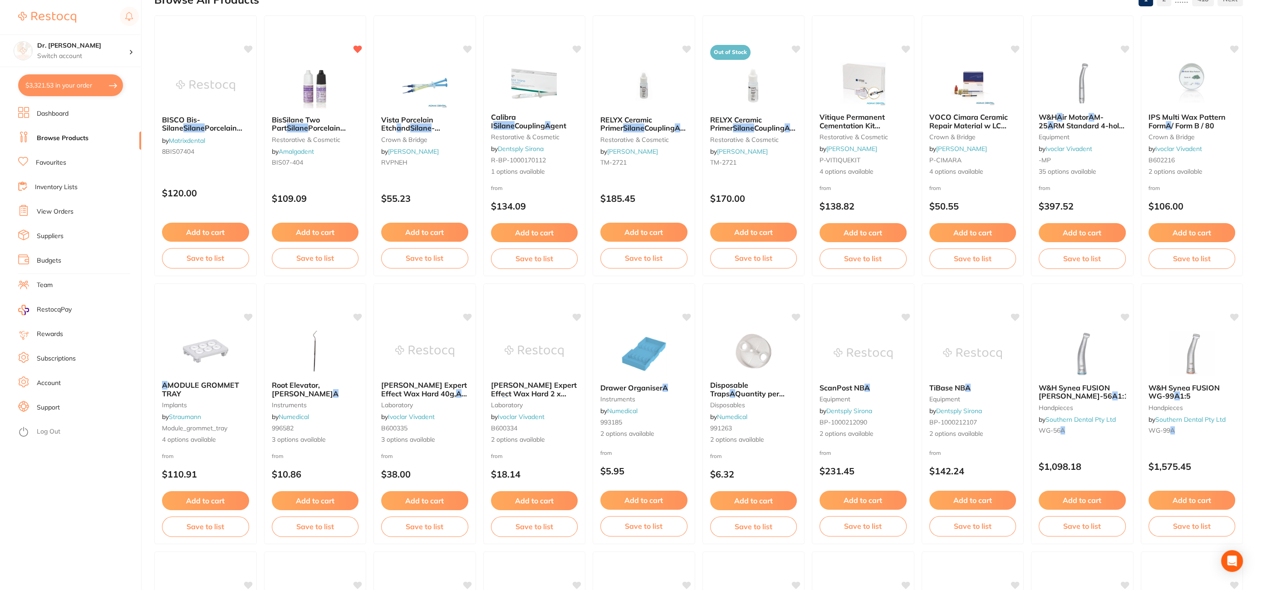
click at [55, 142] on link "Browse Products" at bounding box center [63, 138] width 52 height 9
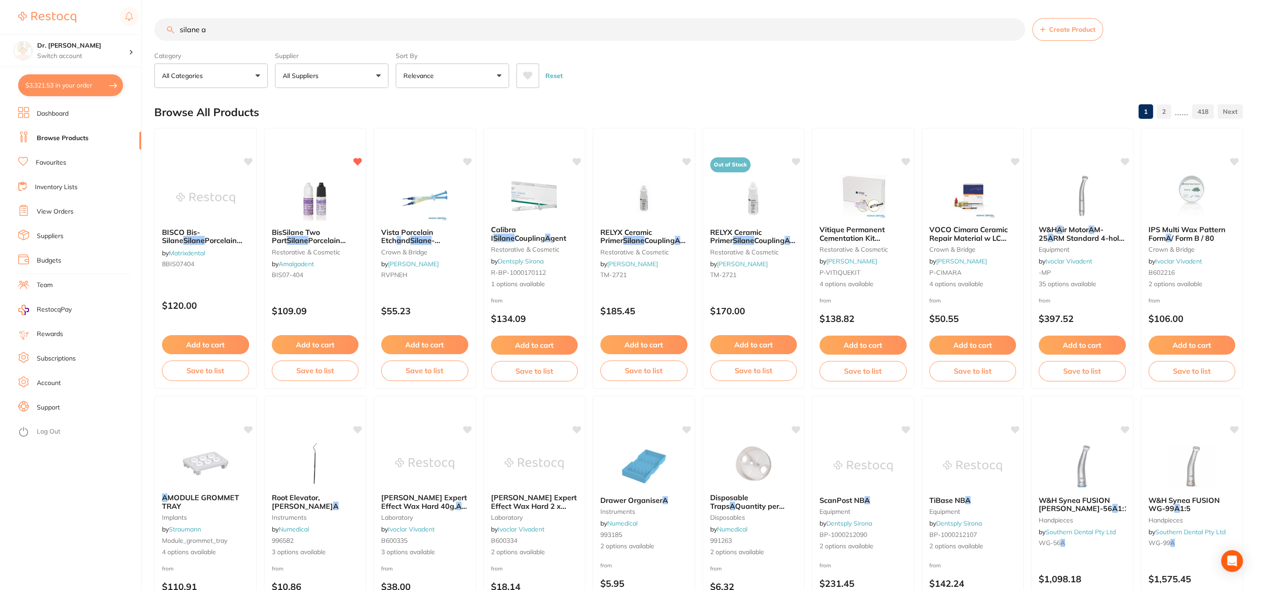
drag, startPoint x: 220, startPoint y: 33, endPoint x: 70, endPoint y: 17, distance: 150.6
click at [70, 20] on div "$3,321.53 Dr. [PERSON_NAME] Switch account Dr. [PERSON_NAME] $3,321.53 in your …" at bounding box center [630, 295] width 1261 height 590
type input "r"
type input "green wedges"
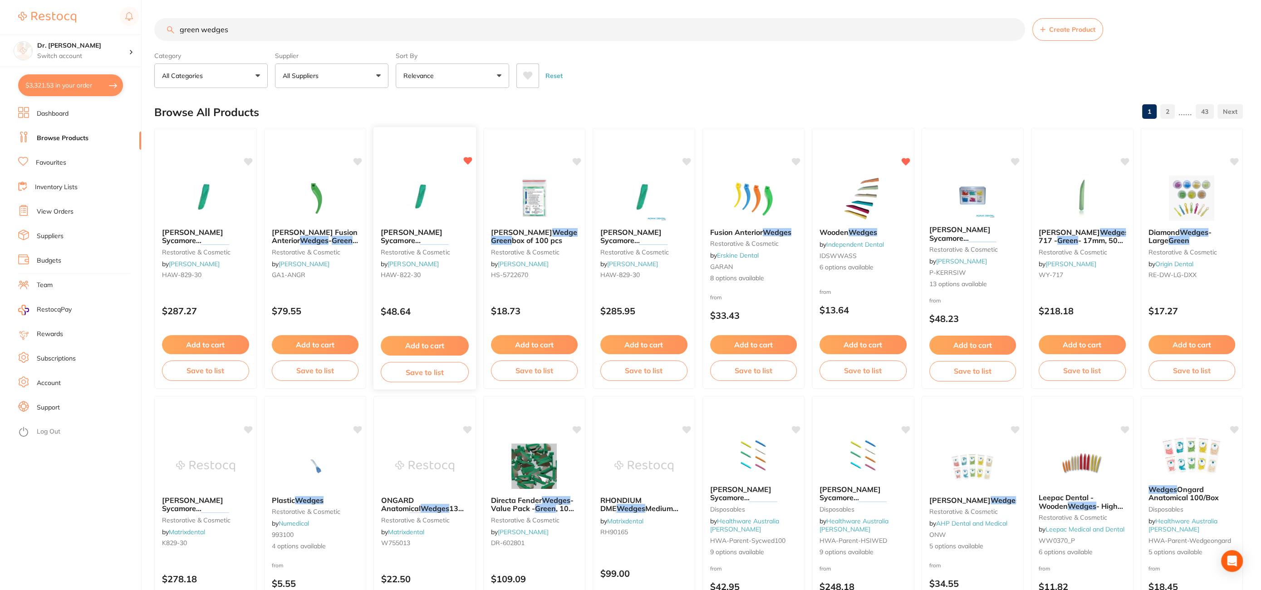
click at [416, 348] on button "Add to cart" at bounding box center [425, 346] width 88 height 20
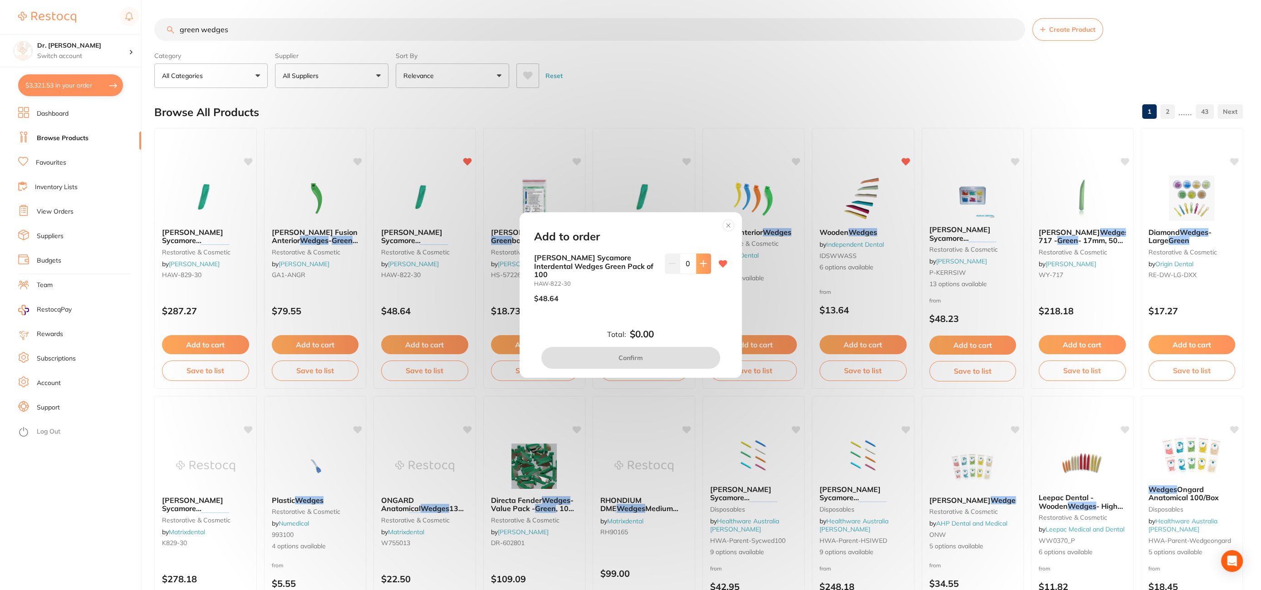
click at [703, 271] on button at bounding box center [703, 264] width 15 height 20
type input "1"
click at [632, 356] on button "Confirm" at bounding box center [630, 358] width 179 height 22
checkbox input "false"
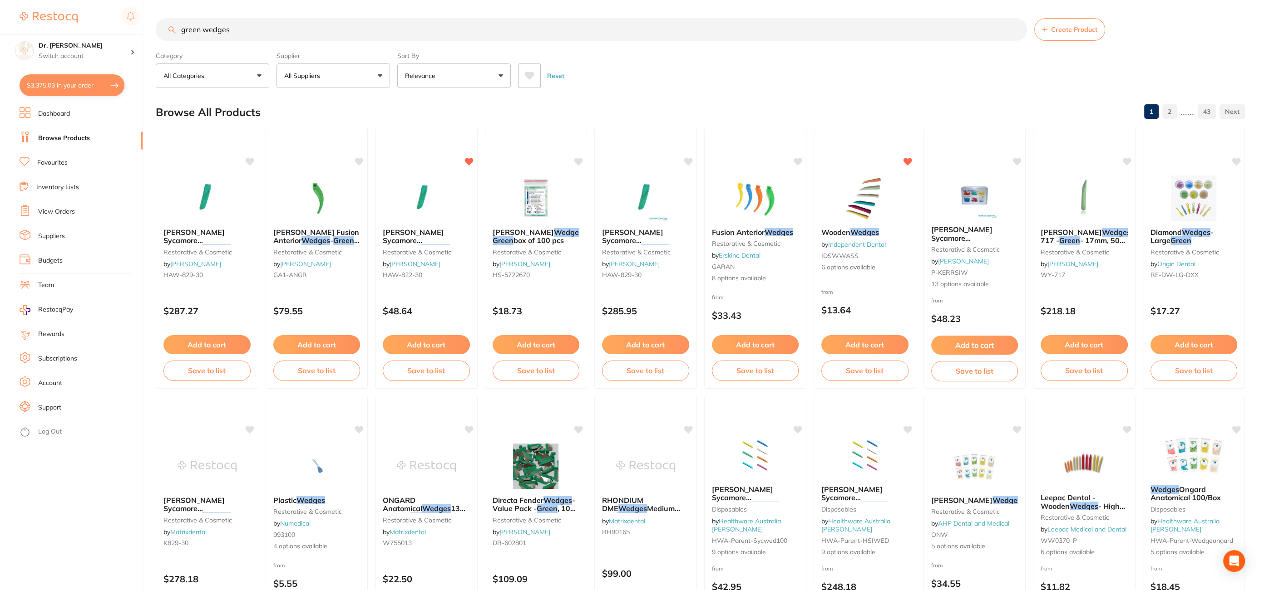
scroll to position [2139, 0]
drag, startPoint x: 253, startPoint y: 34, endPoint x: -4, endPoint y: 26, distance: 257.0
click at [0, 26] on html "$3,375.03 Dr. [PERSON_NAME] Switch account Dr. [PERSON_NAME] $3,375.03 in your …" at bounding box center [630, 295] width 1261 height 590
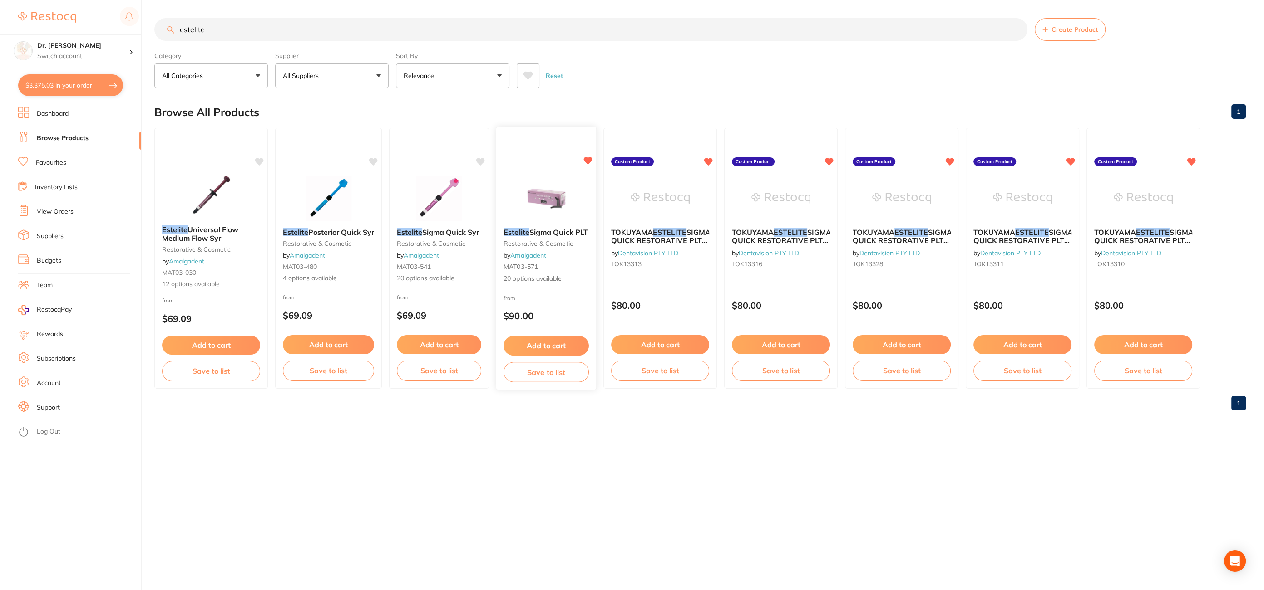
type input "estelite"
click at [545, 202] on img at bounding box center [546, 198] width 59 height 45
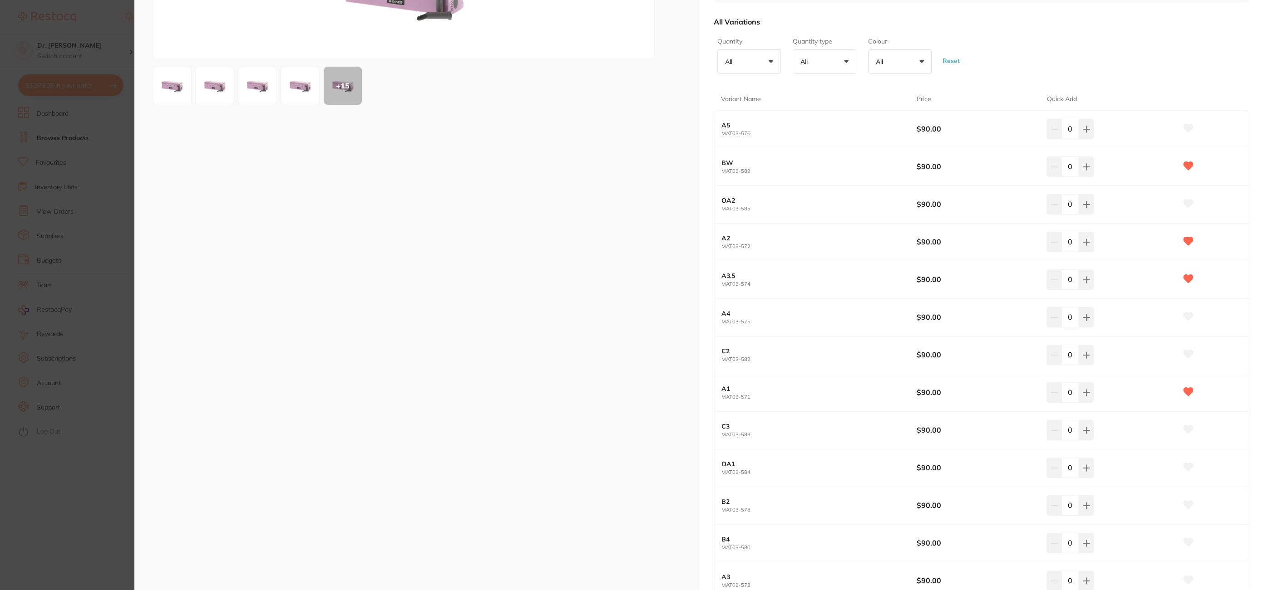
scroll to position [143, 0]
click at [1087, 390] on icon at bounding box center [1085, 391] width 7 height 7
type input "1"
click at [1090, 159] on button at bounding box center [1085, 165] width 15 height 20
click at [1088, 160] on button at bounding box center [1085, 165] width 15 height 20
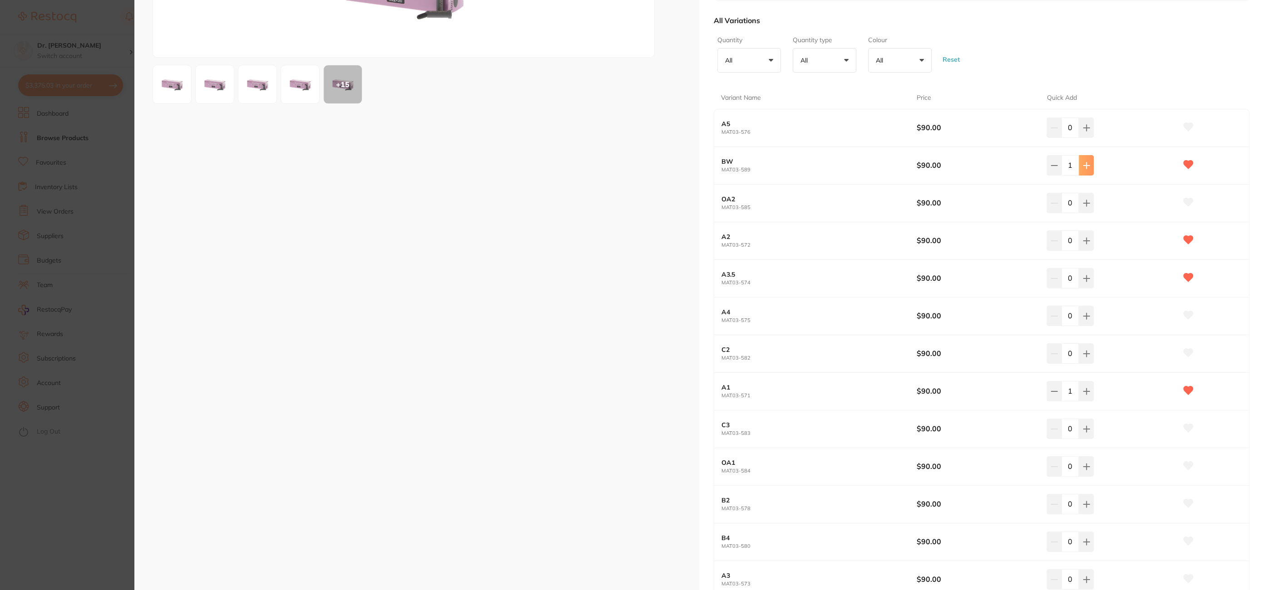
type input "2"
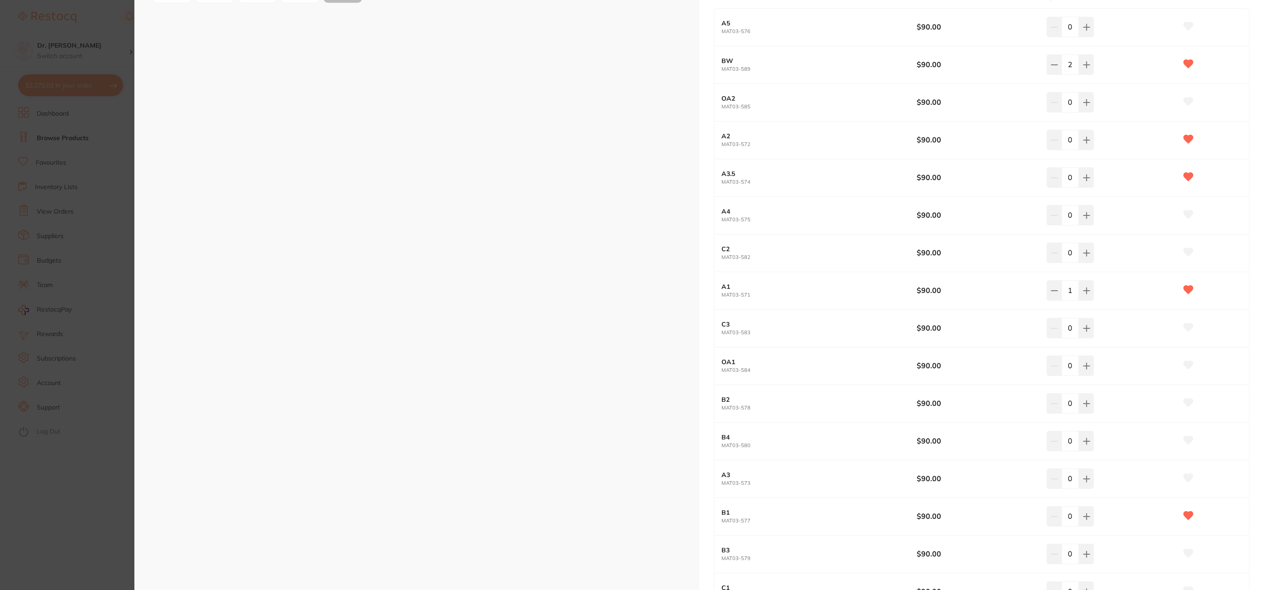
scroll to position [292, 0]
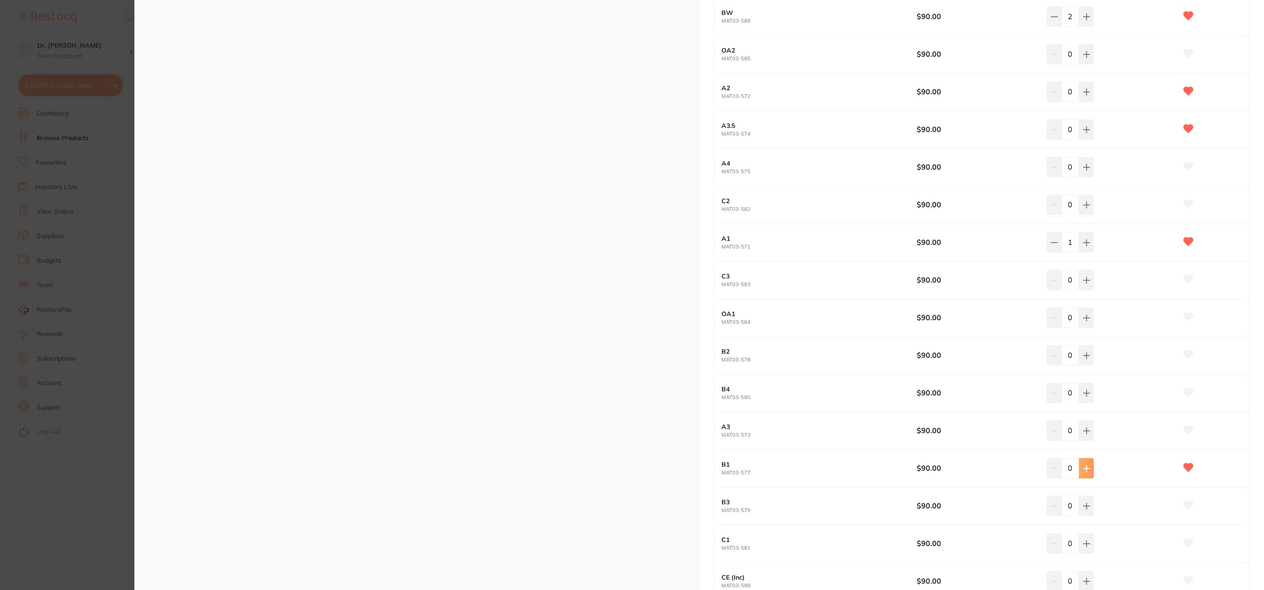
click at [1088, 471] on button at bounding box center [1085, 468] width 15 height 20
type input "1"
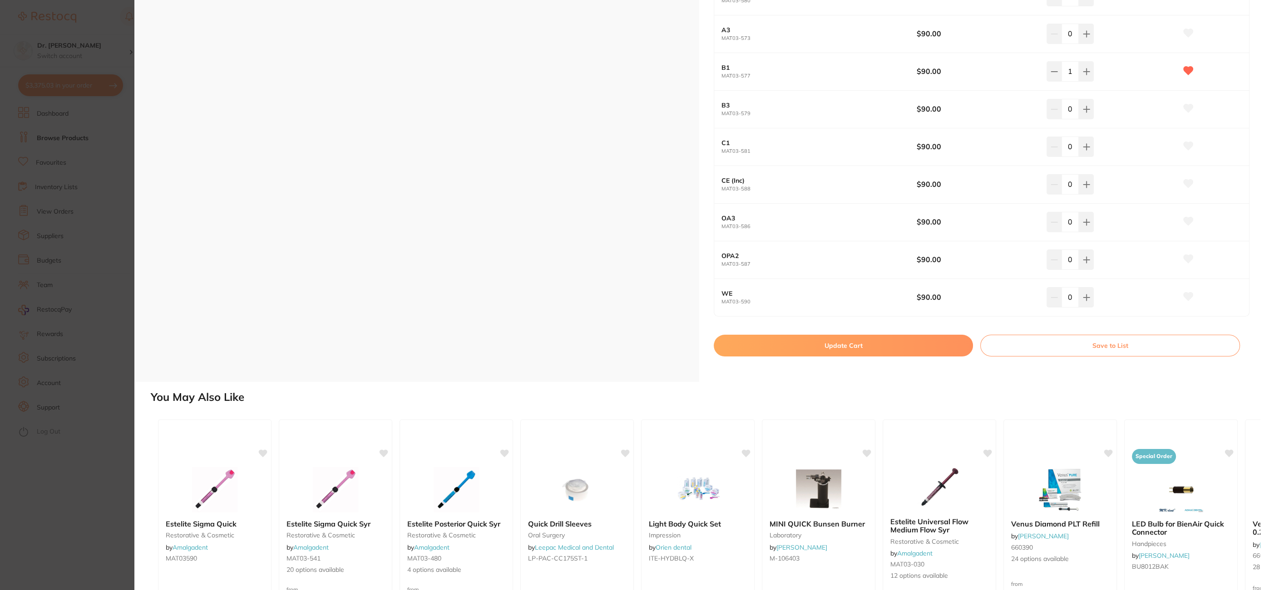
scroll to position [696, 0]
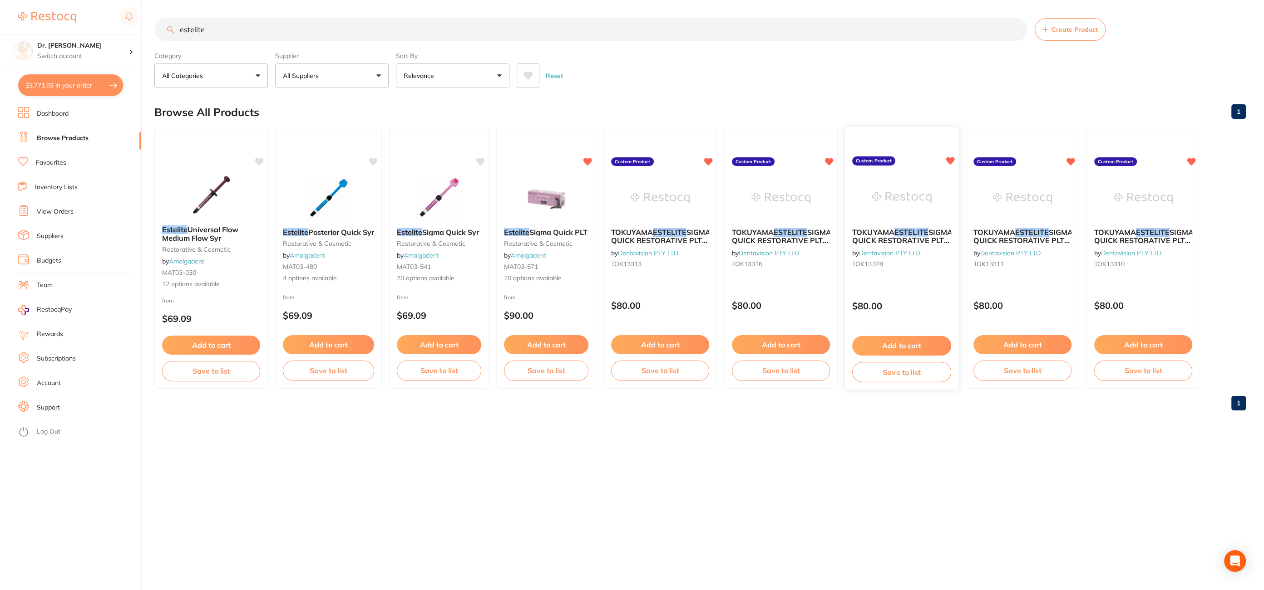
click at [859, 338] on button "Add to cart" at bounding box center [901, 346] width 99 height 20
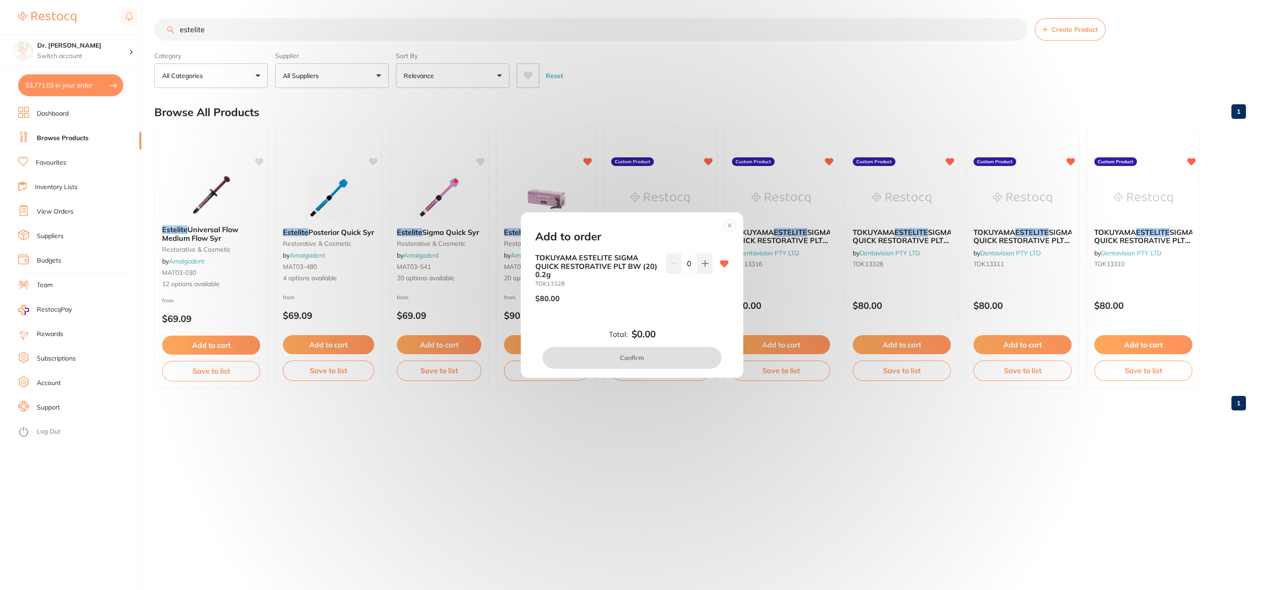
scroll to position [2271, 0]
click at [735, 225] on icon at bounding box center [729, 225] width 15 height 15
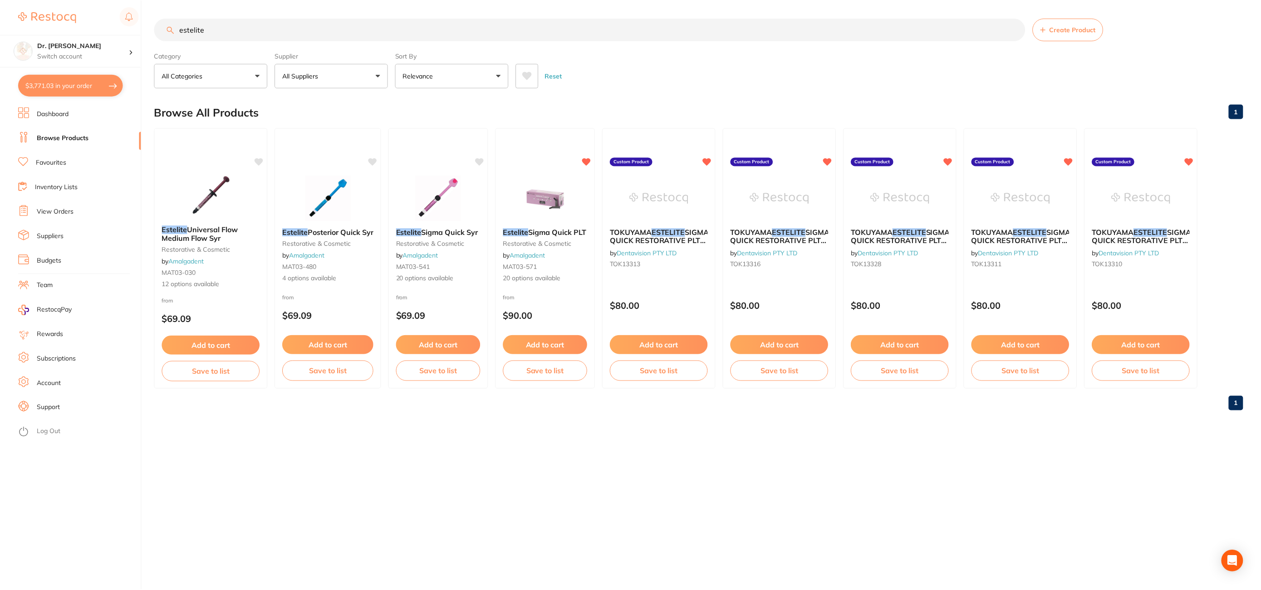
scroll to position [0, 0]
drag, startPoint x: 208, startPoint y: 33, endPoint x: 113, endPoint y: 32, distance: 95.3
click at [113, 32] on div "$3,771.03 Dr. Kim Carr Switch account Dr. Kim Carr $3,771.03 in your order Dash…" at bounding box center [632, 295] width 1264 height 590
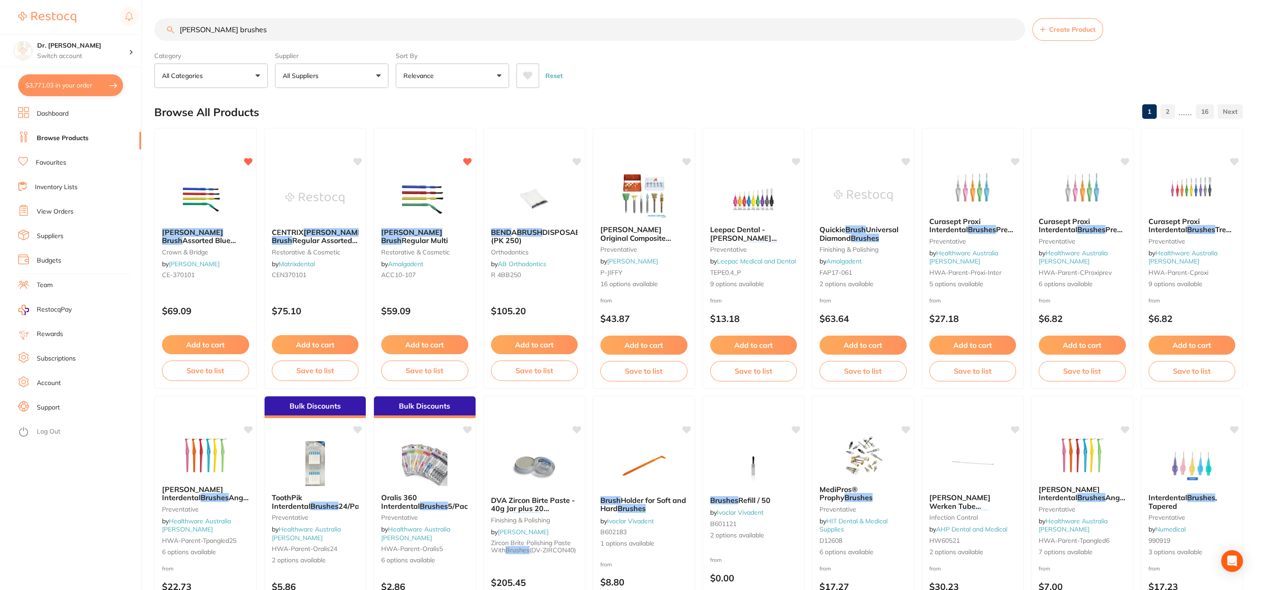
type input "benda brushes"
drag, startPoint x: 74, startPoint y: 88, endPoint x: 83, endPoint y: 88, distance: 9.1
click at [74, 88] on button "$3,771.03 in your order" at bounding box center [70, 85] width 105 height 22
checkbox input "true"
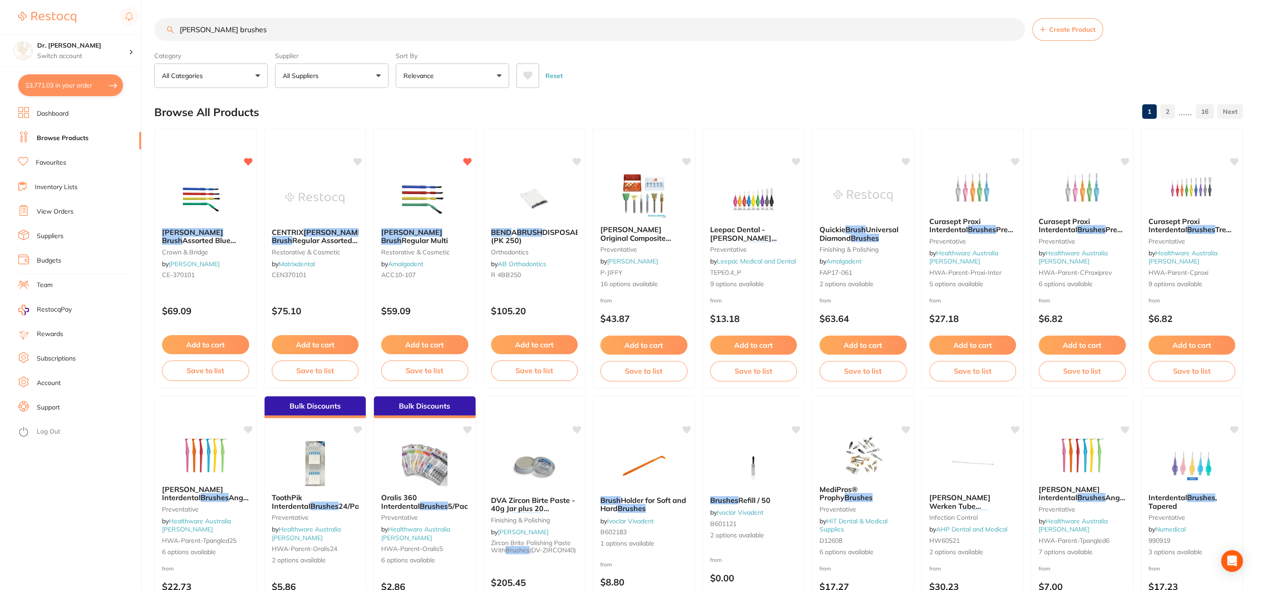
checkbox input "true"
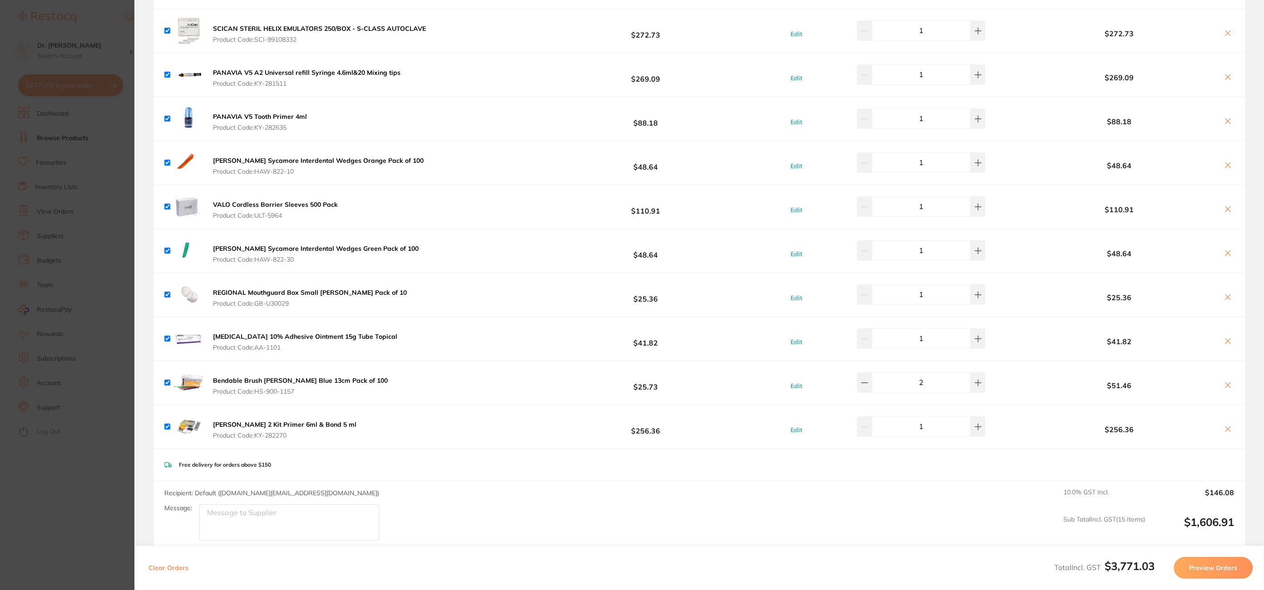
scroll to position [822, 0]
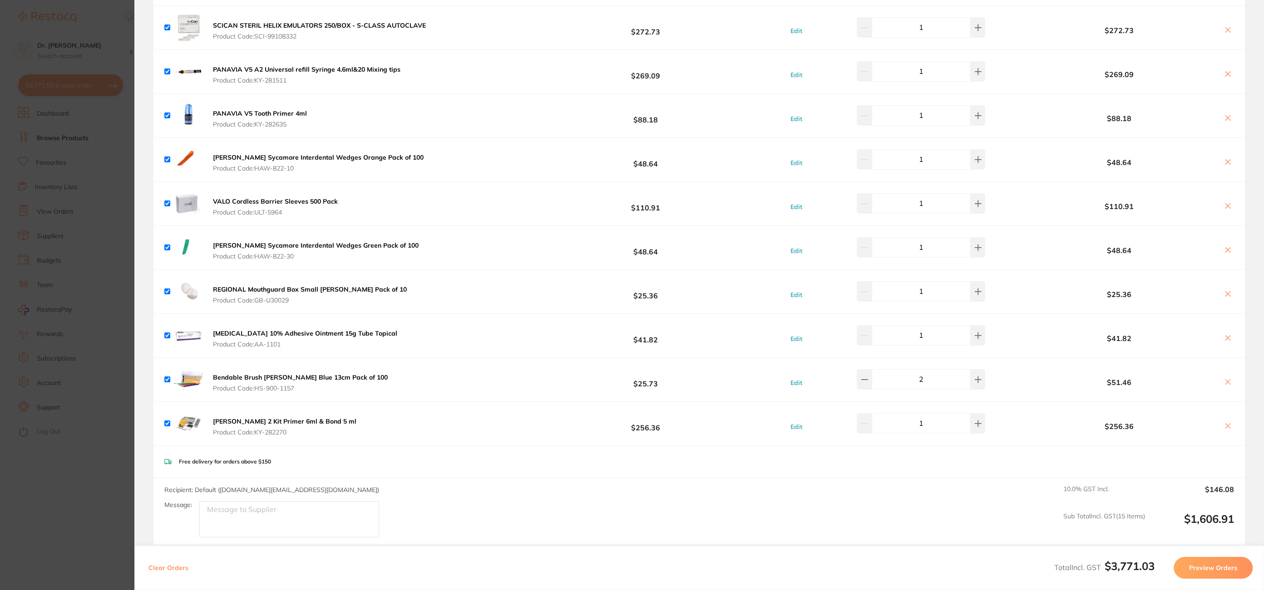
click at [1228, 379] on icon at bounding box center [1227, 382] width 7 height 7
checkbox input "false"
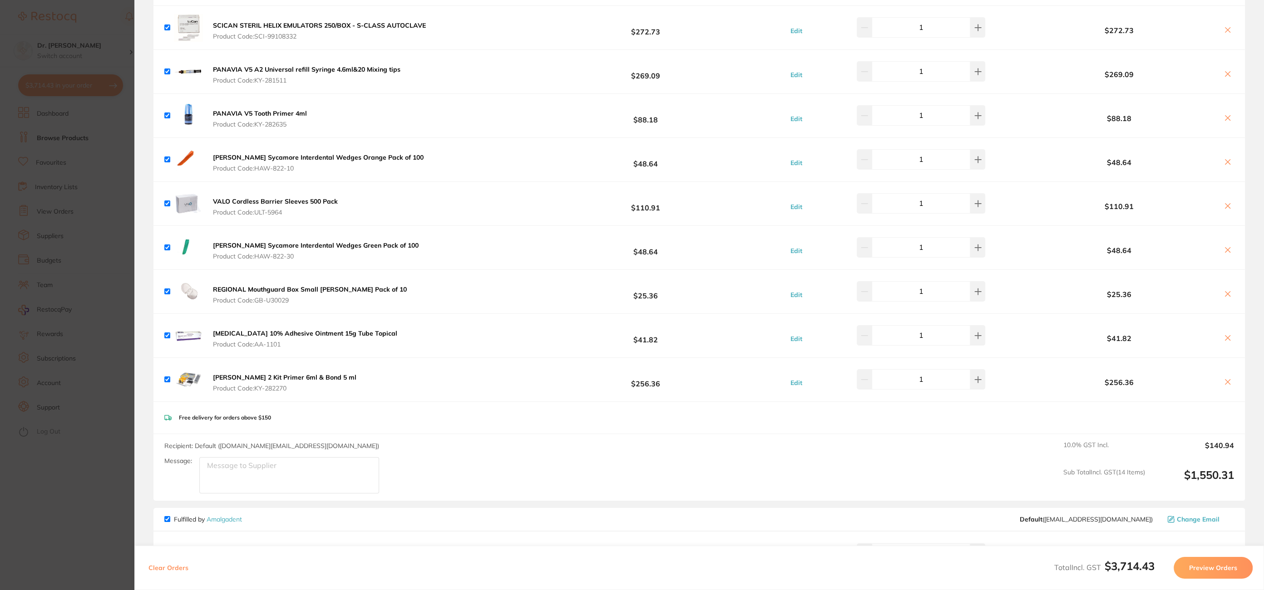
drag, startPoint x: 105, startPoint y: 33, endPoint x: 95, endPoint y: 152, distance: 119.8
click at [106, 33] on section "Update RRP Set your pre negotiated price for this item. Item Agreed RRP (excl. …" at bounding box center [632, 295] width 1264 height 590
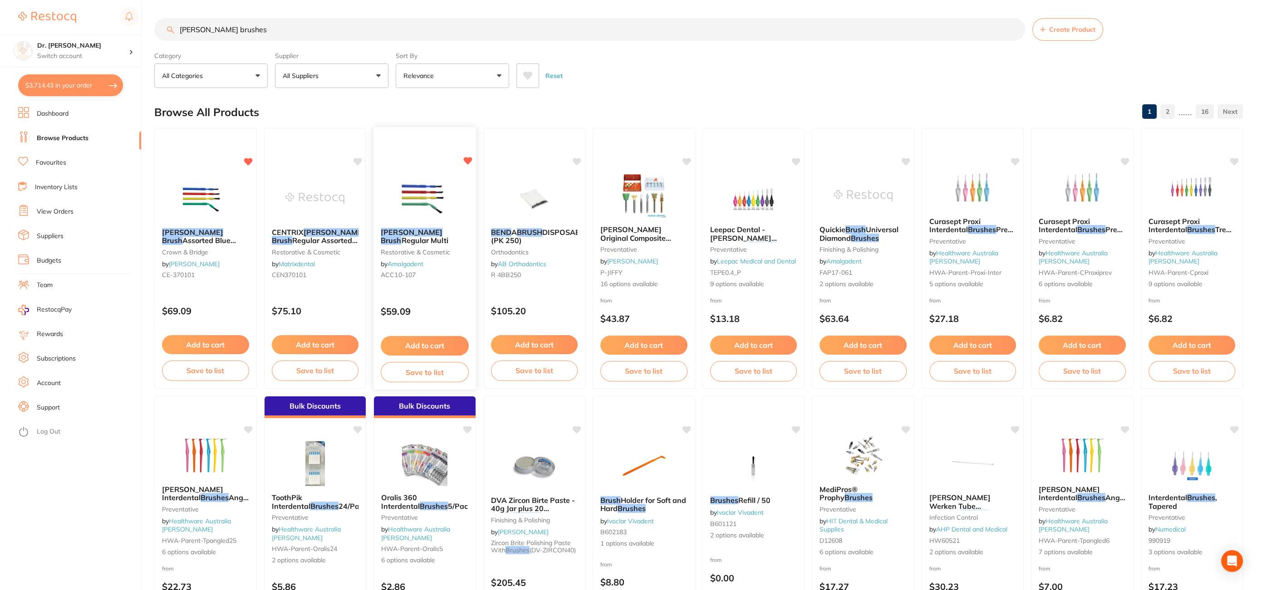
click at [426, 348] on button "Add to cart" at bounding box center [425, 346] width 88 height 20
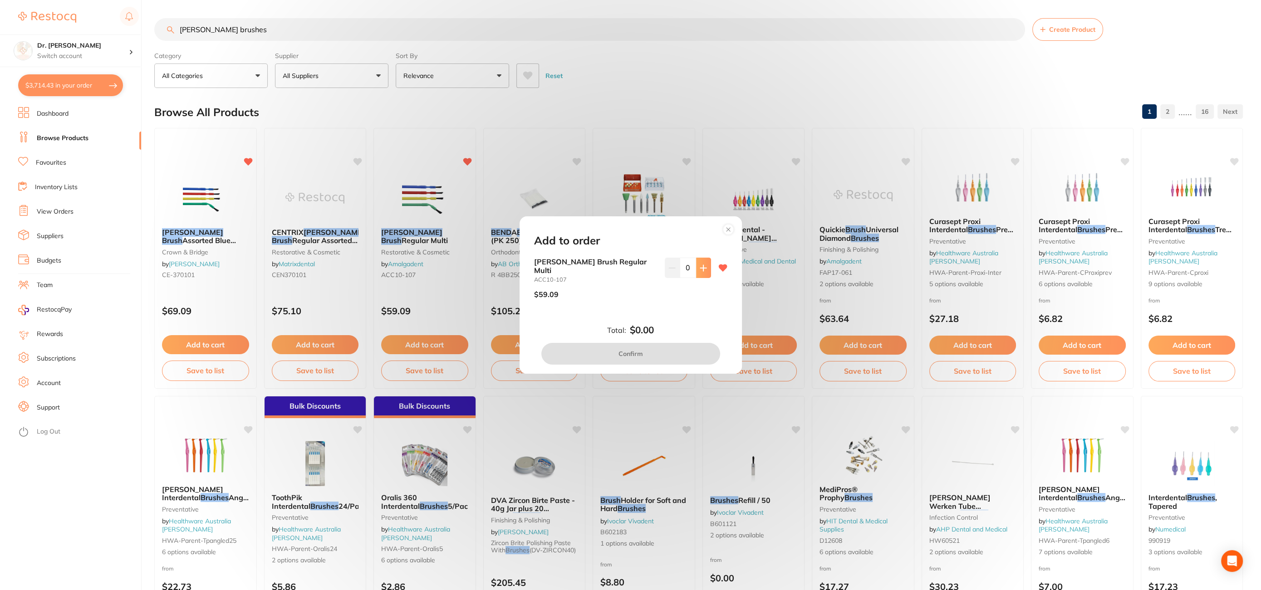
click at [700, 268] on icon at bounding box center [703, 268] width 7 height 7
type input "2"
click at [665, 351] on button "Confirm" at bounding box center [630, 354] width 179 height 22
checkbox input "true"
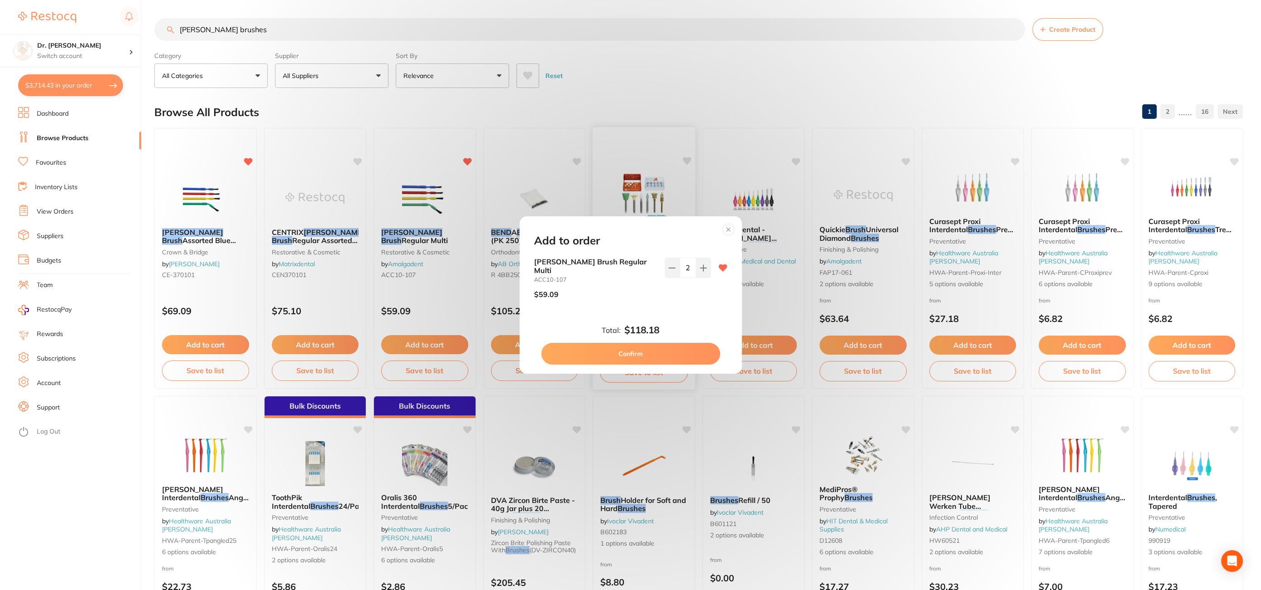
checkbox input "false"
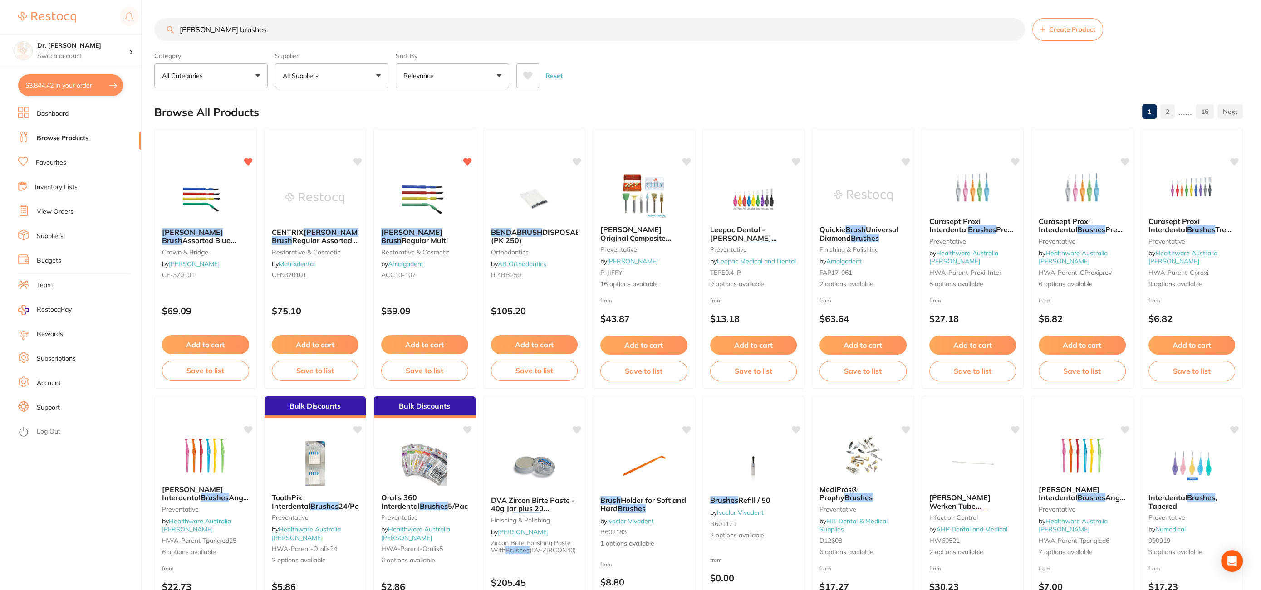
drag, startPoint x: 275, startPoint y: 27, endPoint x: 109, endPoint y: 25, distance: 165.7
click at [109, 25] on div "$3,844.42 Dr. Kim Carr Switch account Dr. Kim Carr $3,844.42 in your order Dash…" at bounding box center [630, 295] width 1261 height 590
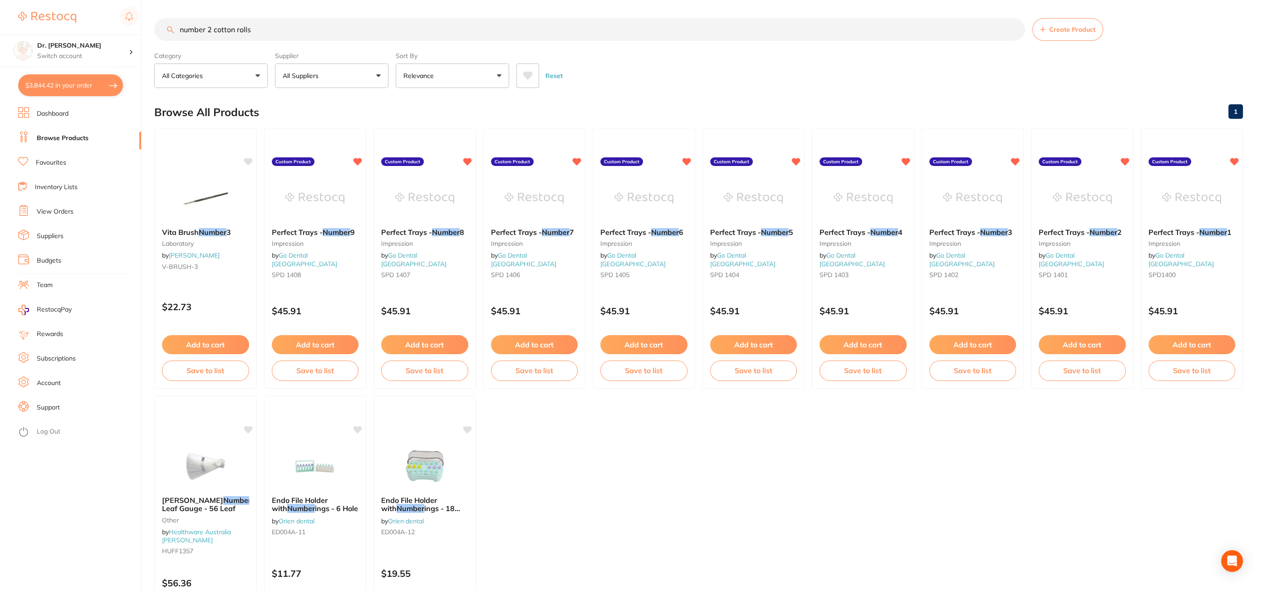
type input "number 2 cotton rolls"
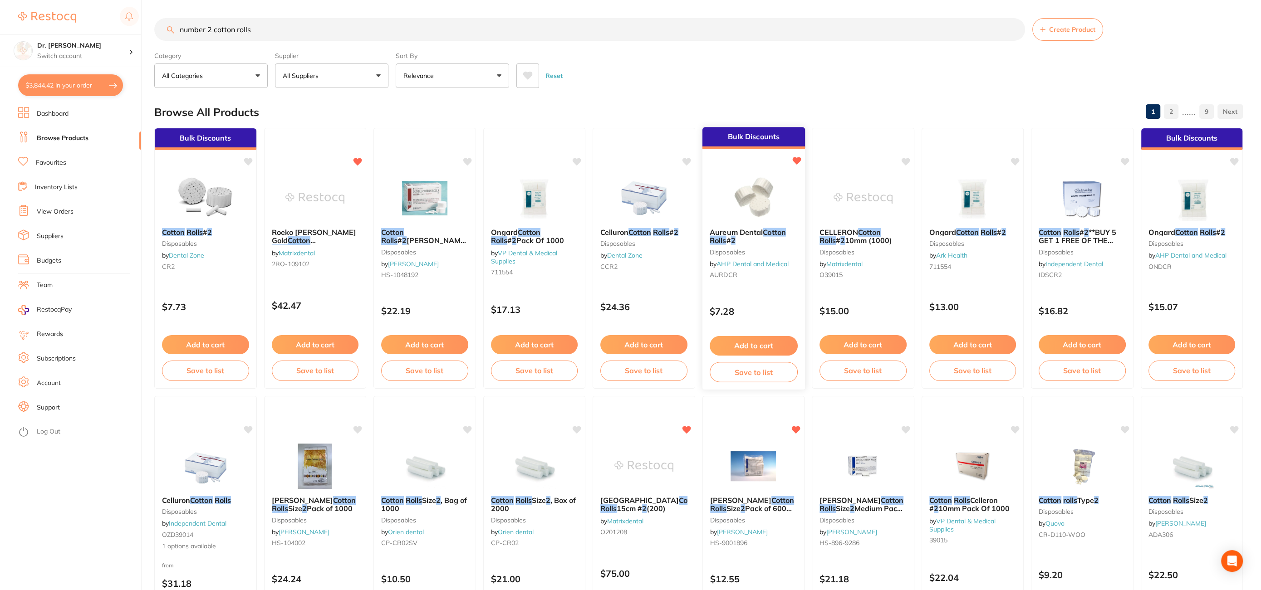
click at [764, 341] on button "Add to cart" at bounding box center [754, 346] width 88 height 20
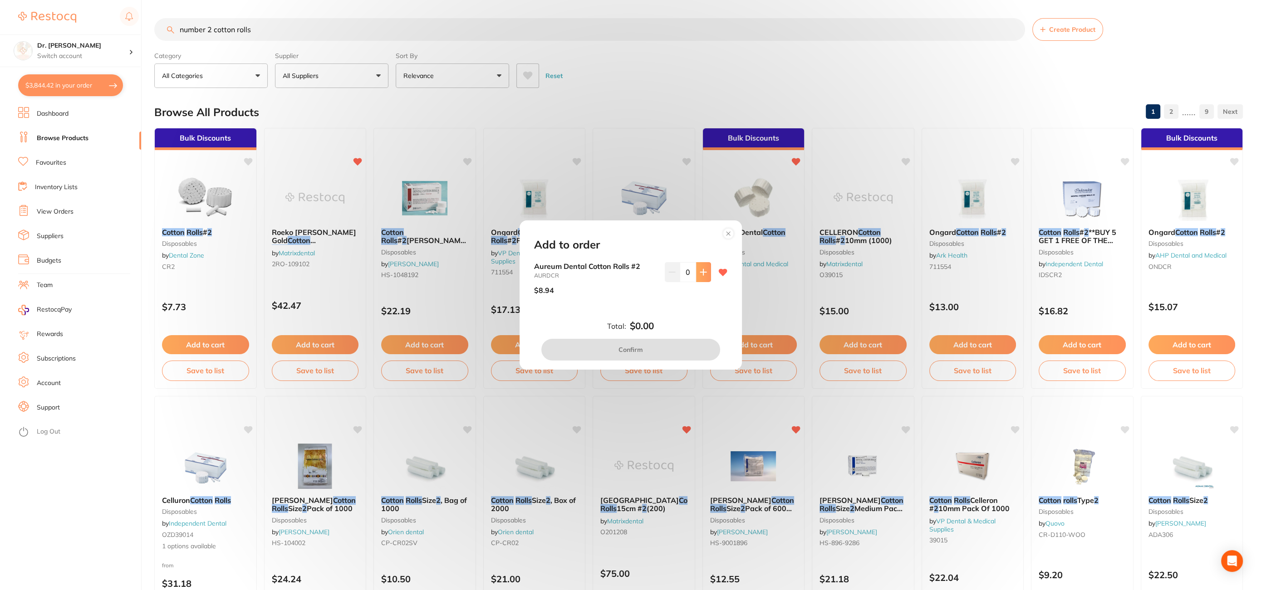
click at [700, 273] on icon at bounding box center [703, 272] width 7 height 7
type input "1"
click at [635, 350] on button "Confirm" at bounding box center [630, 350] width 179 height 22
checkbox input "false"
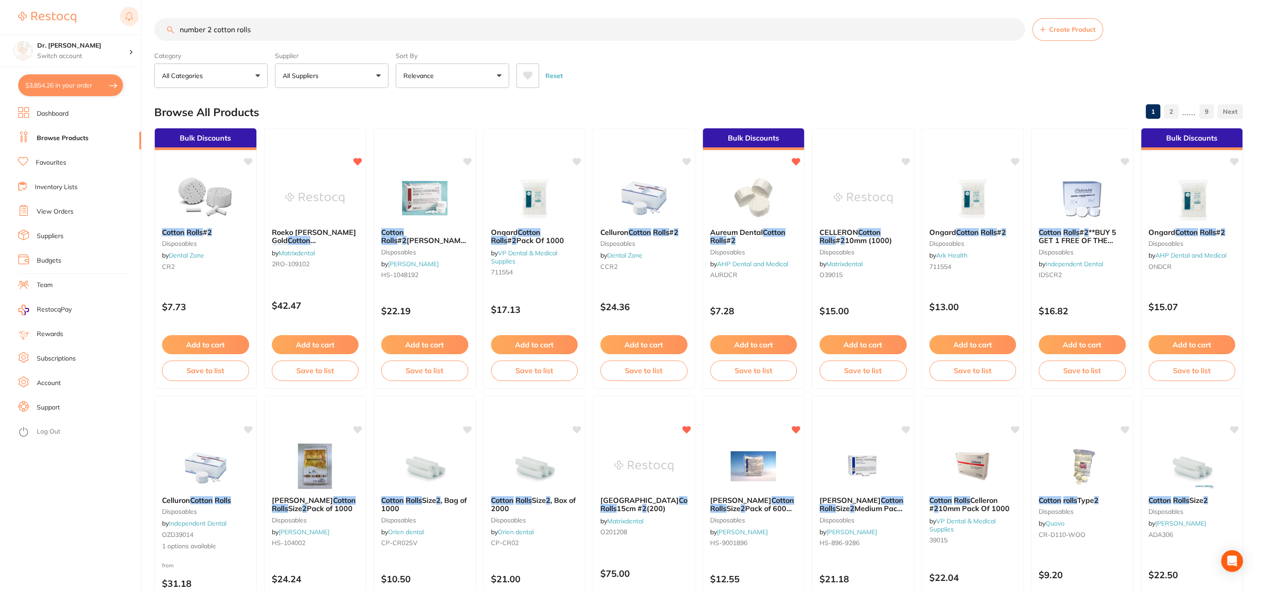
drag, startPoint x: 253, startPoint y: 29, endPoint x: 122, endPoint y: 26, distance: 131.7
click at [122, 26] on div "$3,854.26 Dr. Kim Carr Switch account Dr. Kim Carr $3,854.26 in your order Dash…" at bounding box center [630, 295] width 1261 height 590
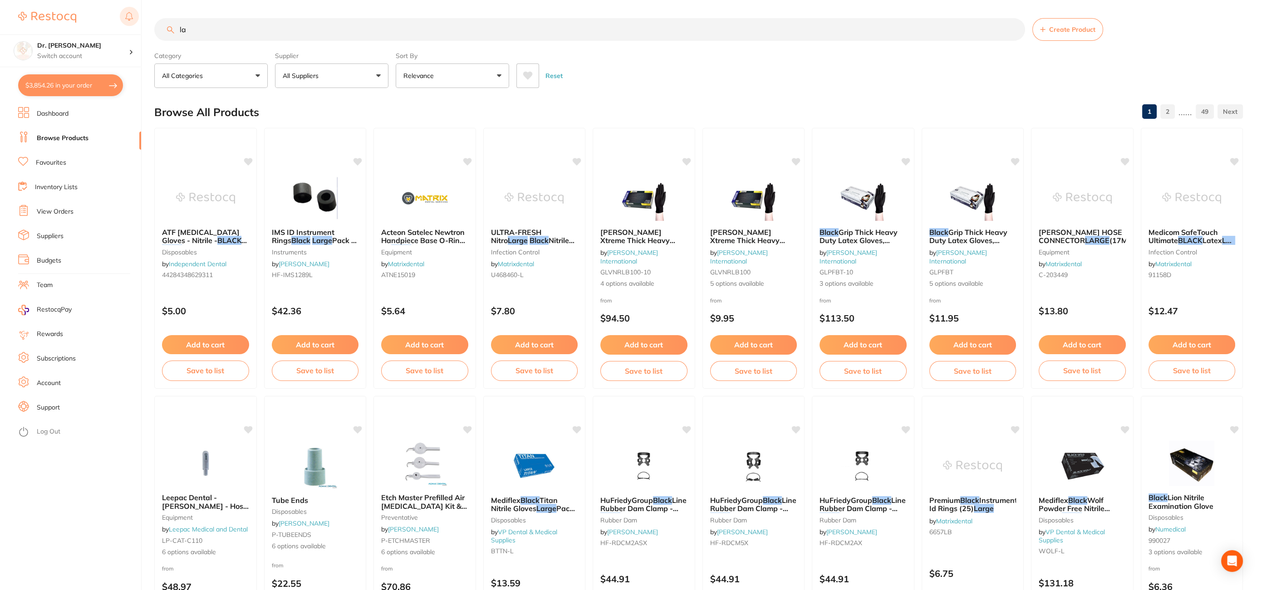
type input "l"
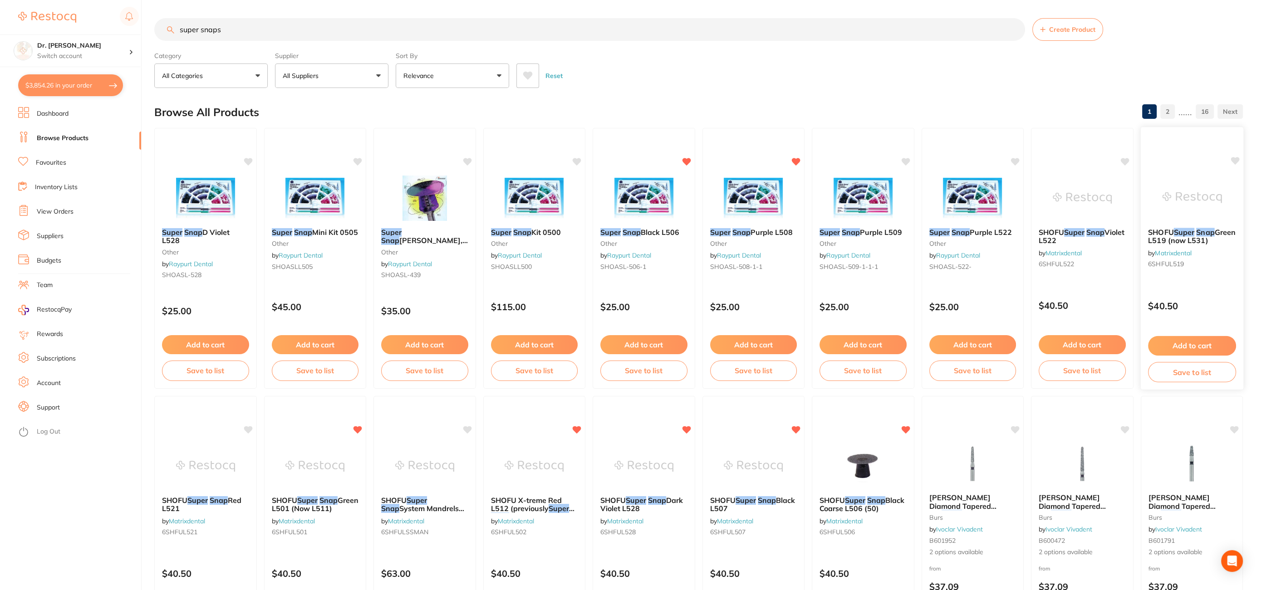
type input "super snaps"
click at [1233, 164] on icon at bounding box center [1234, 161] width 9 height 9
click at [1234, 162] on icon at bounding box center [1235, 161] width 9 height 8
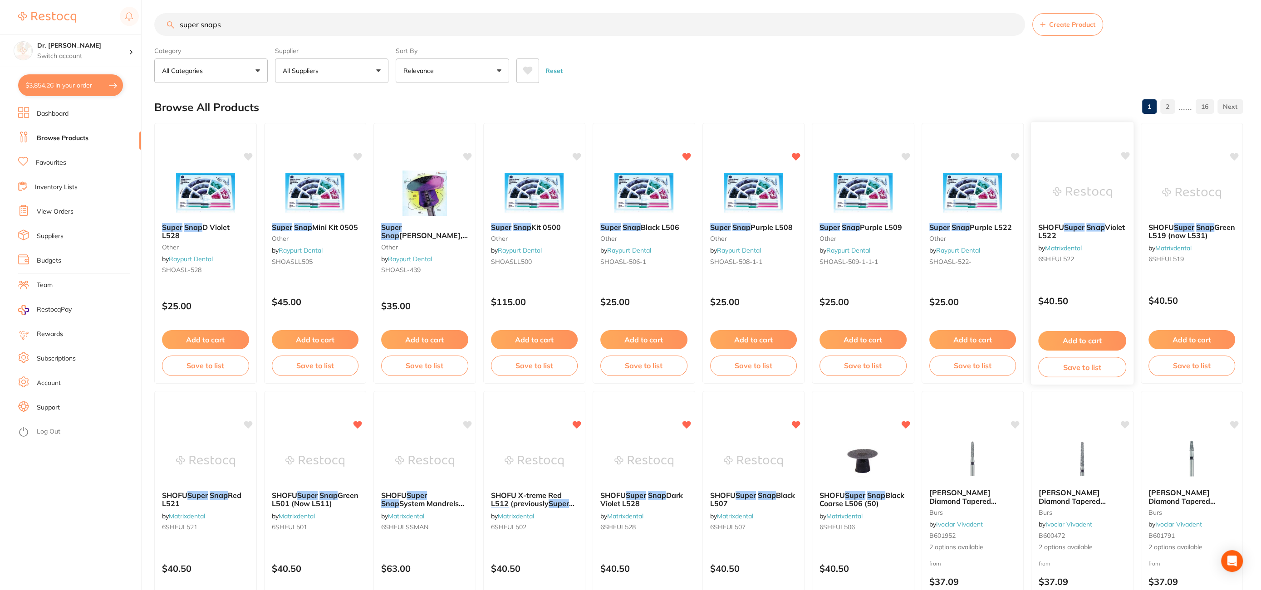
scroll to position [6, 0]
click at [1126, 156] on icon at bounding box center [1125, 155] width 9 height 8
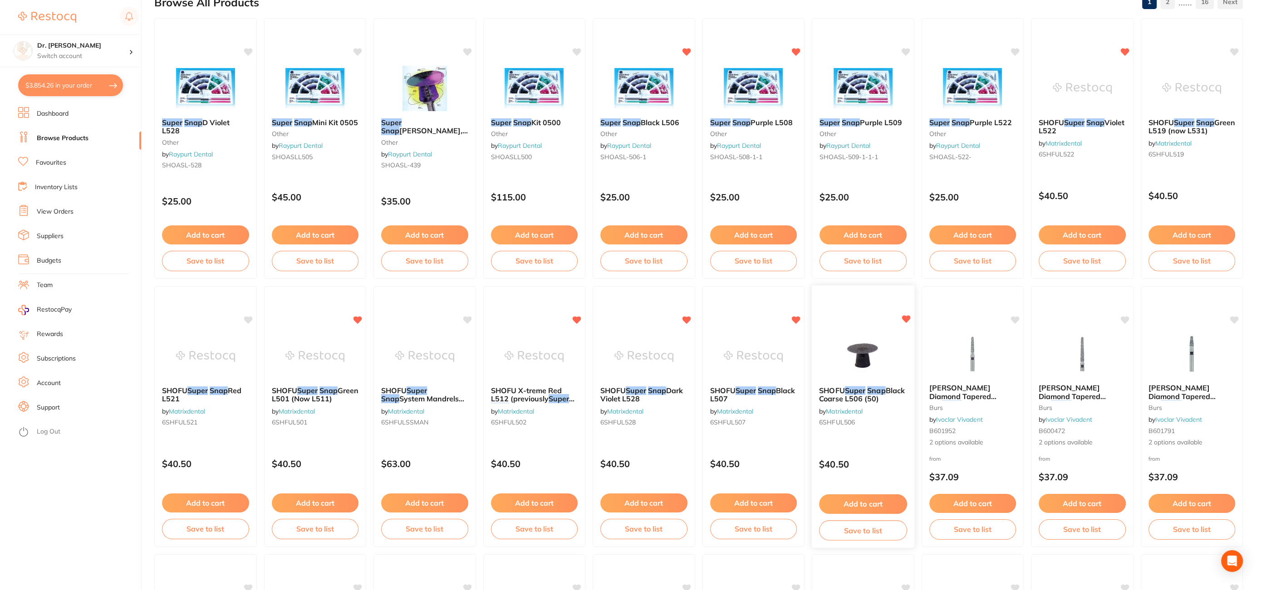
scroll to position [118, 0]
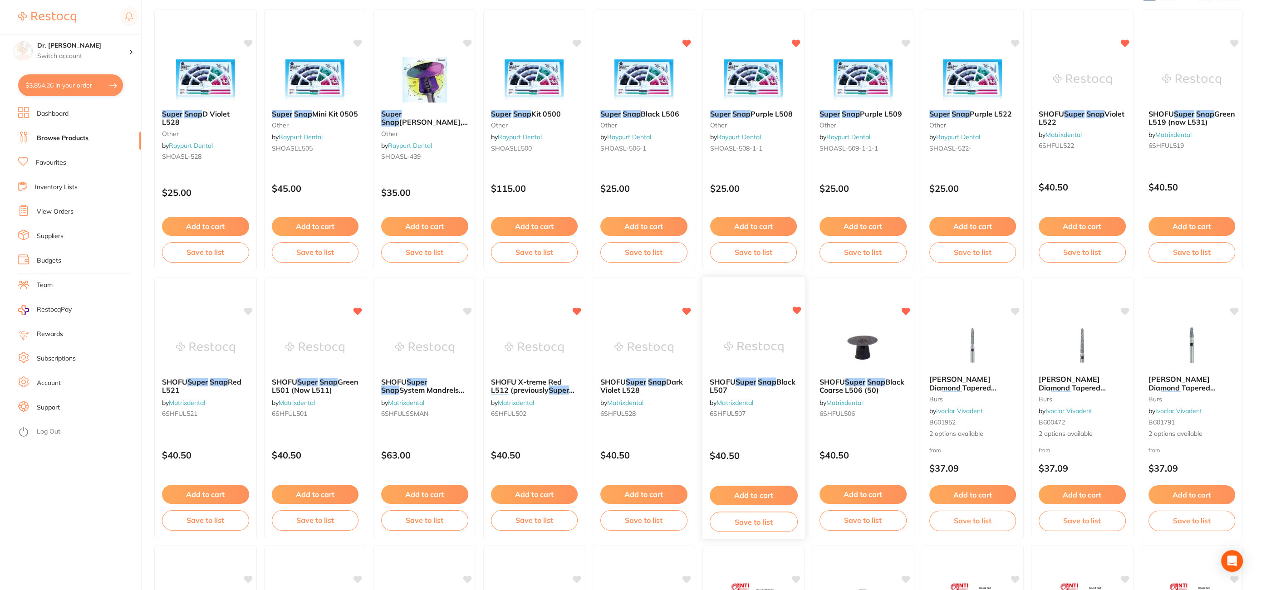
click at [758, 491] on button "Add to cart" at bounding box center [754, 496] width 88 height 20
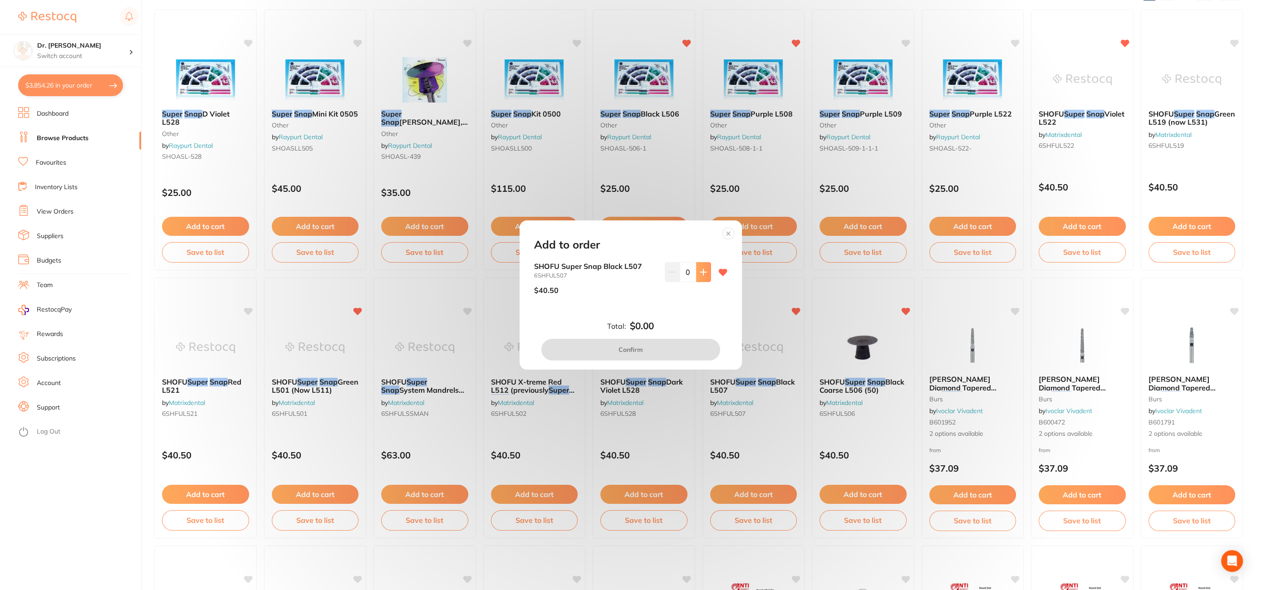
click at [704, 274] on icon at bounding box center [703, 272] width 7 height 7
type input "1"
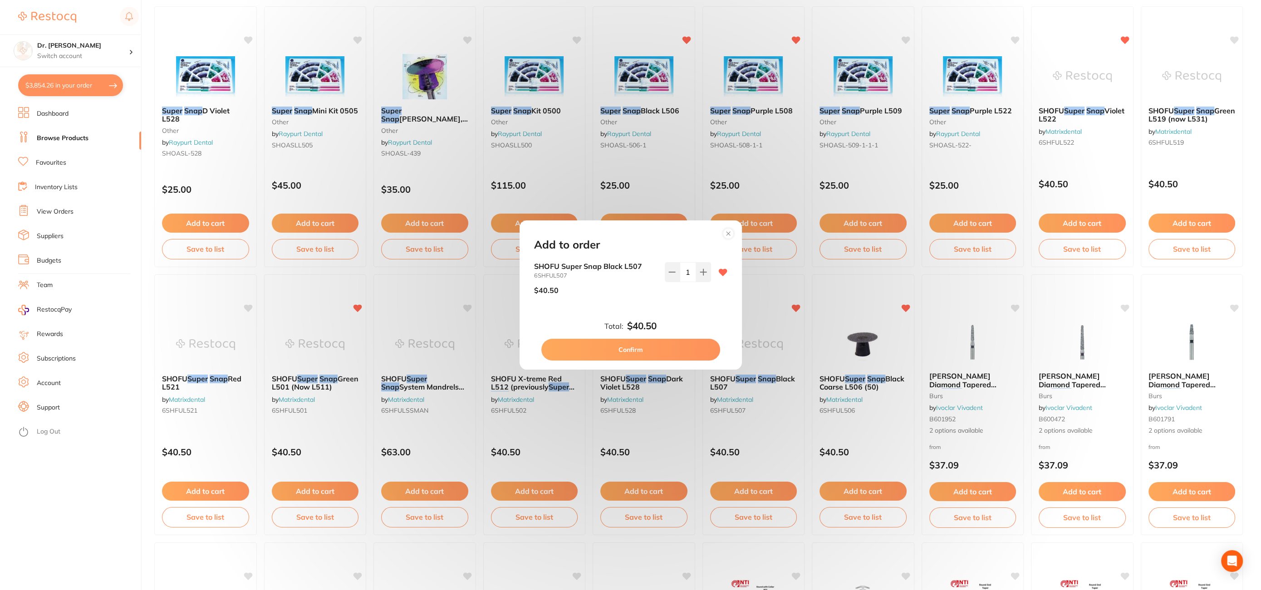
click at [627, 356] on button "Confirm" at bounding box center [630, 350] width 179 height 22
checkbox input "false"
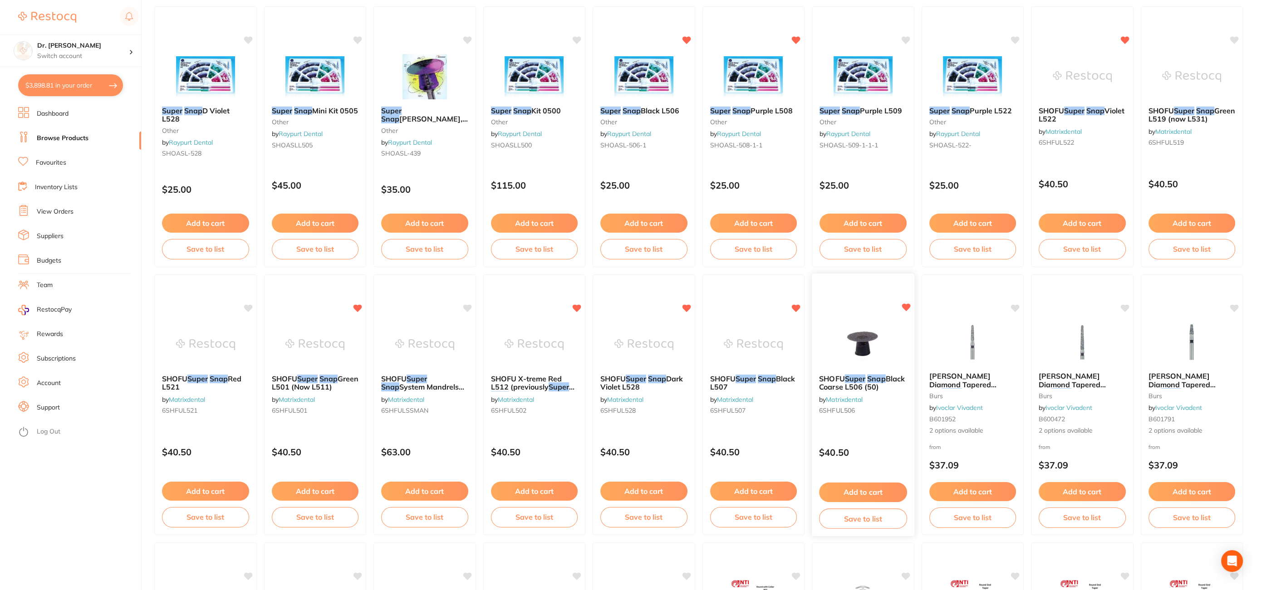
click at [869, 485] on button "Add to cart" at bounding box center [863, 493] width 88 height 20
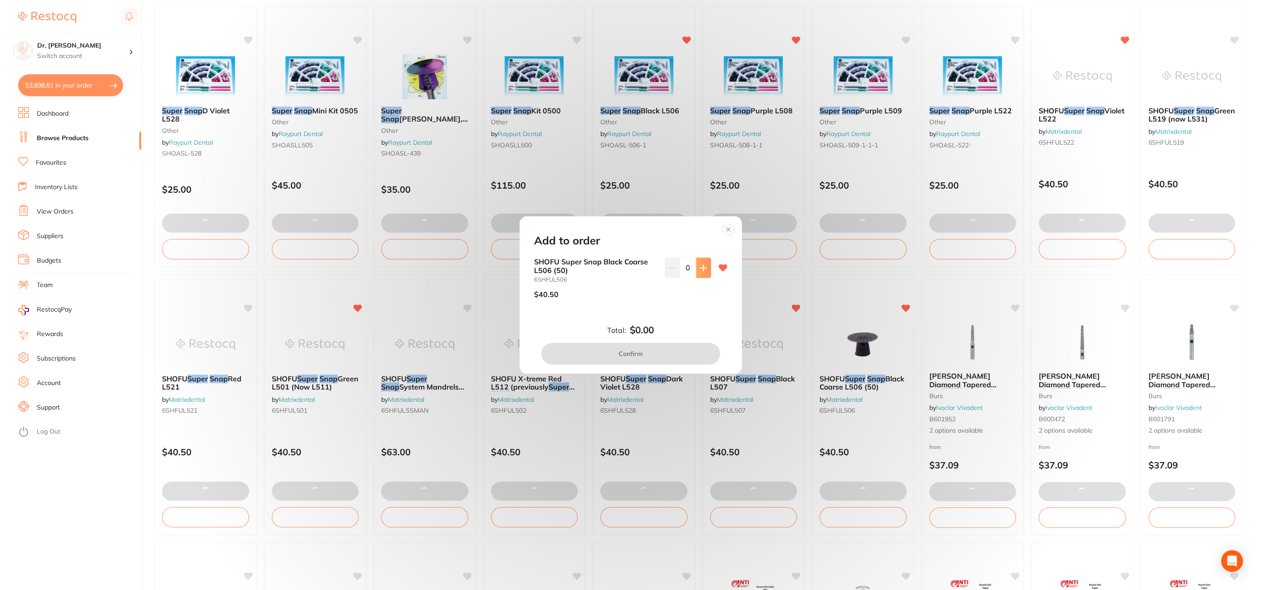
click at [700, 268] on icon at bounding box center [703, 268] width 7 height 7
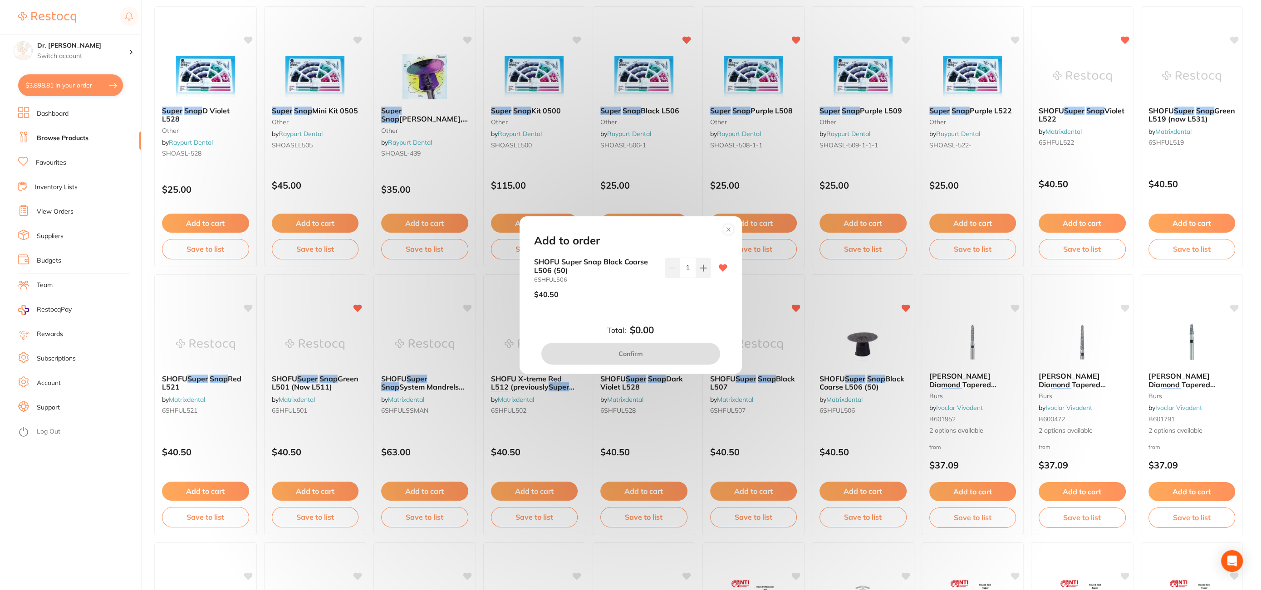
type input "0"
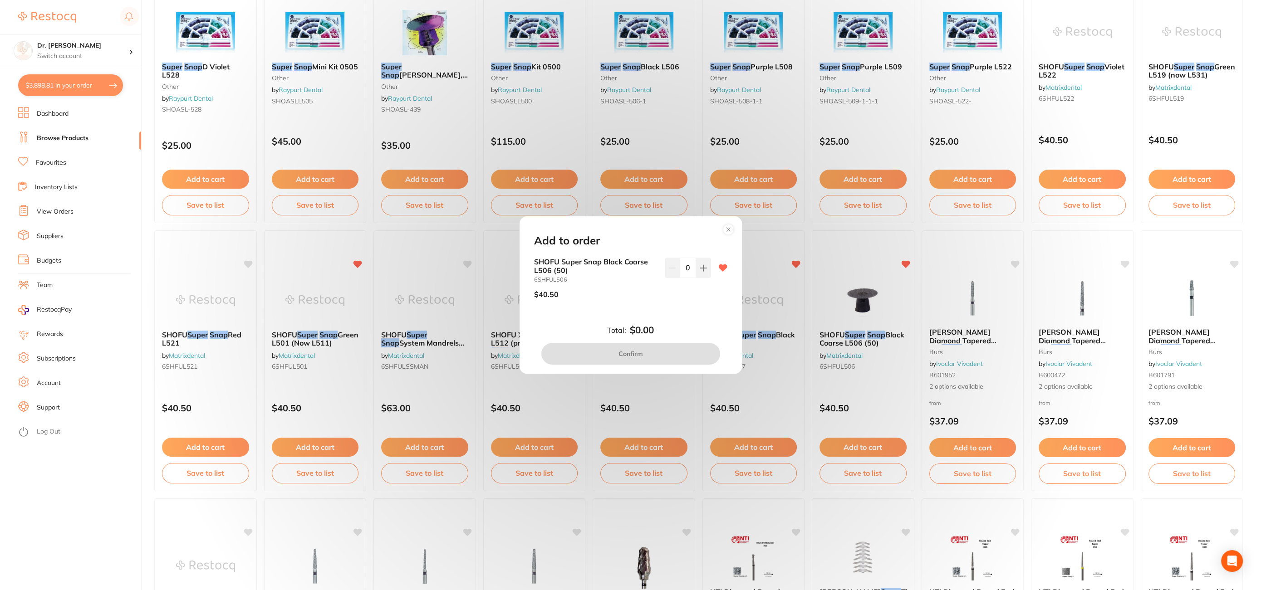
scroll to position [166, 0]
click at [197, 441] on div "Add to order SHOFU Super Snap Black Coarse L506 (50) 6SHFUL506 $40.50 0 Total: …" at bounding box center [630, 295] width 1261 height 590
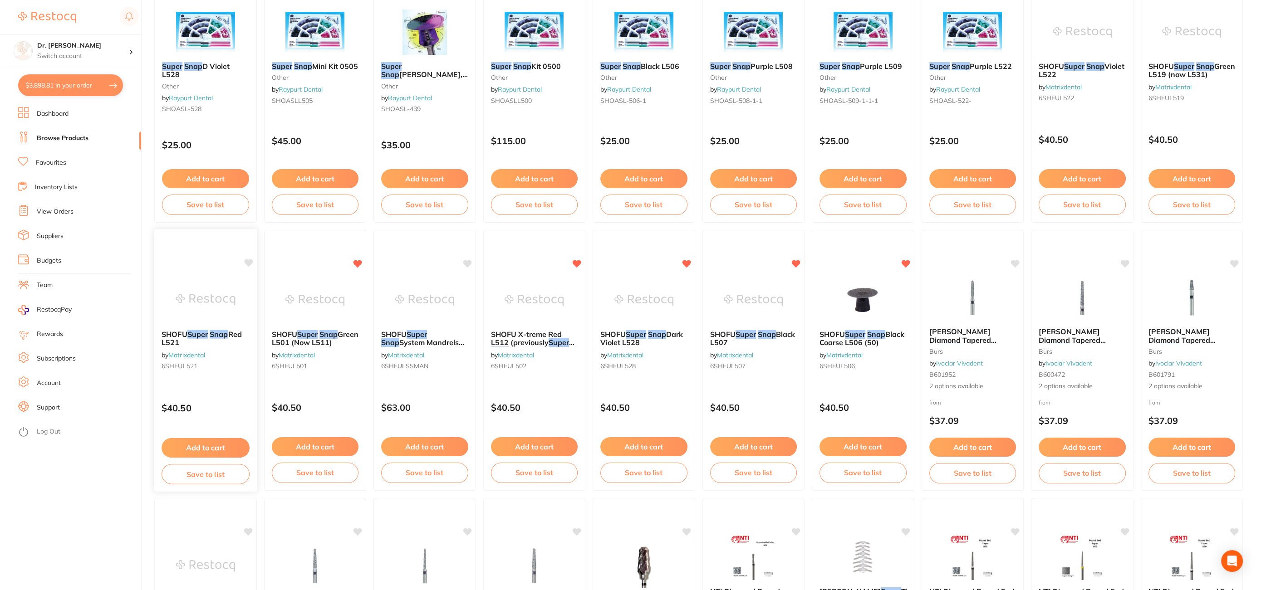
click at [203, 446] on button "Add to cart" at bounding box center [206, 448] width 88 height 20
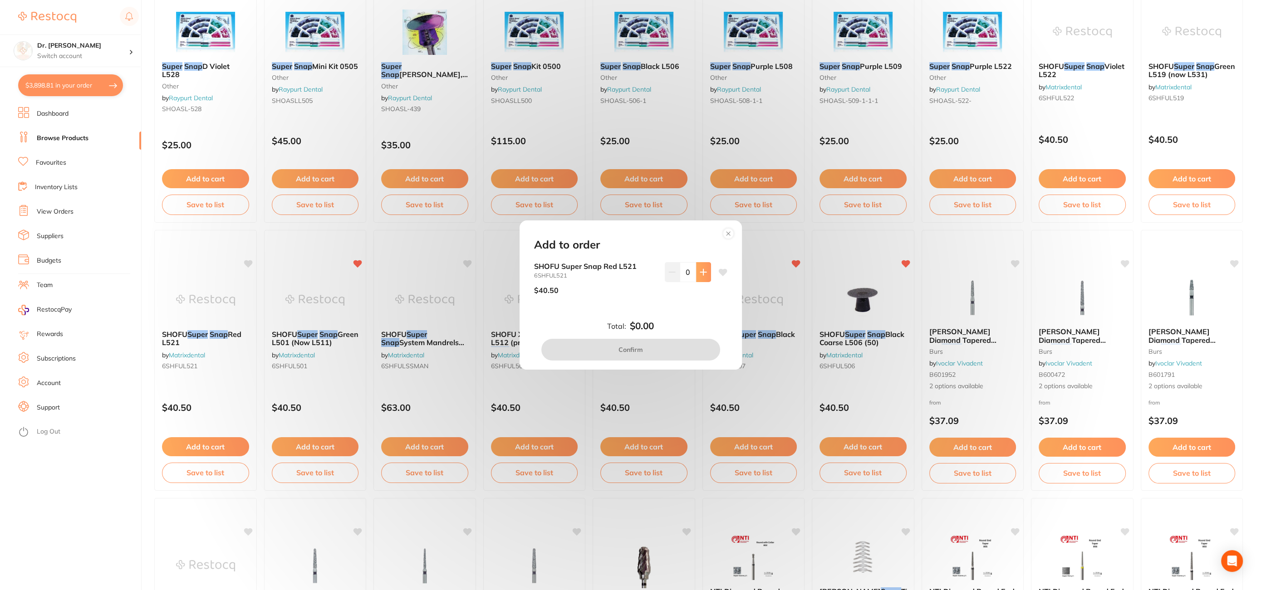
click at [703, 275] on icon at bounding box center [703, 272] width 7 height 7
type input "1"
click at [645, 347] on button "Confirm" at bounding box center [630, 350] width 179 height 22
